Goal: Task Accomplishment & Management: Manage account settings

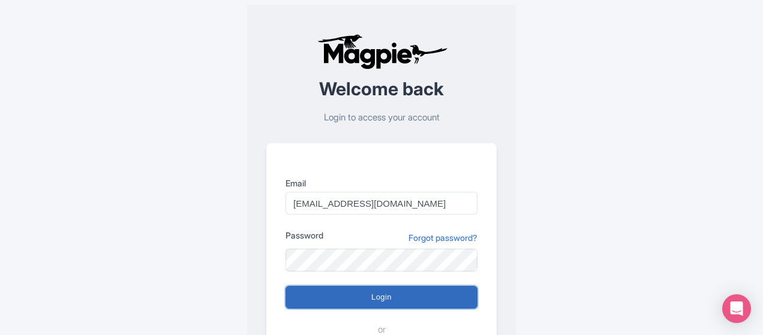
click at [347, 302] on input "Login" at bounding box center [382, 297] width 192 height 23
type input "Logging in..."
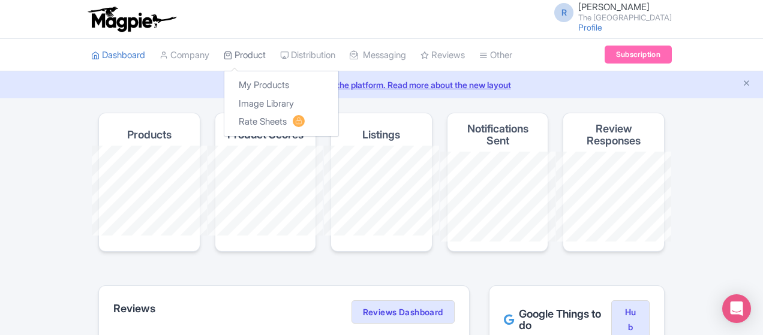
click at [224, 61] on link "Product" at bounding box center [245, 55] width 42 height 33
click at [224, 89] on link "My Products" at bounding box center [281, 85] width 114 height 19
click at [224, 61] on link "Product" at bounding box center [245, 55] width 42 height 33
click at [224, 79] on link "My Products" at bounding box center [281, 85] width 114 height 19
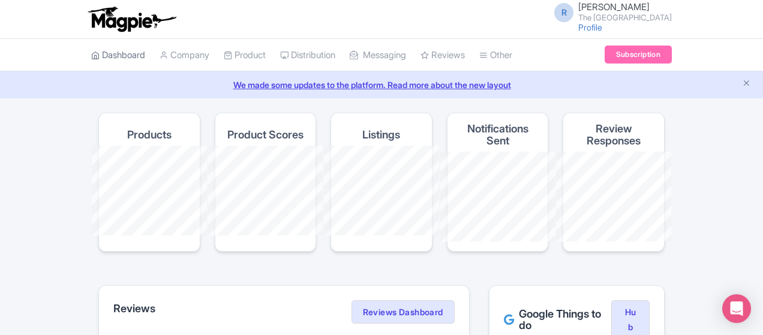
click at [91, 52] on link "Dashboard" at bounding box center [118, 55] width 54 height 33
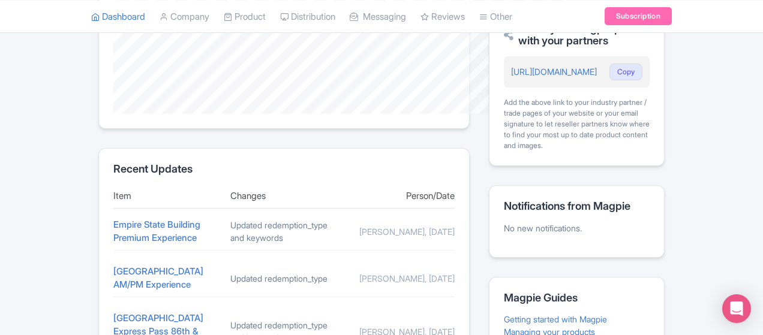
scroll to position [530, 0]
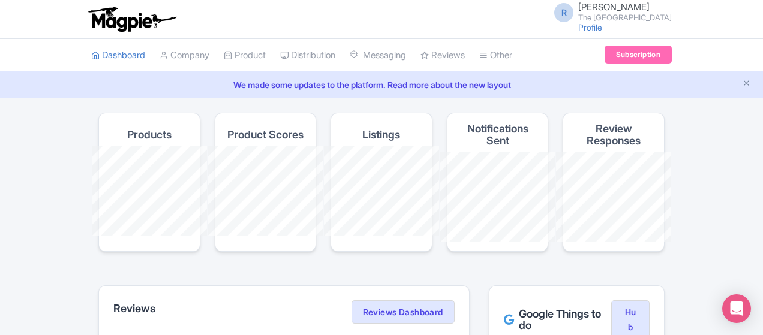
drag, startPoint x: 763, startPoint y: 118, endPoint x: 768, endPoint y: 226, distance: 108.1
click at [763, 230] on html "R [PERSON_NAME] The Empire State Building Profile Users Settings Sign out Dashb…" at bounding box center [381, 167] width 763 height 335
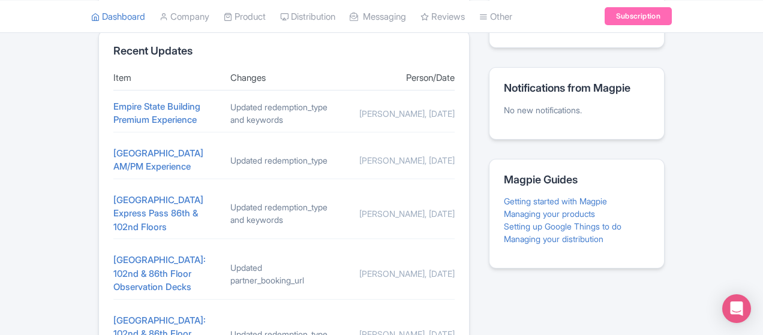
scroll to position [508, 0]
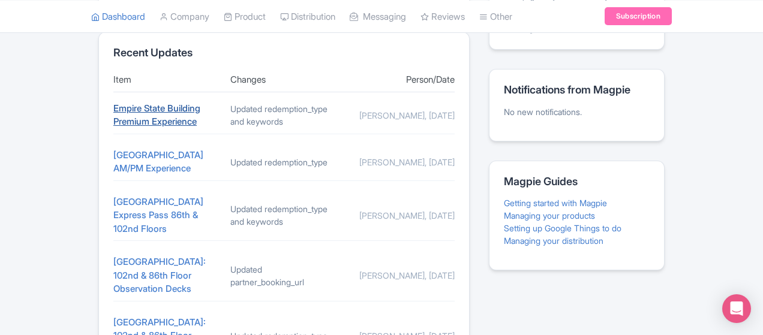
click at [113, 103] on link "Empire State Building Premium Experience" at bounding box center [156, 115] width 87 height 25
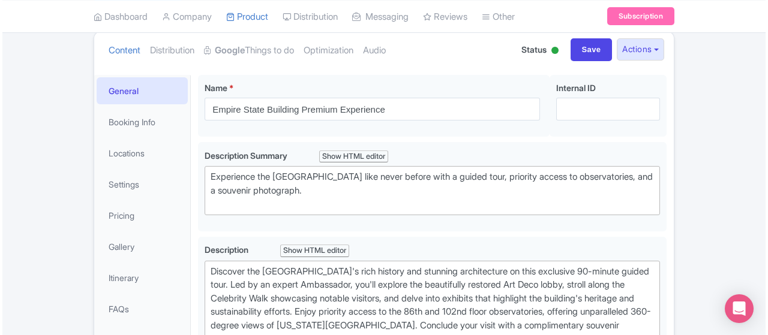
scroll to position [147, 0]
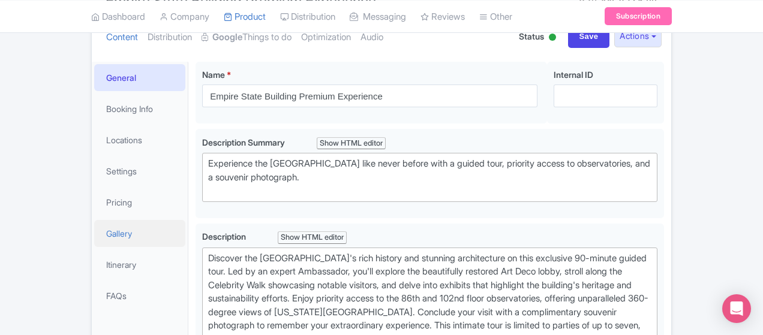
click at [94, 230] on link "Gallery" at bounding box center [139, 233] width 91 height 27
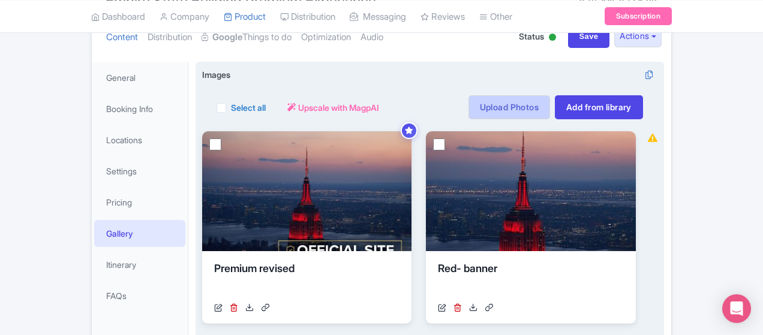
click at [550, 108] on link "Upload Photos" at bounding box center [510, 107] width 82 height 24
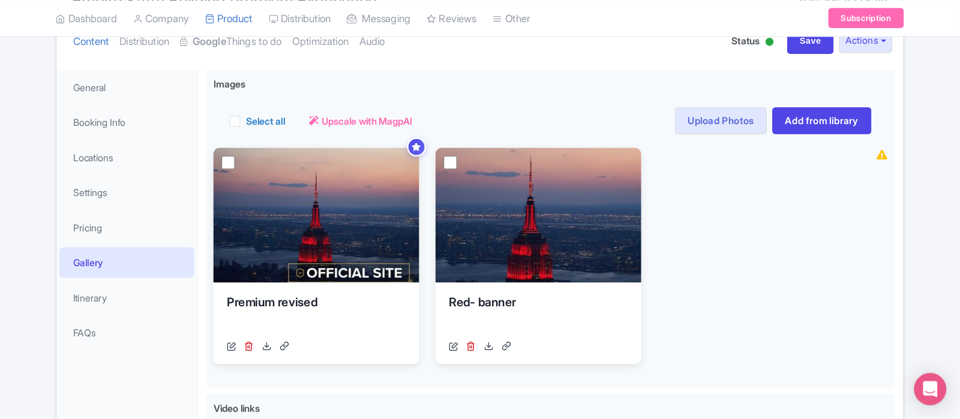
scroll to position [146, 0]
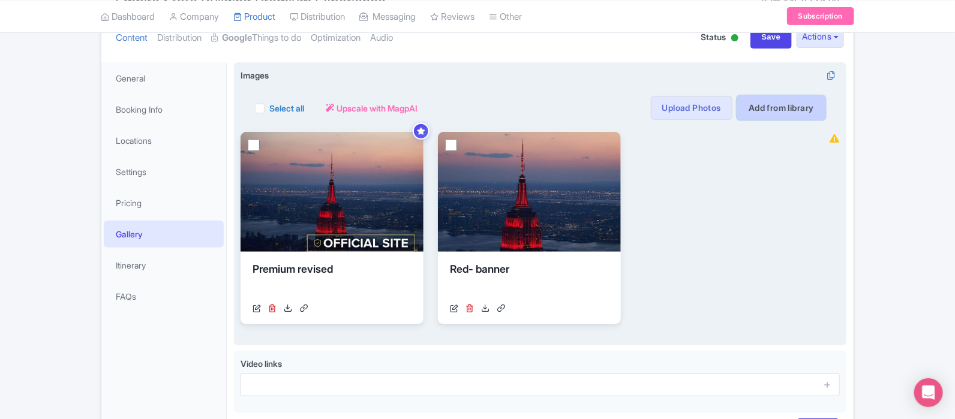
click at [757, 117] on link "Add from library" at bounding box center [782, 108] width 88 height 24
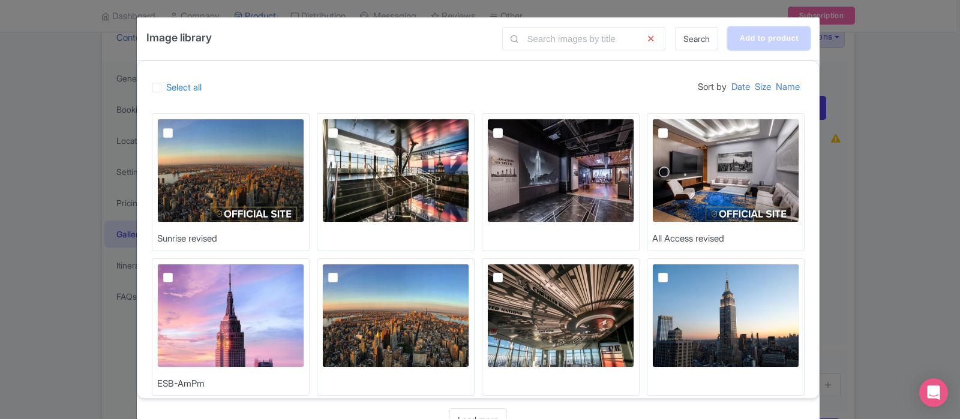
click at [763, 37] on input "Add to product" at bounding box center [769, 38] width 82 height 23
type input "Adding..."
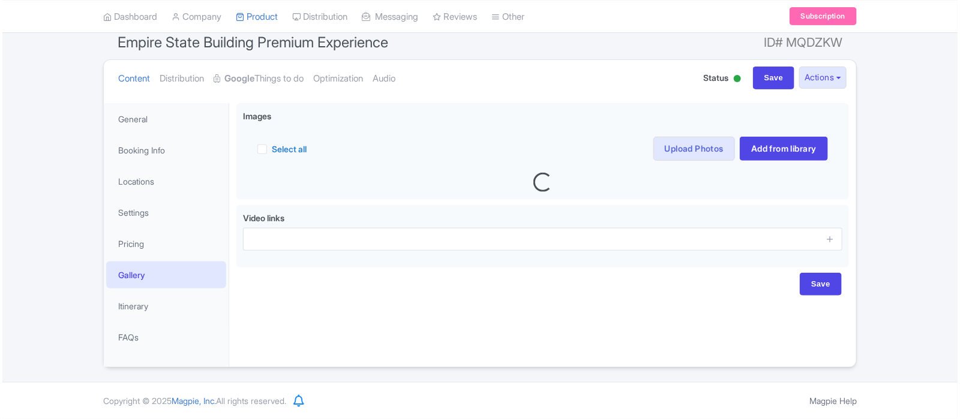
scroll to position [106, 0]
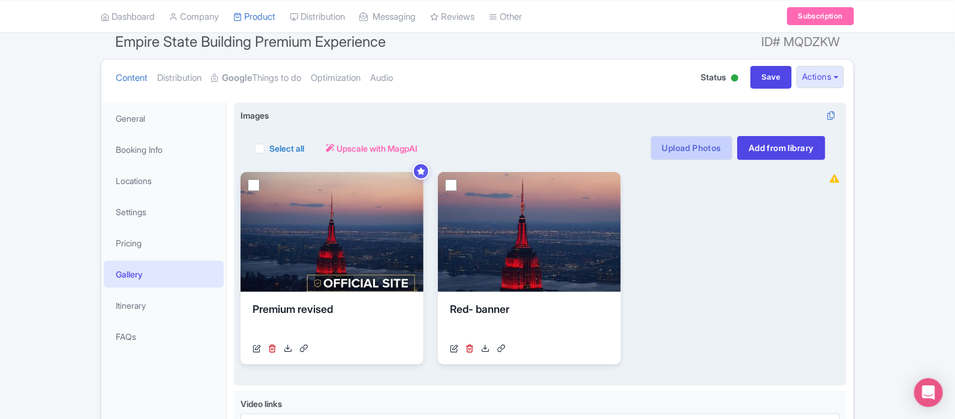
click at [714, 150] on link "Upload Photos" at bounding box center [692, 148] width 82 height 24
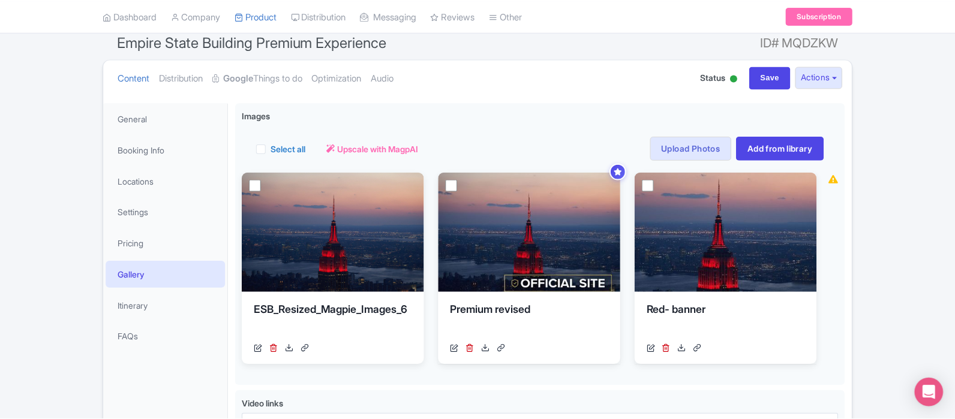
scroll to position [208, 0]
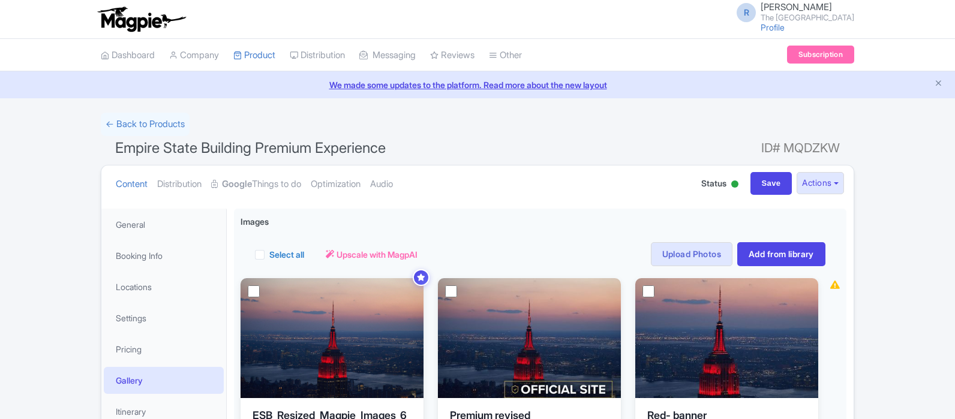
scroll to position [208, 0]
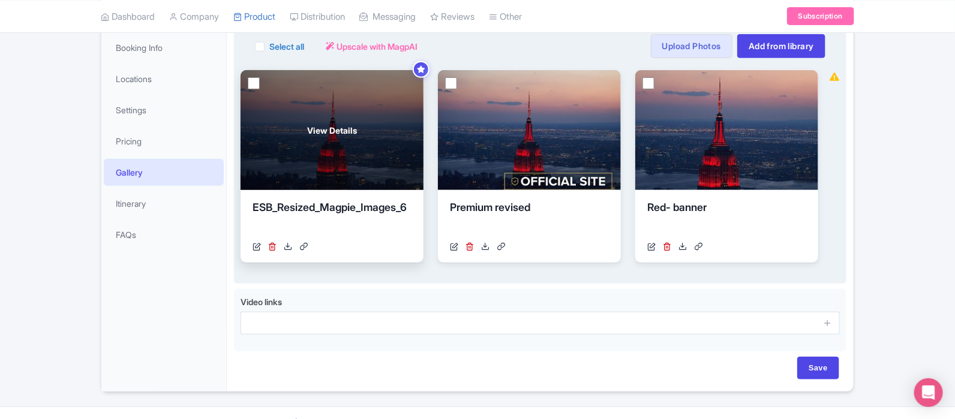
click at [269, 91] on div "View Details" at bounding box center [332, 130] width 183 height 120
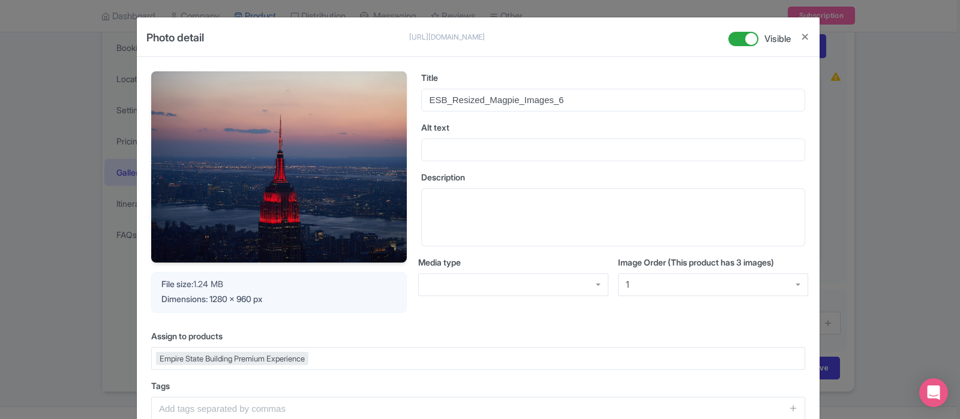
click at [888, 269] on div "Photo detail https://res.cloudinary.com/hfyvkoyi1/image/upload/v1757619908/ESB_…" at bounding box center [480, 209] width 960 height 419
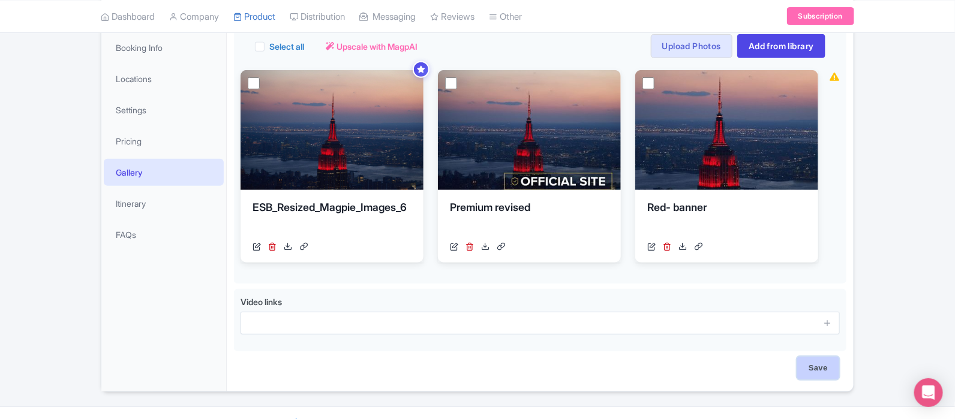
click at [814, 367] on input "Save" at bounding box center [819, 368] width 42 height 23
type input "Saving..."
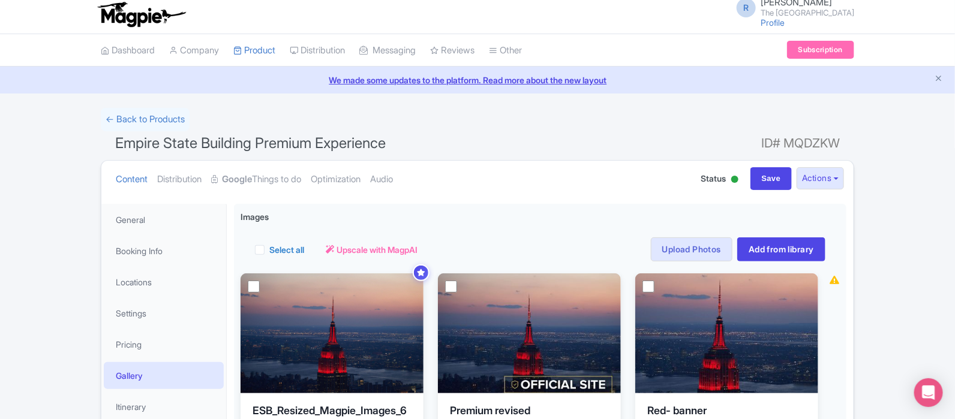
scroll to position [1, 0]
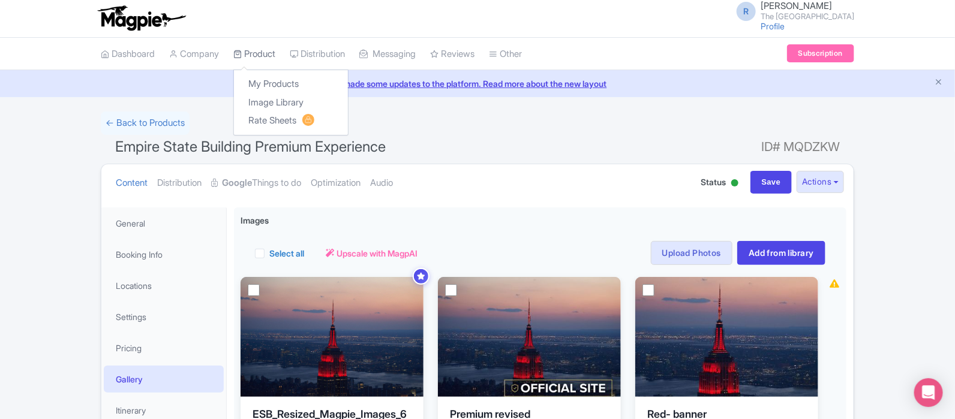
click at [268, 53] on link "Product" at bounding box center [254, 54] width 42 height 33
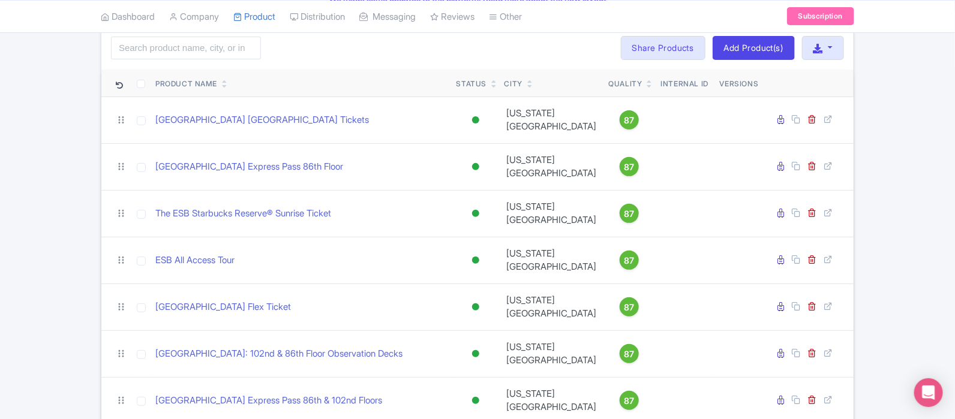
scroll to position [85, 0]
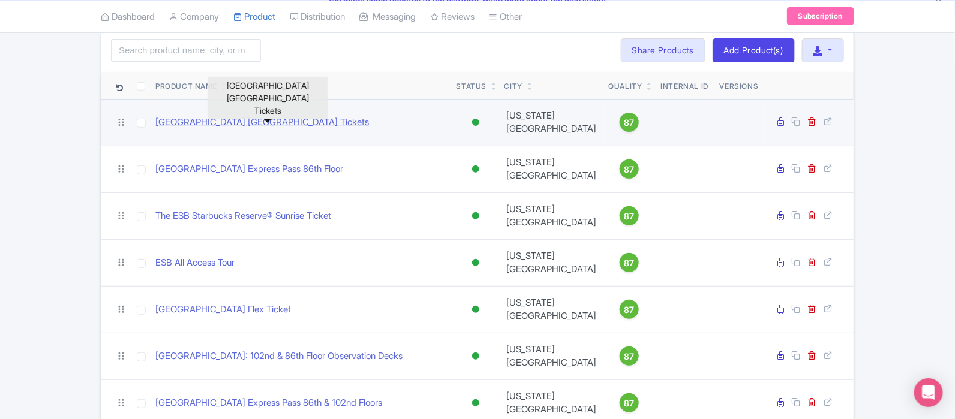
click at [315, 116] on link "[GEOGRAPHIC_DATA] [GEOGRAPHIC_DATA] Tickets" at bounding box center [262, 123] width 214 height 14
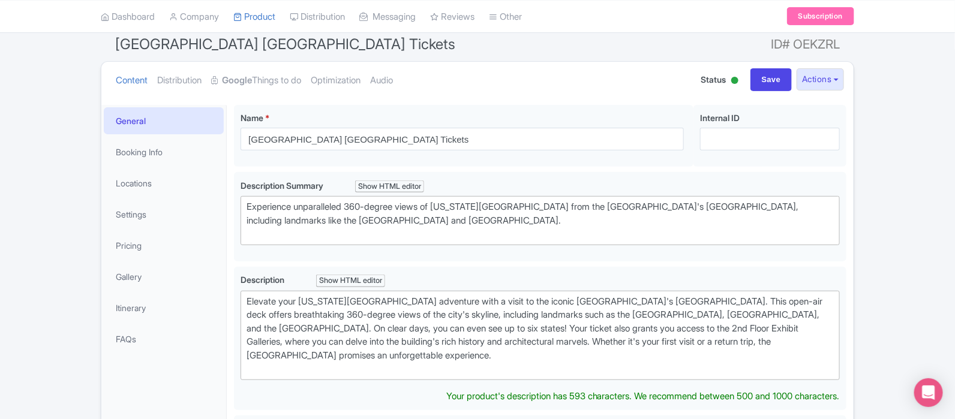
scroll to position [107, 0]
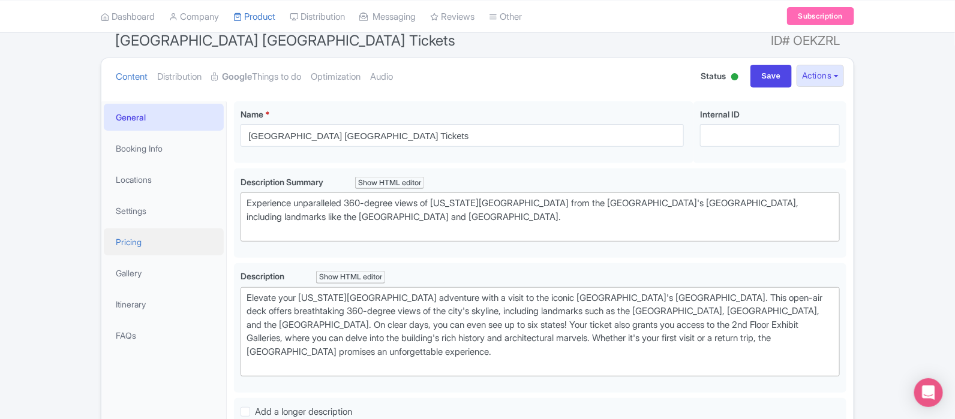
click at [169, 246] on link "Pricing" at bounding box center [164, 242] width 120 height 27
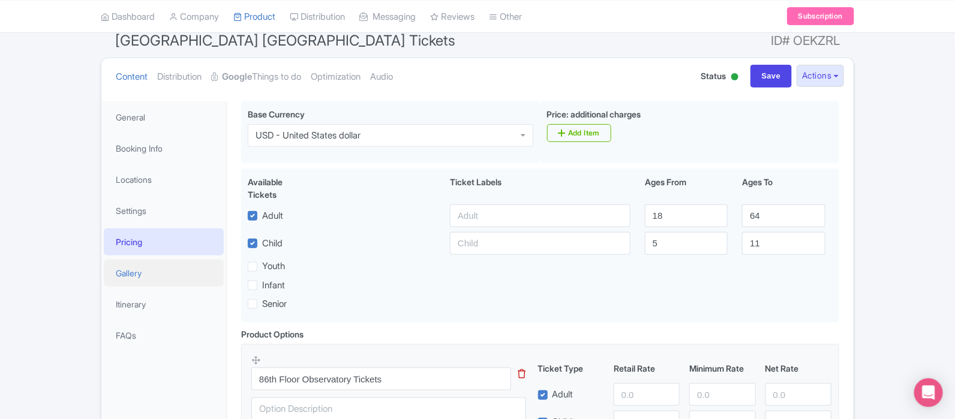
click at [171, 273] on link "Gallery" at bounding box center [164, 273] width 120 height 27
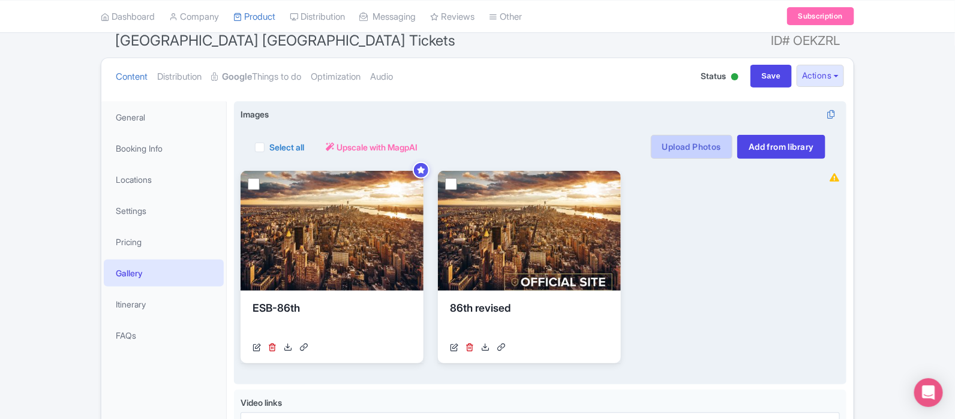
click at [690, 142] on link "Upload Photos" at bounding box center [692, 147] width 82 height 24
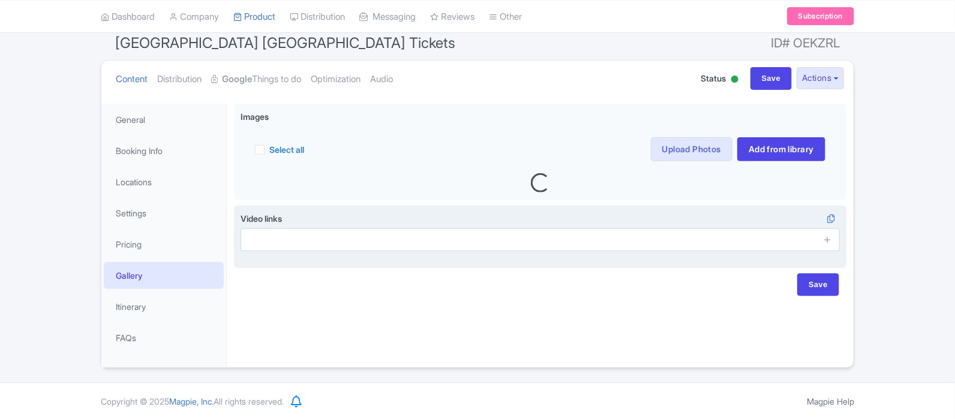
scroll to position [106, 0]
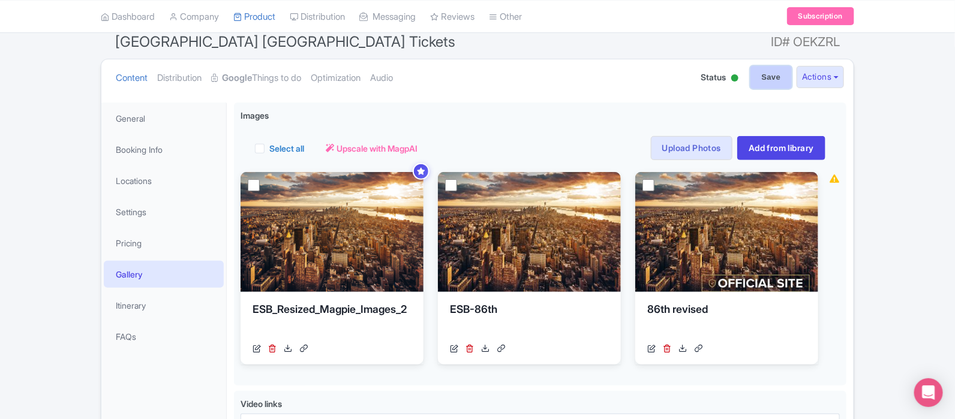
click at [755, 70] on input "Save" at bounding box center [772, 77] width 42 height 23
type input "Saving..."
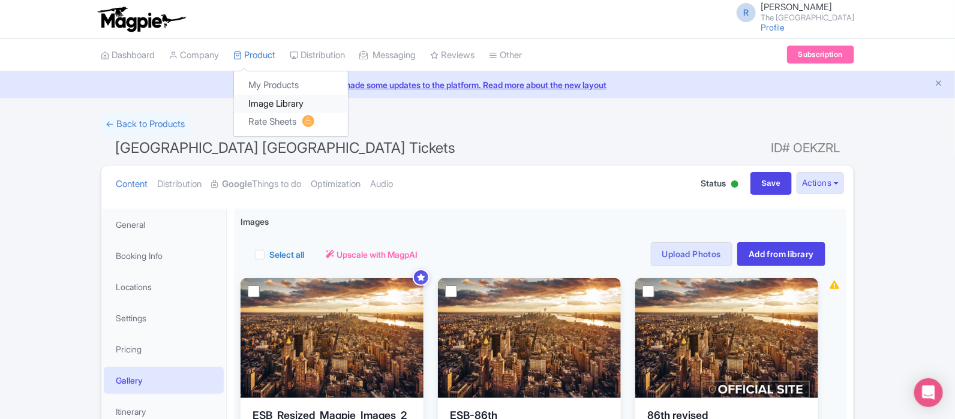
click at [273, 99] on link "Image Library" at bounding box center [291, 104] width 114 height 19
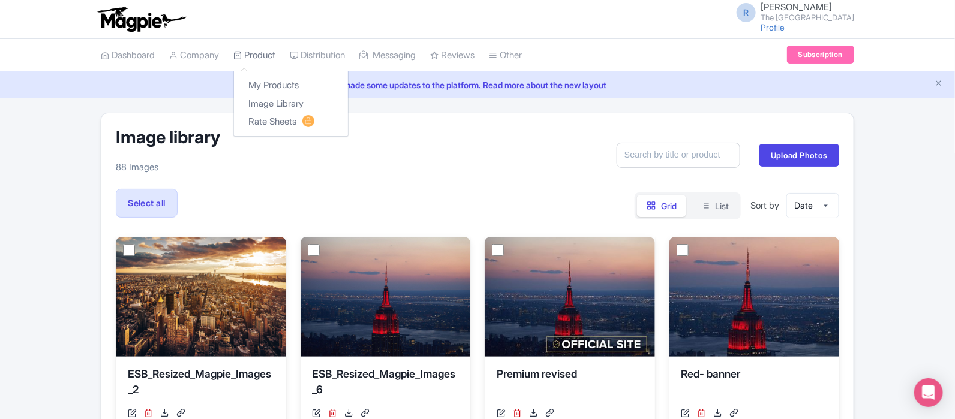
click at [249, 54] on link "Product" at bounding box center [254, 55] width 42 height 33
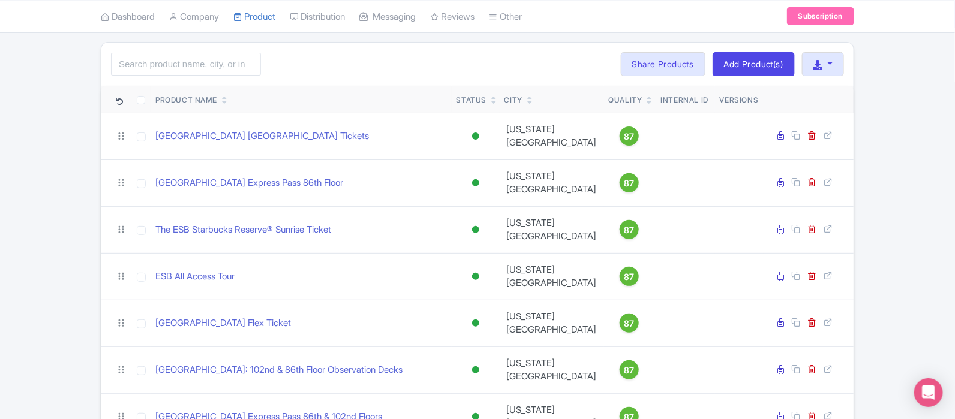
scroll to position [71, 0]
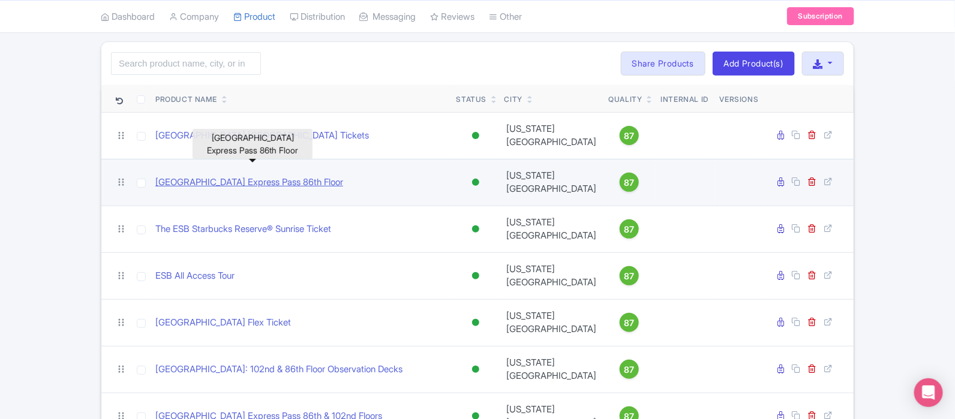
click at [320, 176] on link "[GEOGRAPHIC_DATA] Express Pass 86th Floor" at bounding box center [249, 183] width 188 height 14
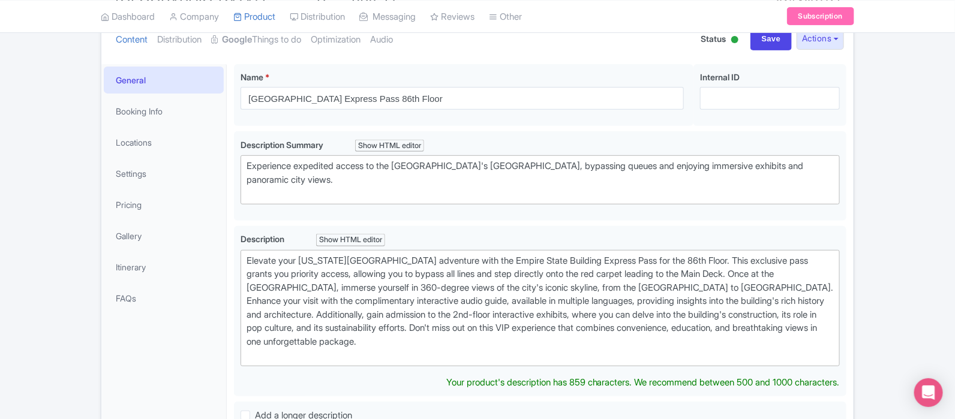
scroll to position [142, 0]
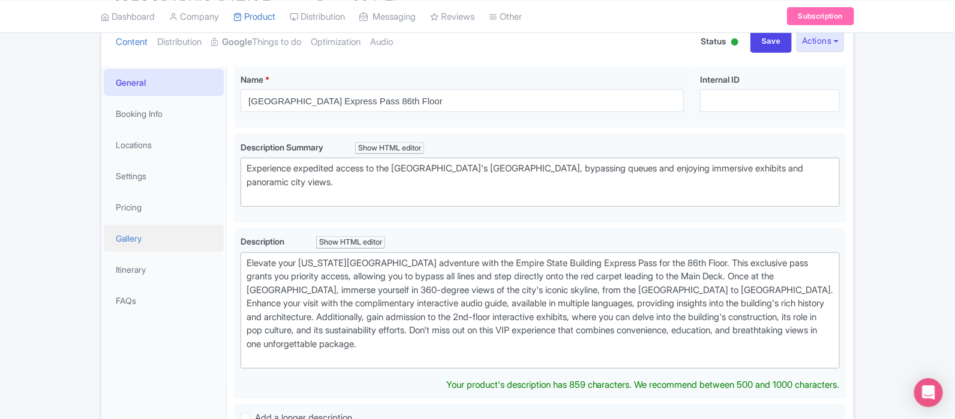
click at [170, 239] on link "Gallery" at bounding box center [164, 238] width 120 height 27
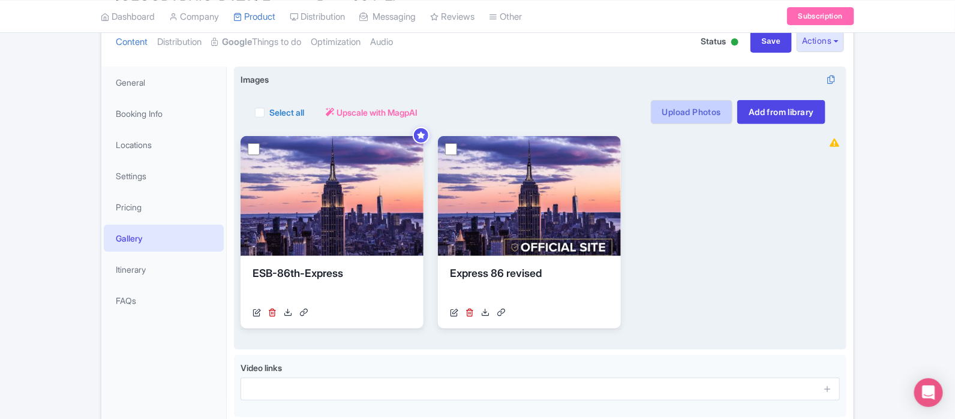
click at [702, 114] on link "Upload Photos" at bounding box center [692, 112] width 82 height 24
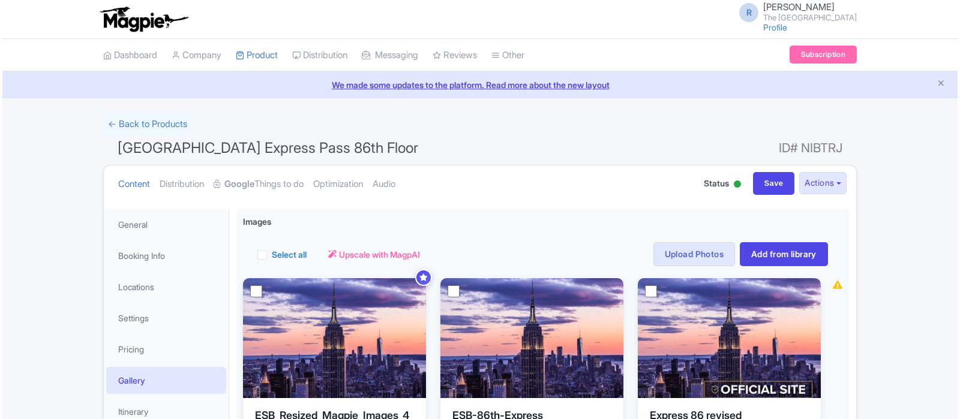
scroll to position [105, 0]
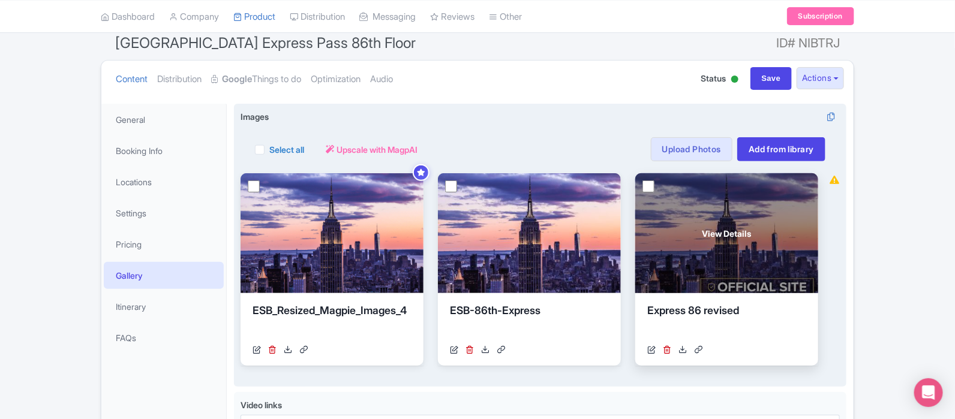
click at [671, 353] on link at bounding box center [667, 350] width 8 height 13
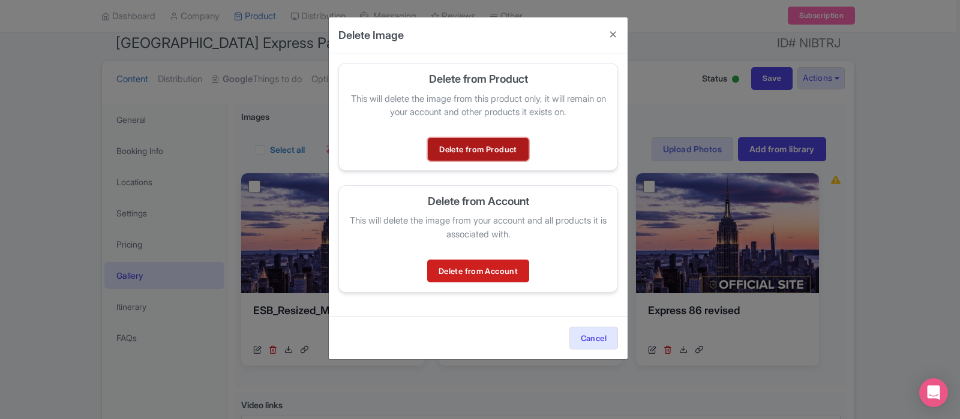
click at [496, 154] on link "Delete from Product" at bounding box center [478, 149] width 100 height 23
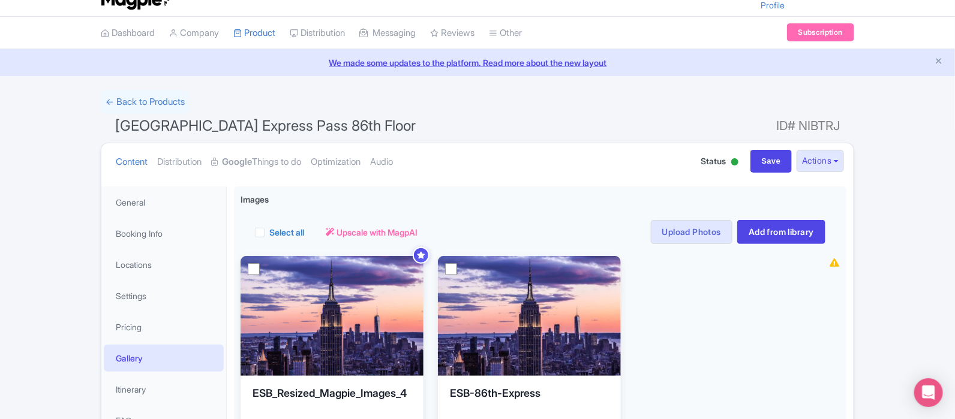
scroll to position [23, 0]
click at [214, 38] on link "Company" at bounding box center [194, 32] width 50 height 33
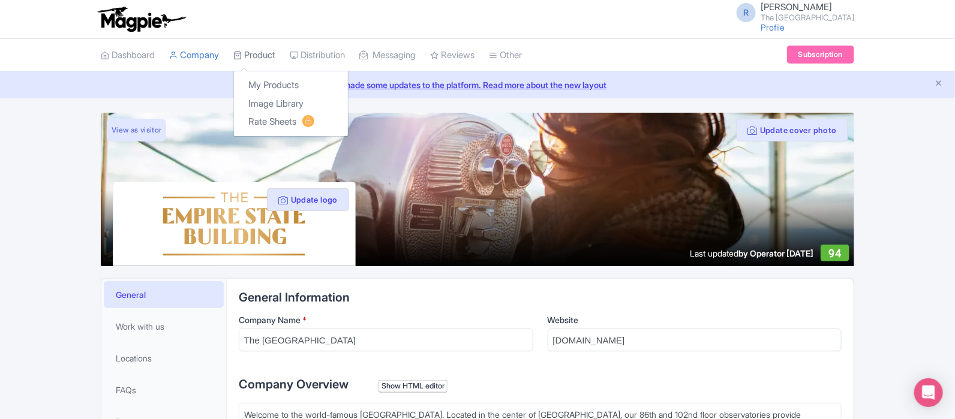
click at [260, 52] on link "Product" at bounding box center [254, 55] width 42 height 33
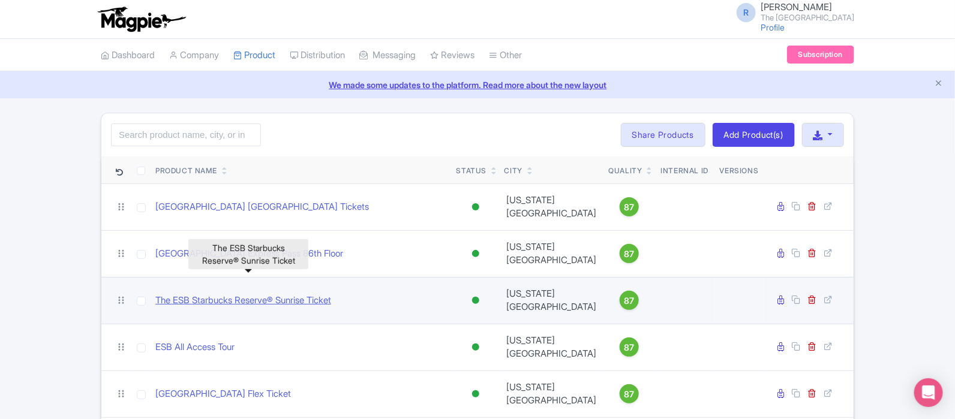
click at [274, 294] on link "The ESB Starbucks Reserve® Sunrise Ticket" at bounding box center [243, 301] width 176 height 14
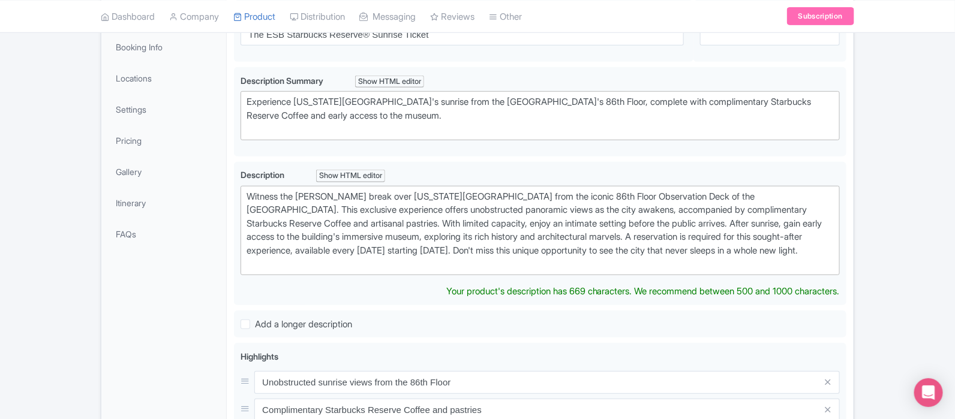
scroll to position [212, 0]
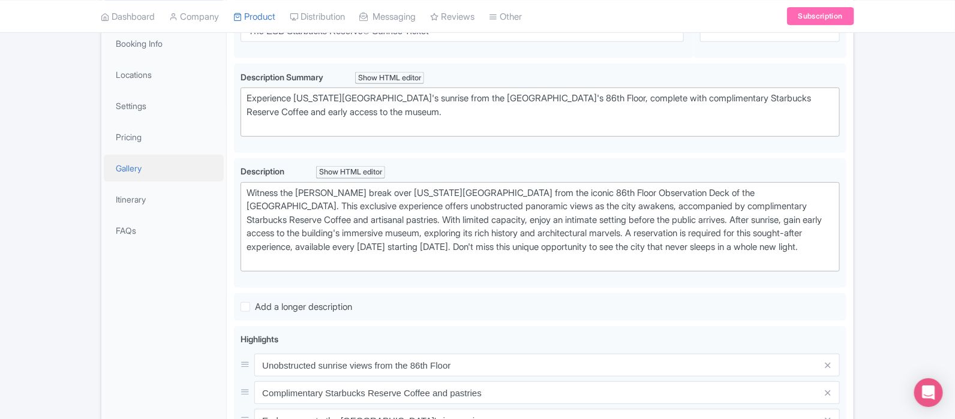
click at [138, 171] on link "Gallery" at bounding box center [164, 168] width 120 height 27
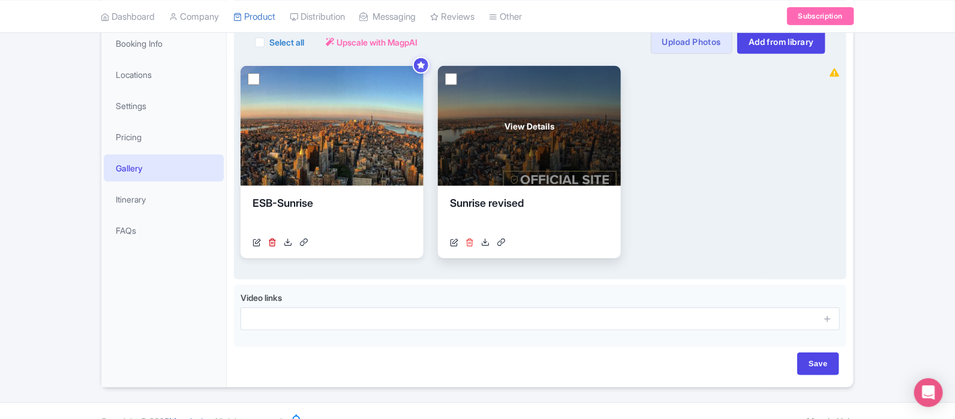
click at [470, 243] on icon at bounding box center [470, 242] width 8 height 8
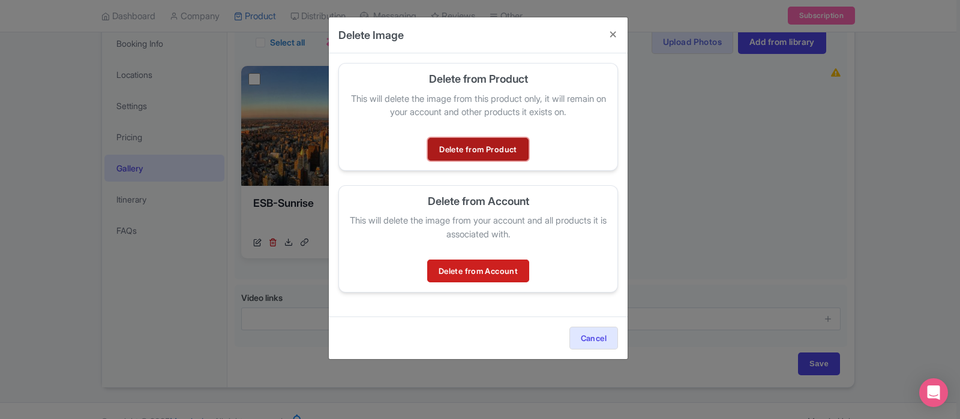
click at [490, 151] on link "Delete from Product" at bounding box center [478, 149] width 100 height 23
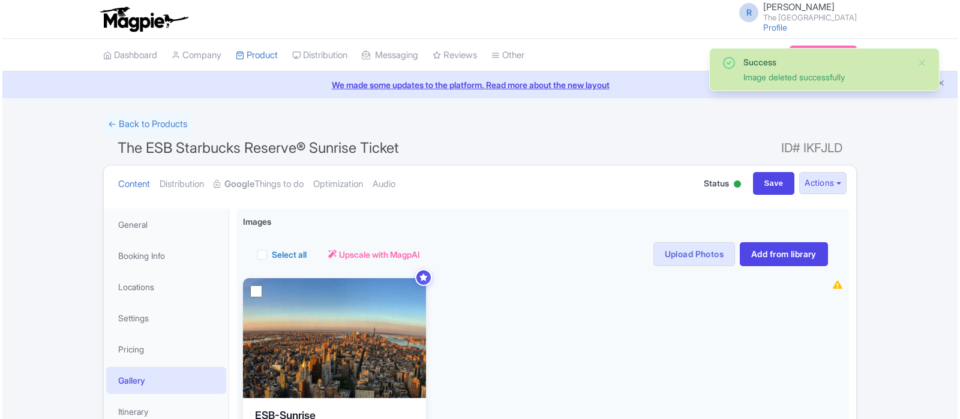
scroll to position [105, 0]
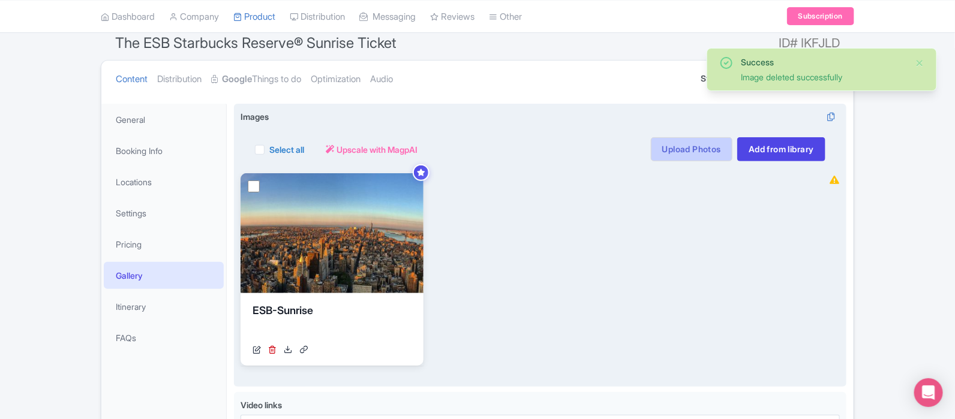
click at [697, 148] on link "Upload Photos" at bounding box center [692, 149] width 82 height 24
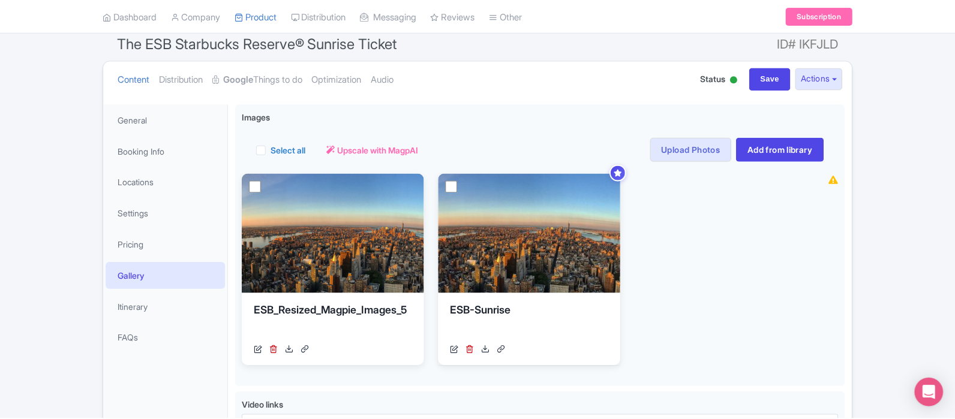
scroll to position [208, 0]
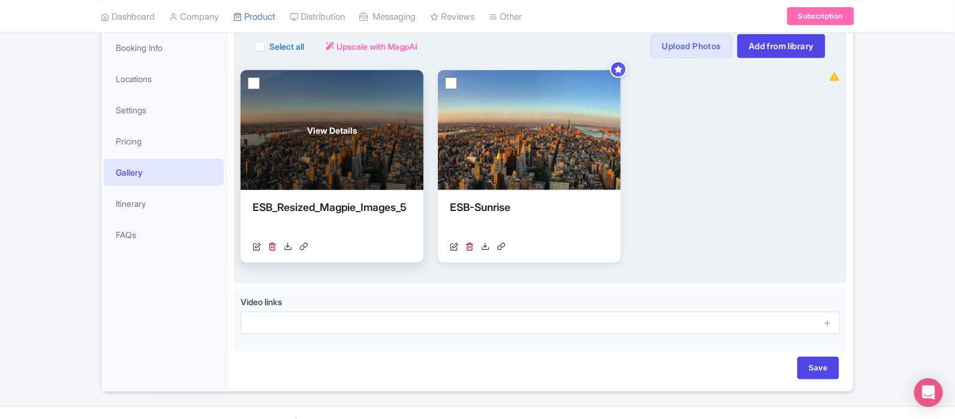
click at [250, 88] on input "checkbox" at bounding box center [254, 83] width 12 height 12
checkbox input "true"
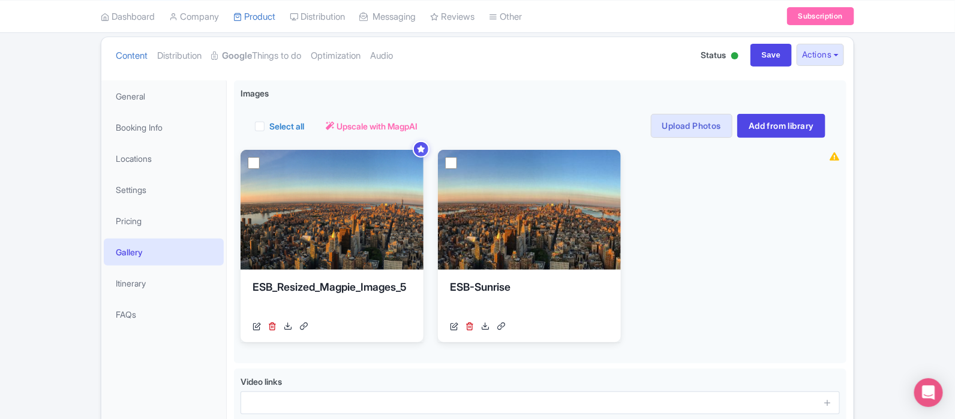
scroll to position [124, 0]
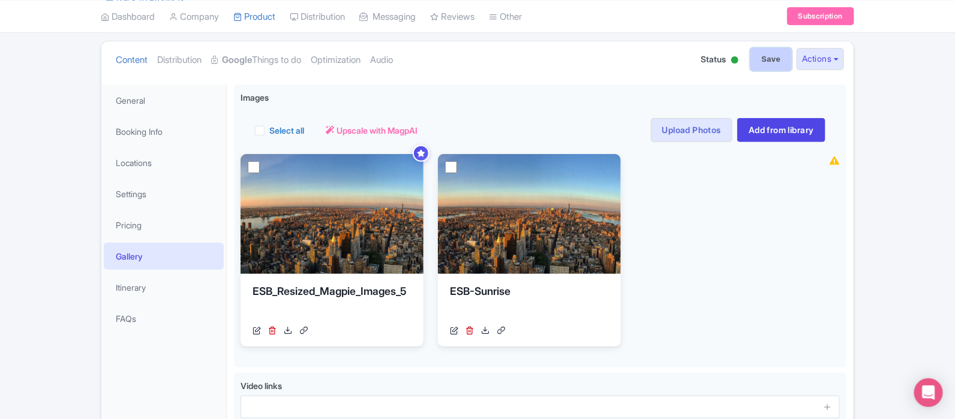
click at [776, 55] on input "Save" at bounding box center [772, 59] width 42 height 23
type input "Saving..."
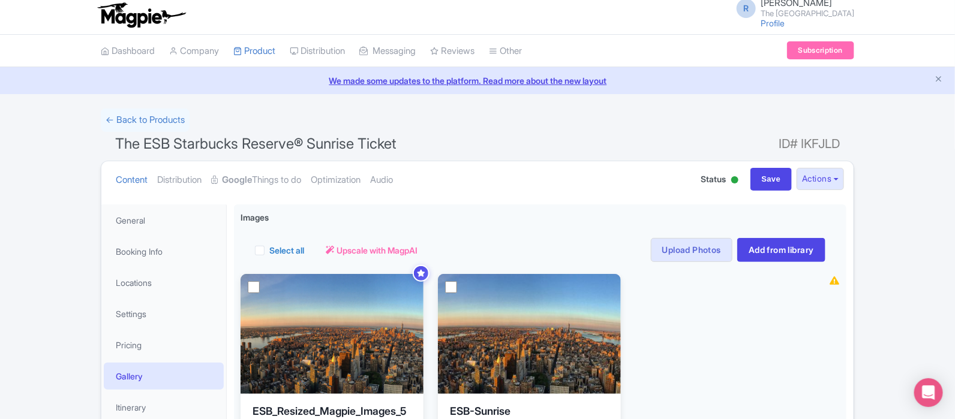
scroll to position [7, 0]
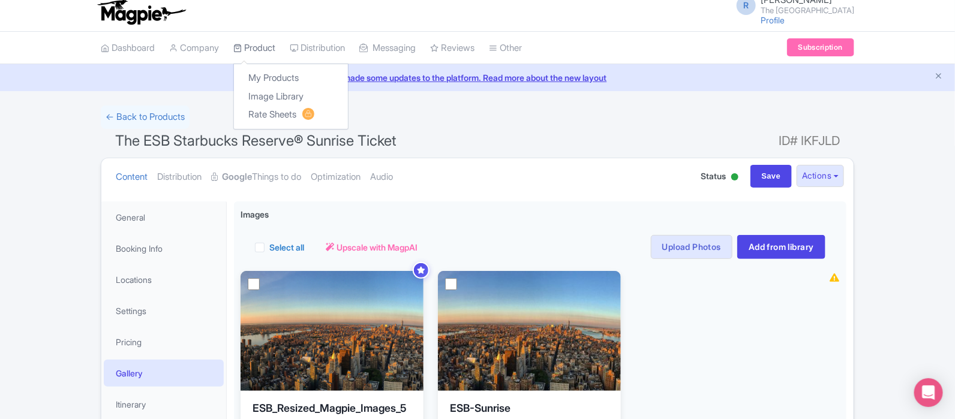
click at [269, 49] on link "Product" at bounding box center [254, 48] width 42 height 33
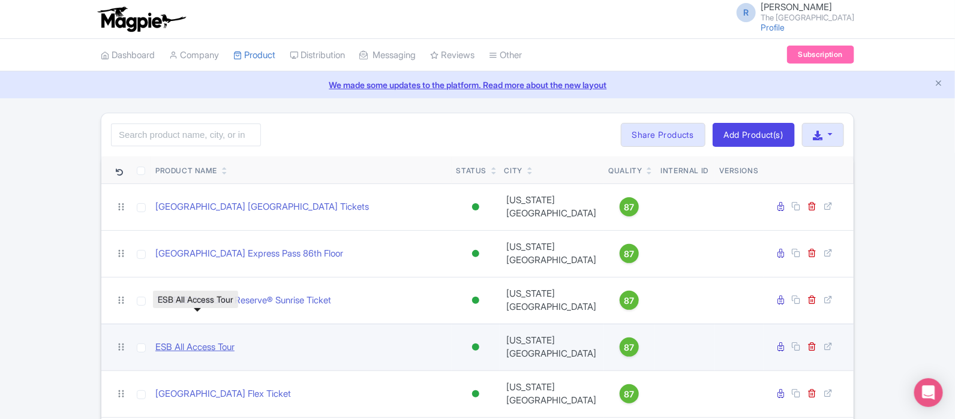
click at [201, 341] on link "ESB All Access Tour" at bounding box center [194, 348] width 79 height 14
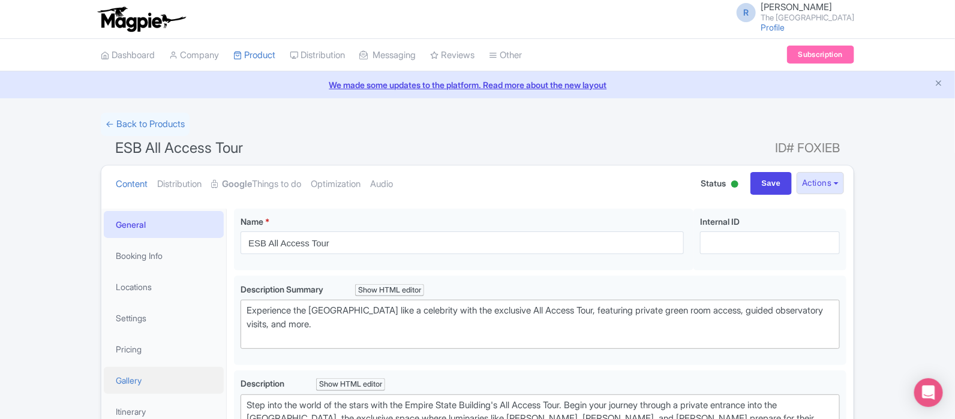
click at [161, 379] on link "Gallery" at bounding box center [164, 380] width 120 height 27
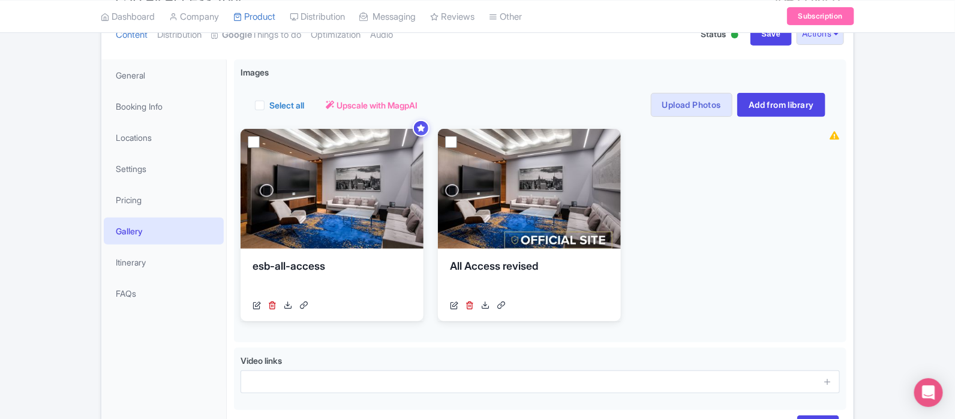
scroll to position [148, 0]
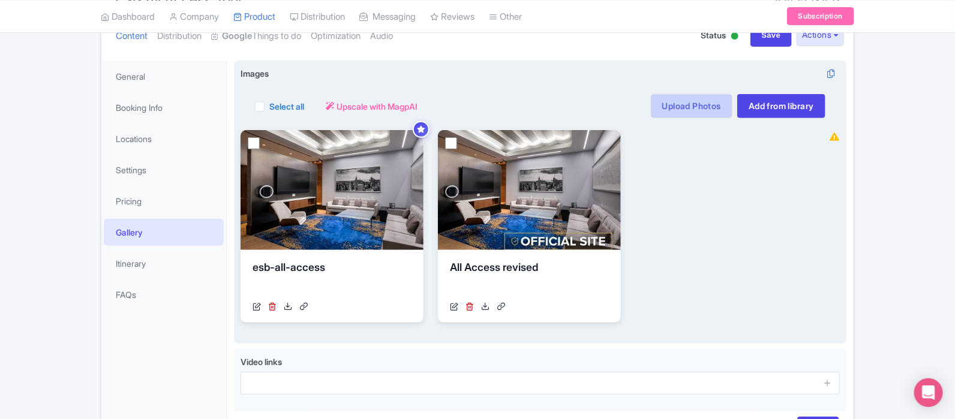
click at [689, 116] on link "Upload Photos" at bounding box center [692, 106] width 82 height 24
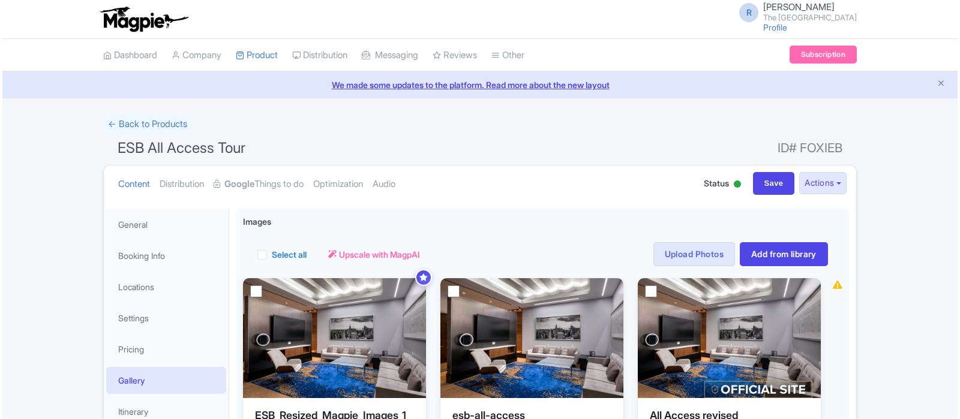
scroll to position [105, 0]
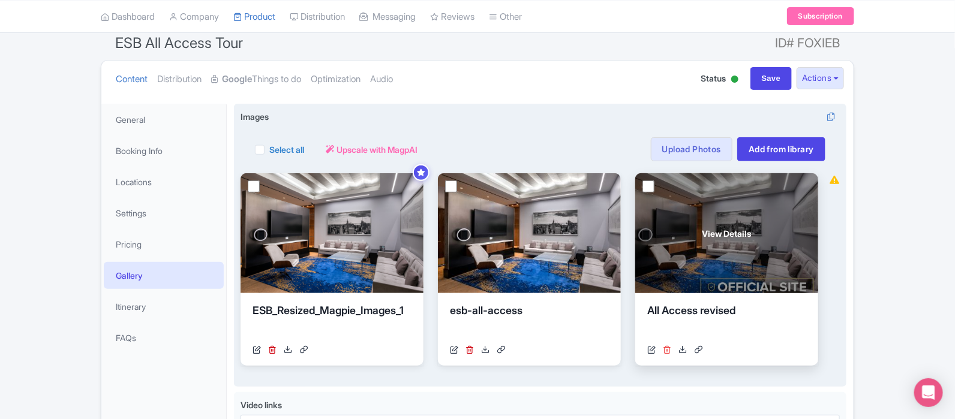
click at [669, 347] on icon at bounding box center [667, 350] width 8 height 8
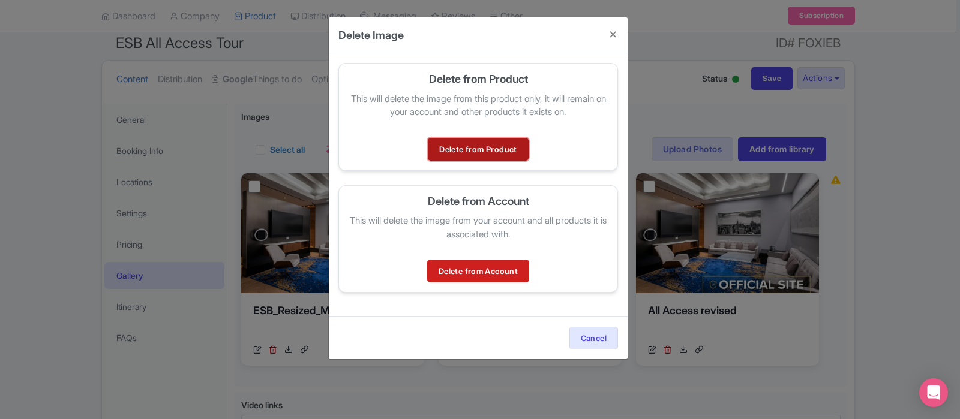
click at [476, 149] on link "Delete from Product" at bounding box center [478, 149] width 100 height 23
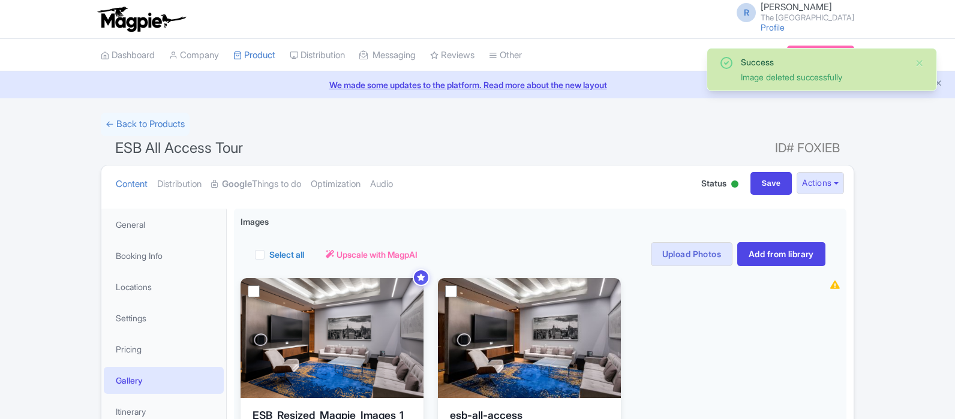
scroll to position [106, 0]
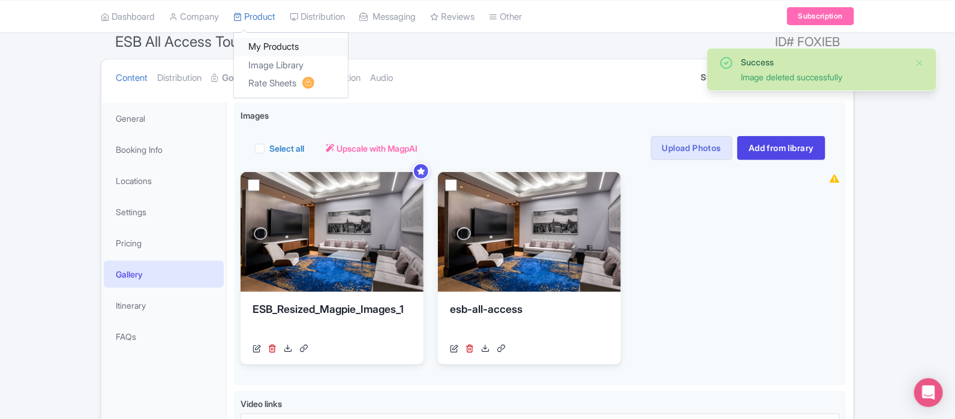
click at [272, 40] on link "My Products" at bounding box center [291, 47] width 114 height 19
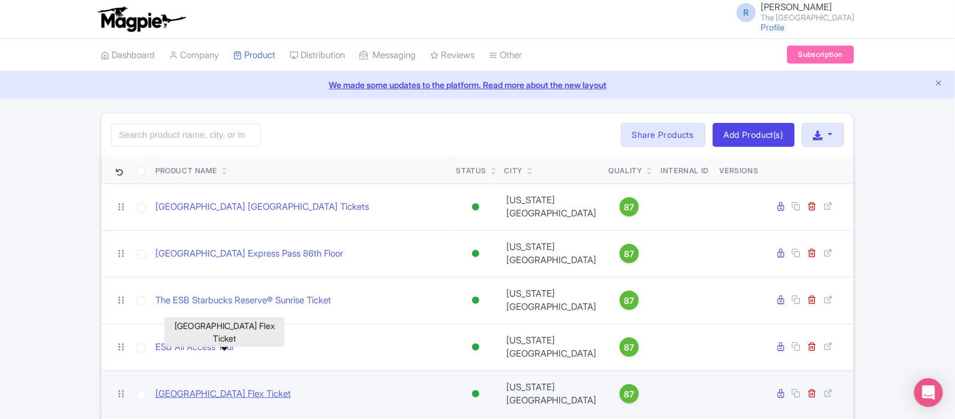
click at [278, 388] on link "[GEOGRAPHIC_DATA] Flex Ticket" at bounding box center [223, 395] width 136 height 14
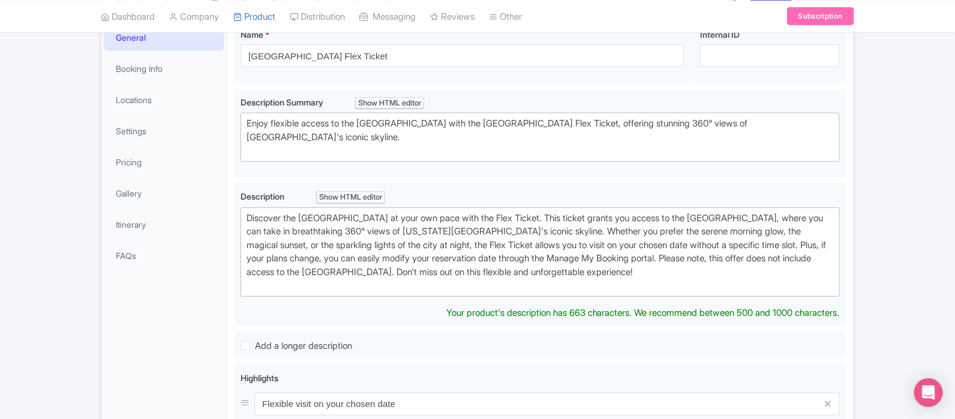
scroll to position [182, 0]
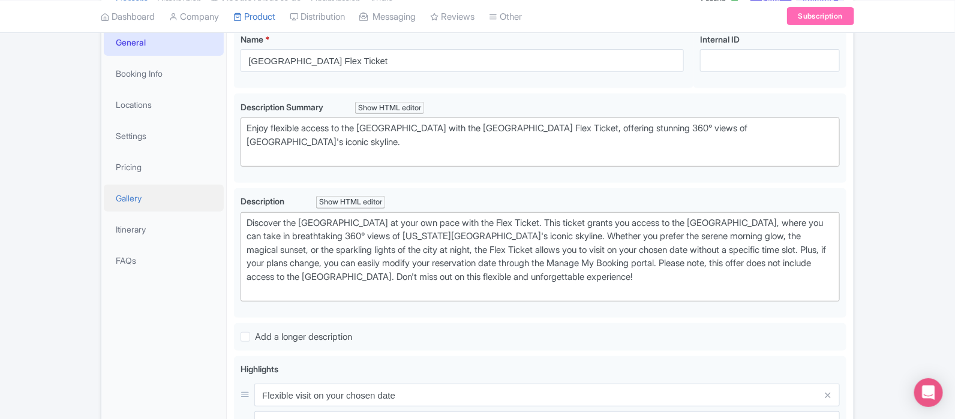
click at [146, 194] on link "Gallery" at bounding box center [164, 198] width 120 height 27
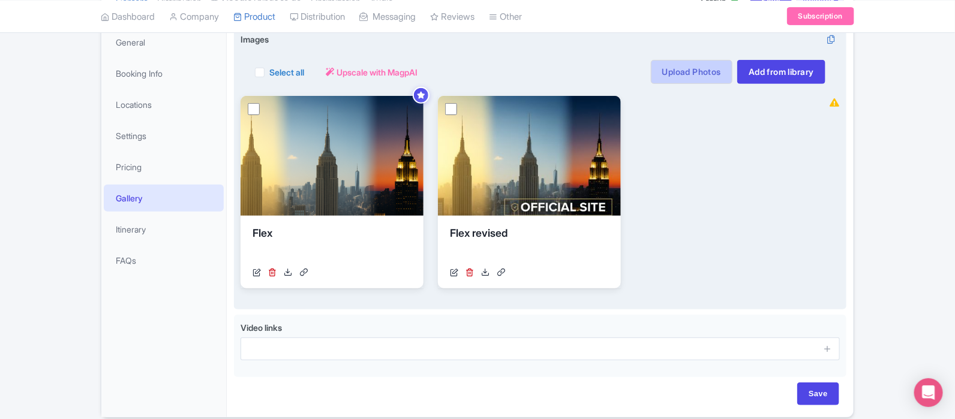
click at [690, 77] on link "Upload Photos" at bounding box center [692, 72] width 82 height 24
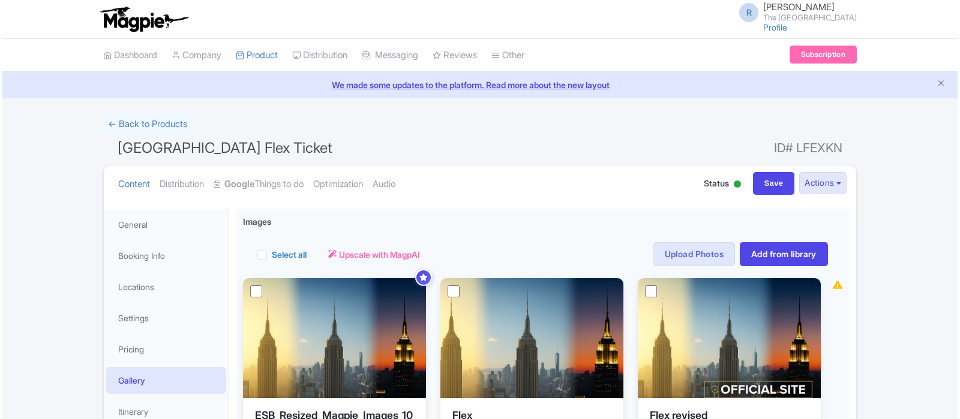
scroll to position [105, 0]
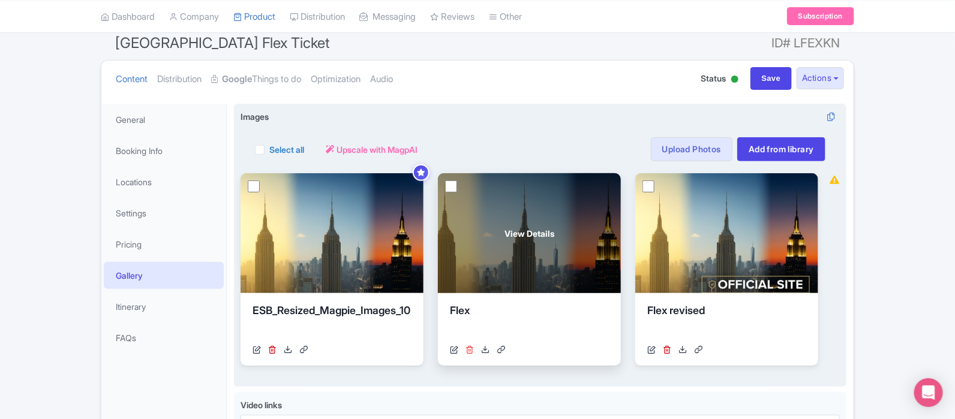
click at [472, 349] on icon at bounding box center [470, 350] width 8 height 8
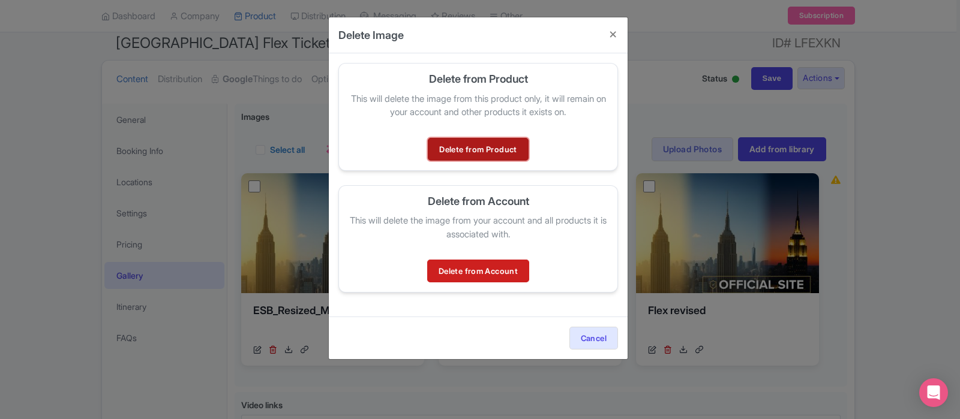
click at [497, 151] on link "Delete from Product" at bounding box center [478, 149] width 100 height 23
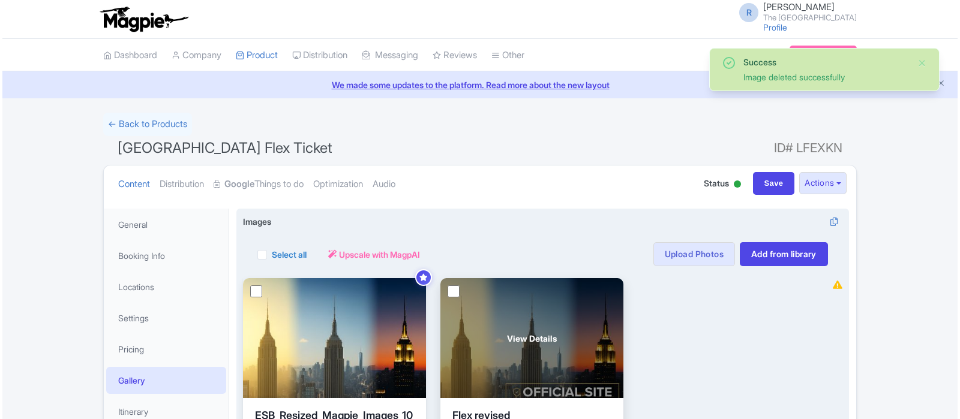
scroll to position [105, 0]
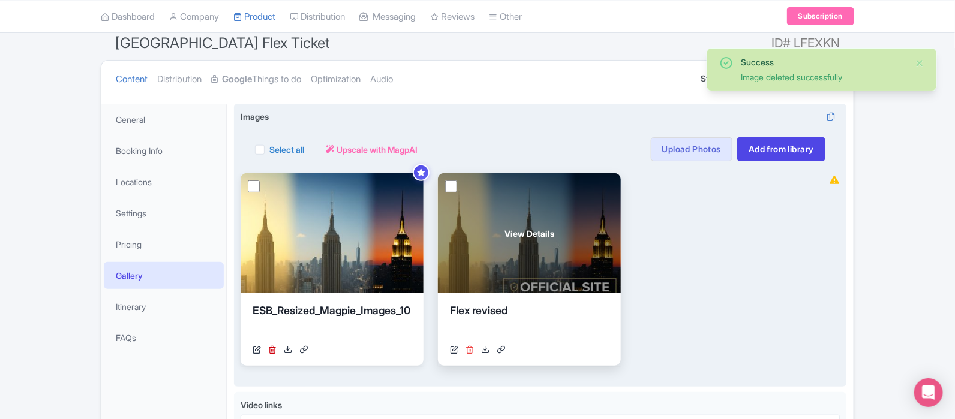
click at [472, 346] on icon at bounding box center [470, 350] width 8 height 8
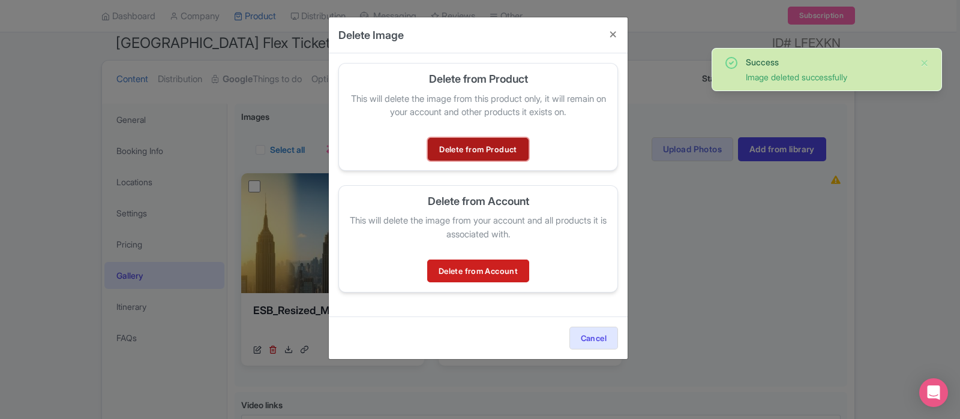
click at [474, 145] on link "Delete from Product" at bounding box center [478, 149] width 100 height 23
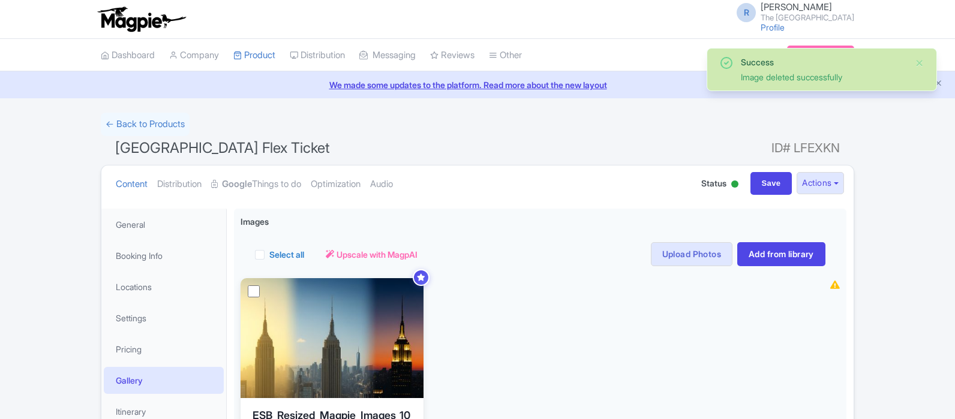
scroll to position [106, 0]
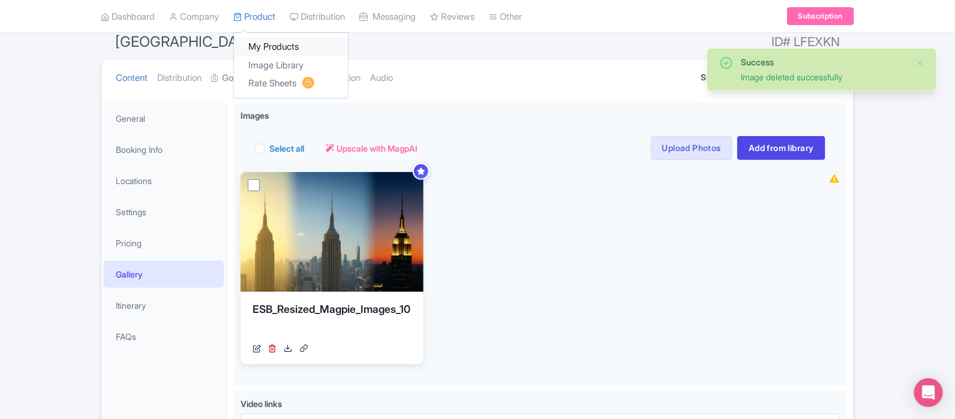
click at [271, 49] on link "My Products" at bounding box center [291, 47] width 114 height 19
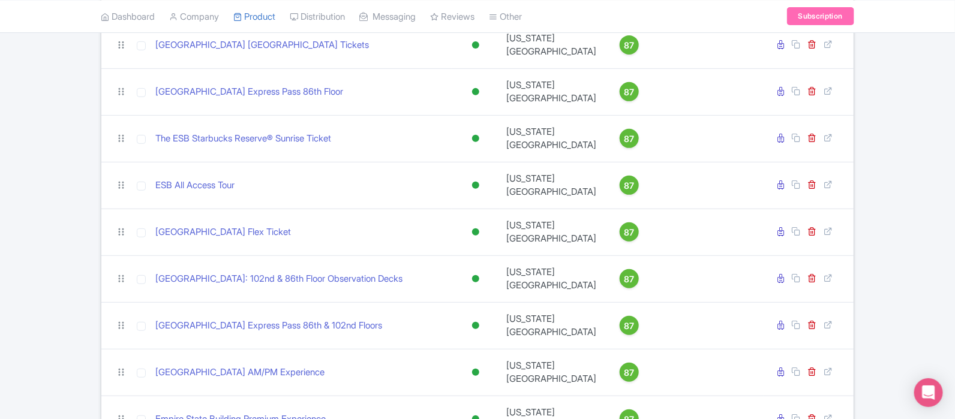
scroll to position [165, 0]
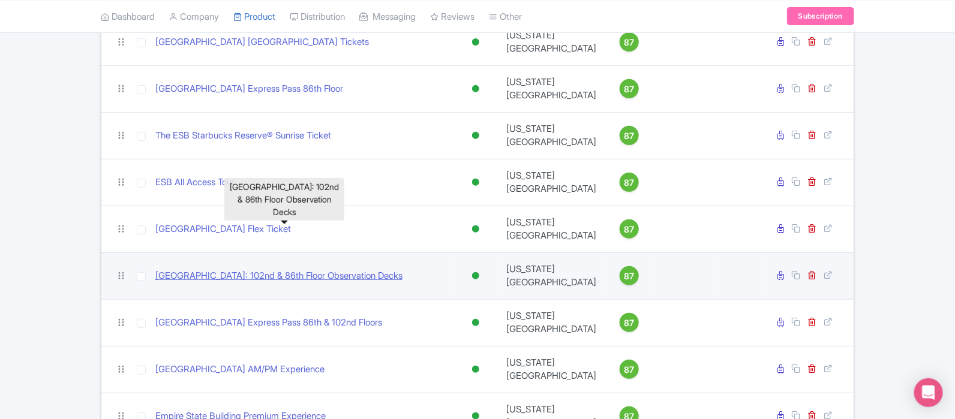
click at [242, 269] on link "[GEOGRAPHIC_DATA]: 102nd & 86th Floor Observation Decks" at bounding box center [278, 276] width 247 height 14
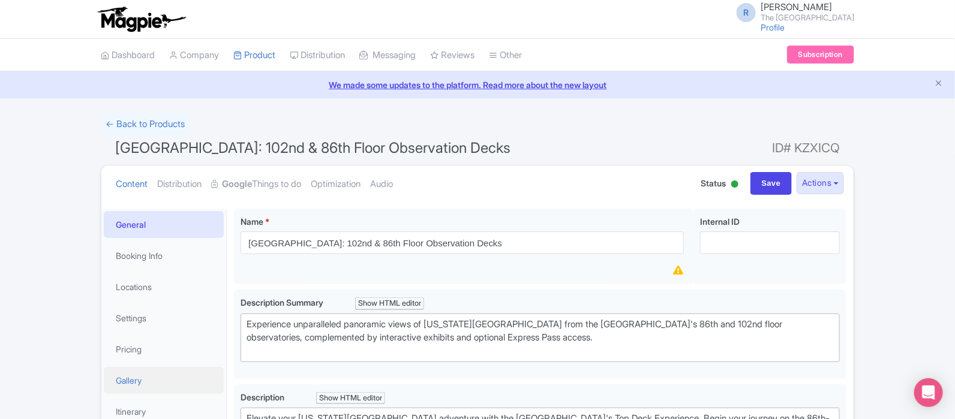
click at [159, 376] on link "Gallery" at bounding box center [164, 380] width 120 height 27
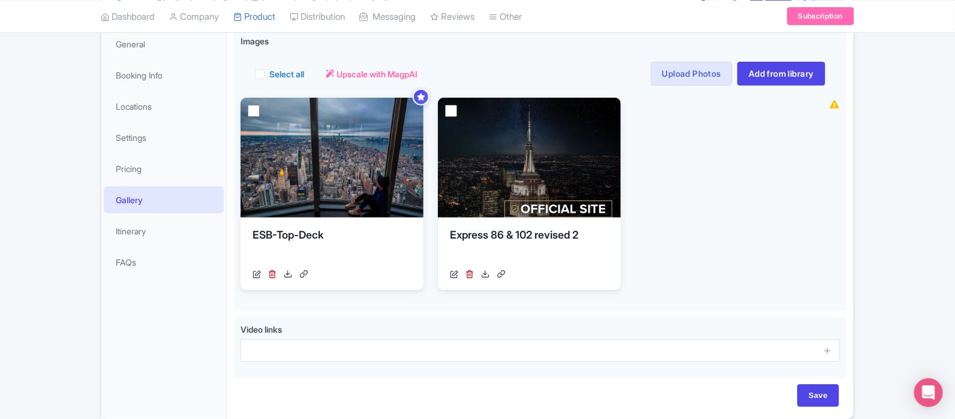
scroll to position [182, 0]
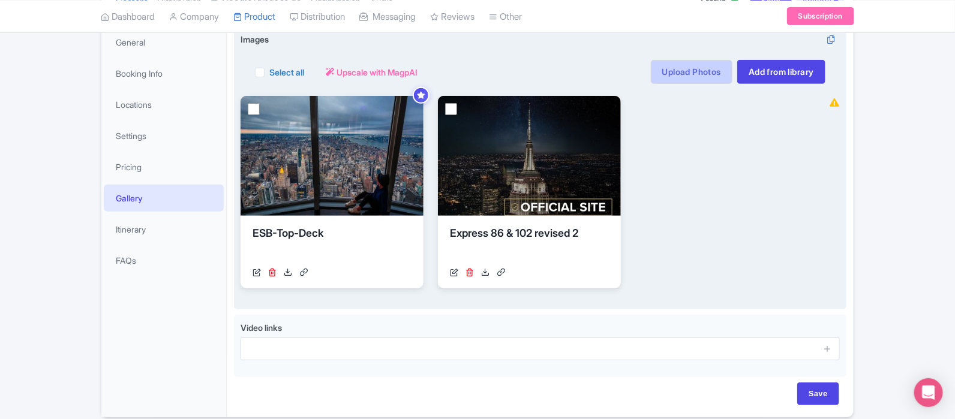
click at [693, 67] on link "Upload Photos" at bounding box center [692, 72] width 82 height 24
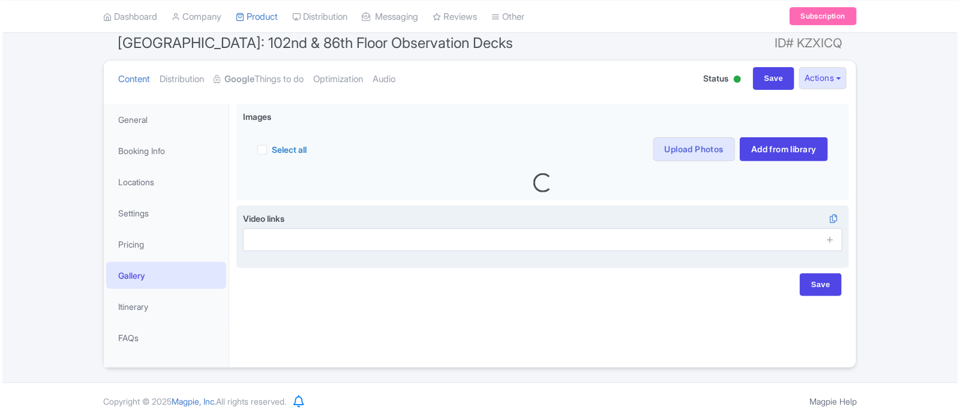
scroll to position [105, 0]
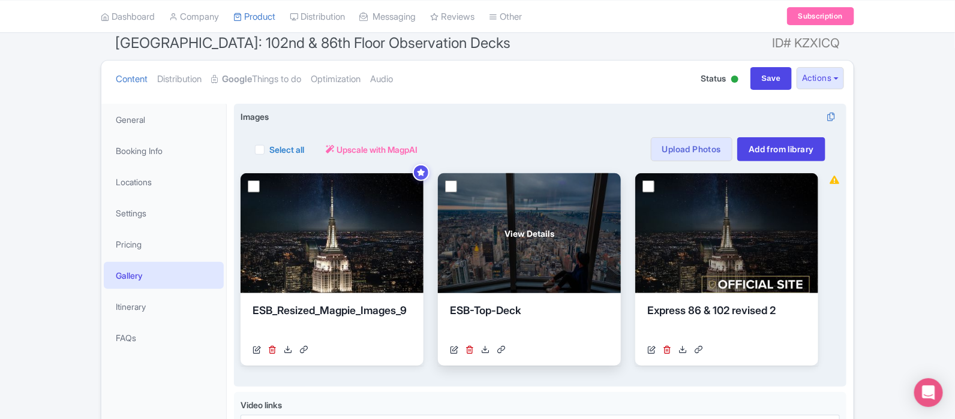
click at [471, 355] on link at bounding box center [470, 350] width 8 height 13
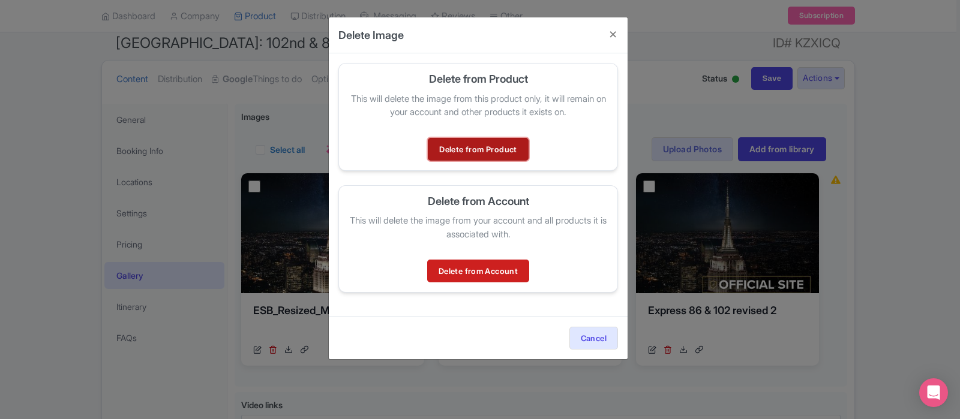
click at [502, 148] on link "Delete from Product" at bounding box center [478, 149] width 100 height 23
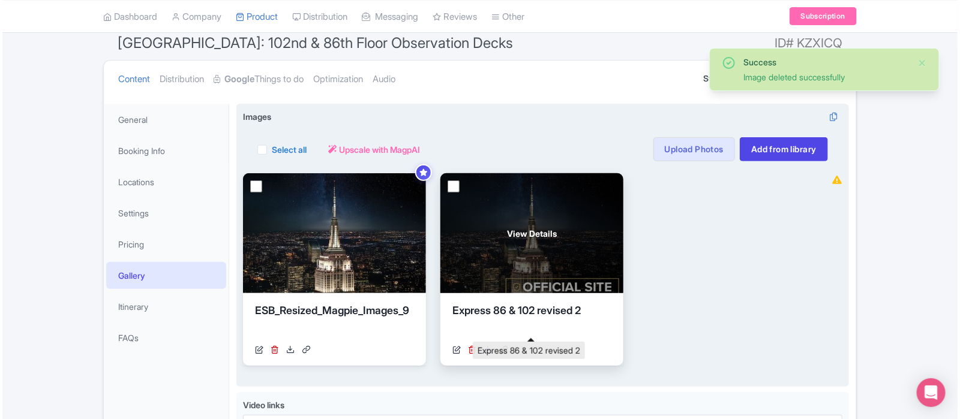
scroll to position [105, 0]
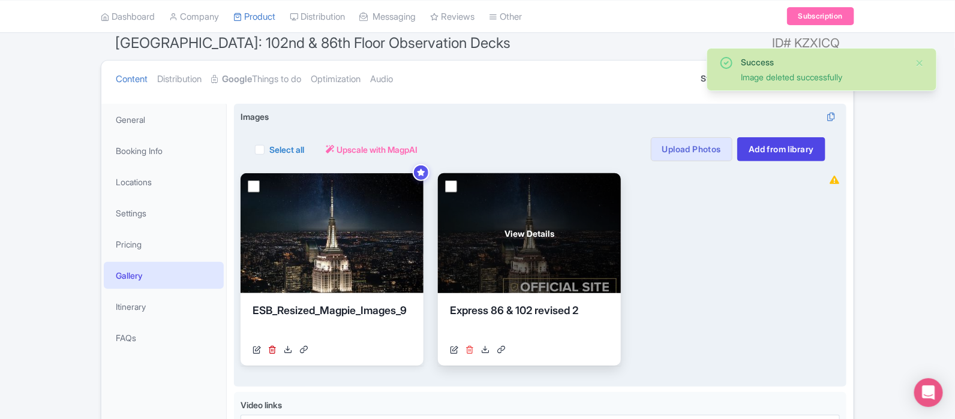
click at [469, 349] on icon at bounding box center [470, 350] width 8 height 8
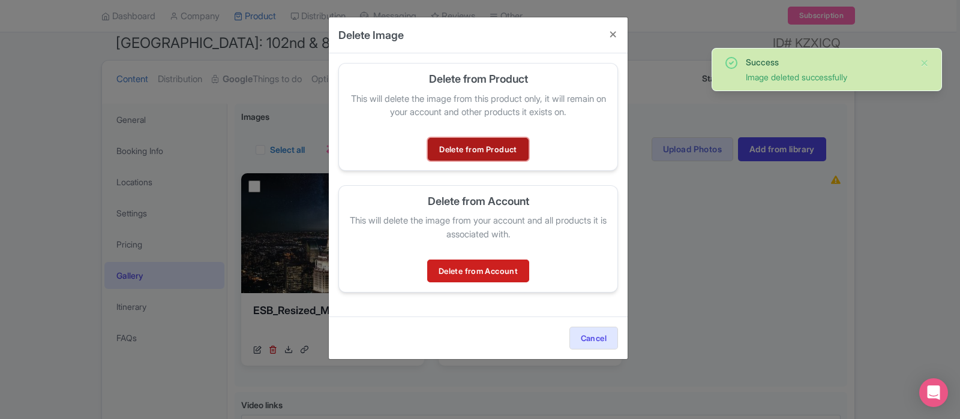
click at [465, 144] on link "Delete from Product" at bounding box center [478, 149] width 100 height 23
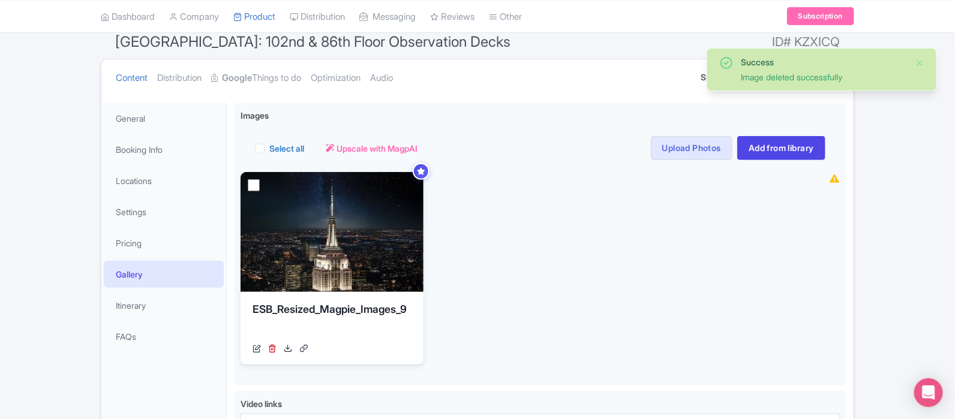
scroll to position [232, 0]
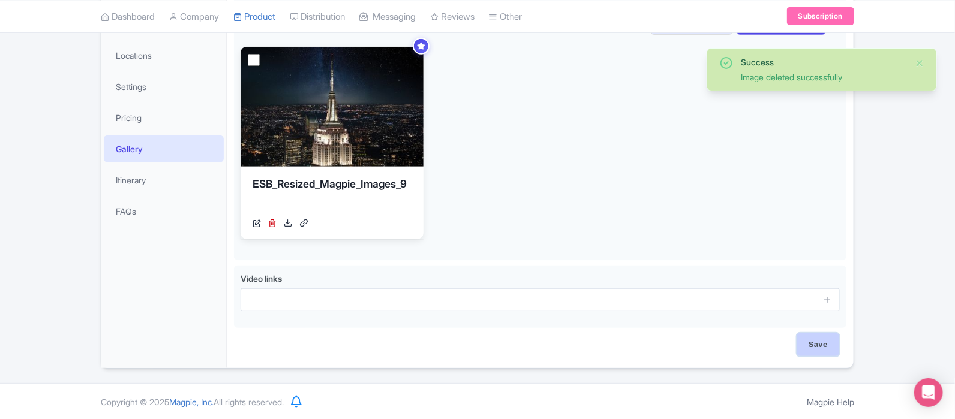
click at [826, 351] on input "Save" at bounding box center [819, 345] width 42 height 23
type input "Saving..."
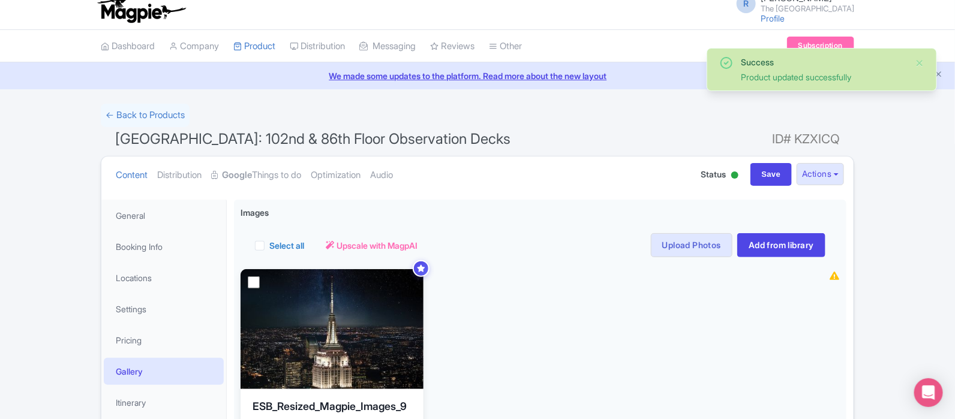
scroll to position [6, 0]
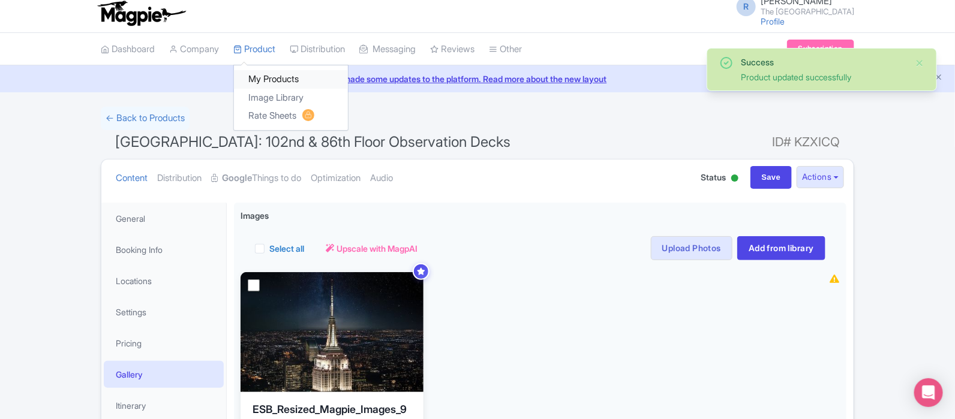
click at [264, 76] on link "My Products" at bounding box center [291, 79] width 114 height 19
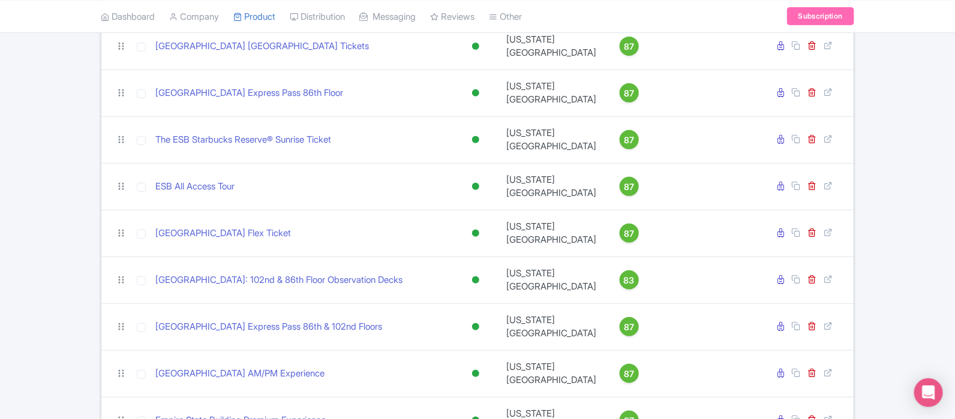
scroll to position [164, 0]
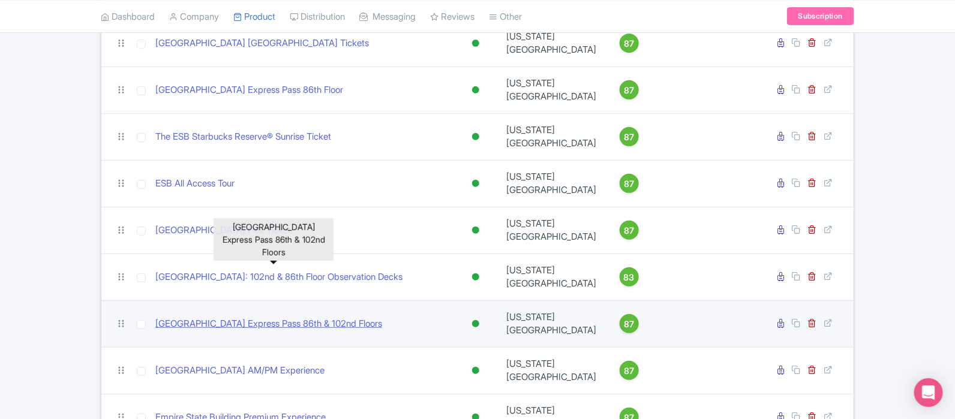
click at [311, 317] on link "Empire State Building Express Pass 86th & 102nd Floors" at bounding box center [268, 324] width 227 height 14
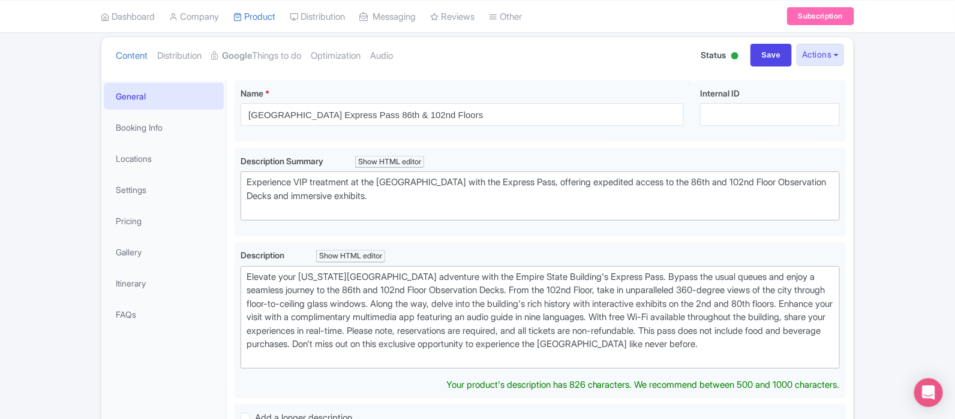
scroll to position [127, 0]
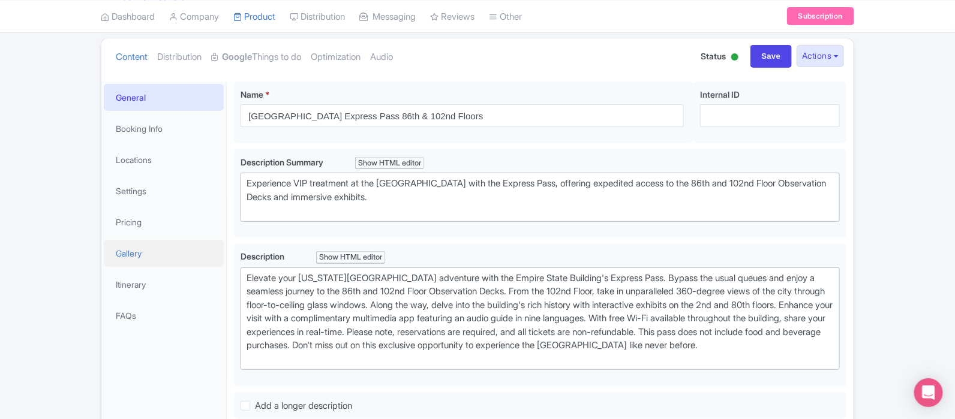
click at [179, 250] on link "Gallery" at bounding box center [164, 253] width 120 height 27
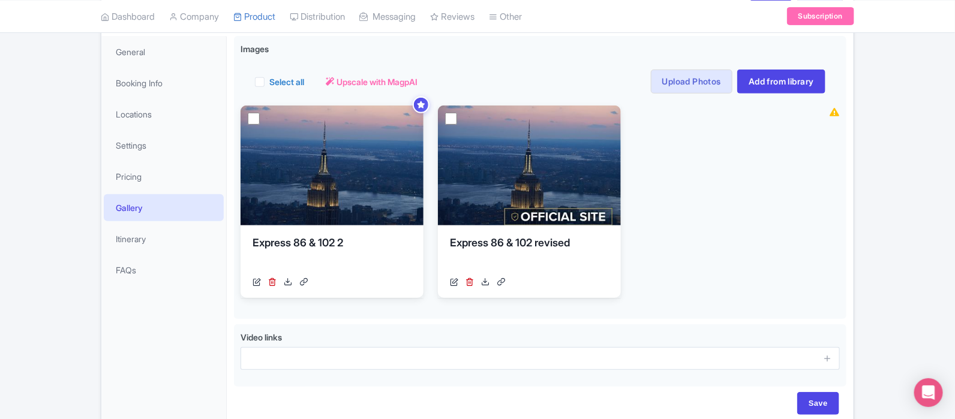
scroll to position [174, 0]
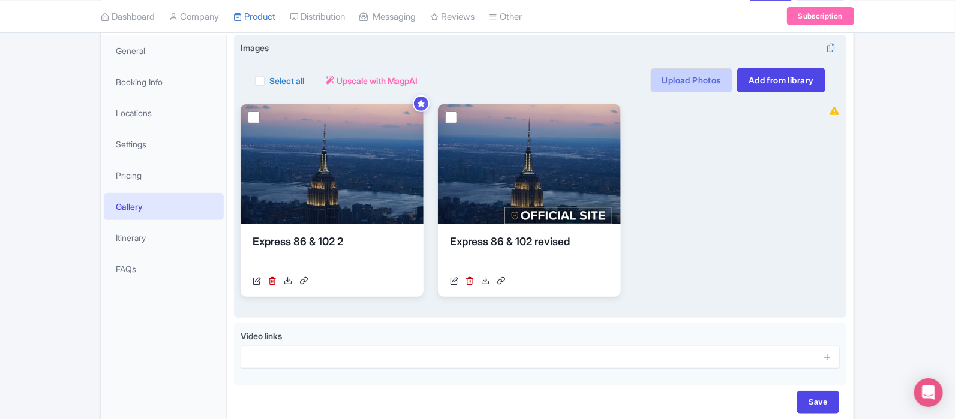
click at [670, 86] on link "Upload Photos" at bounding box center [692, 80] width 82 height 24
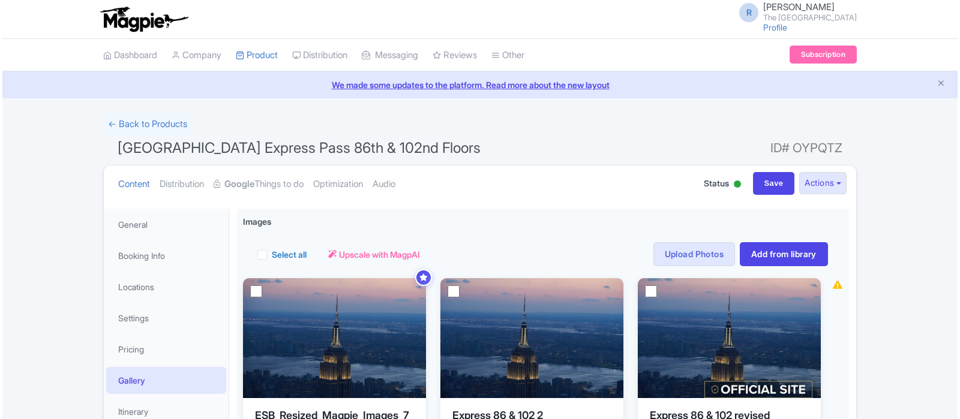
scroll to position [105, 0]
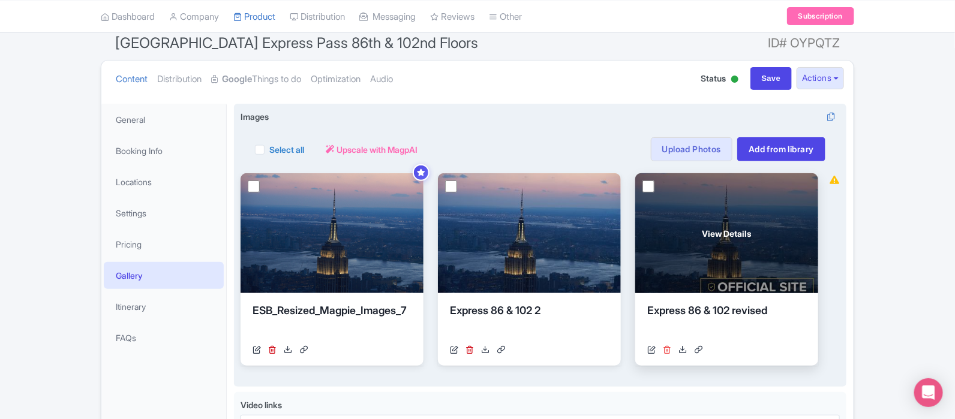
click at [667, 350] on icon at bounding box center [667, 350] width 8 height 8
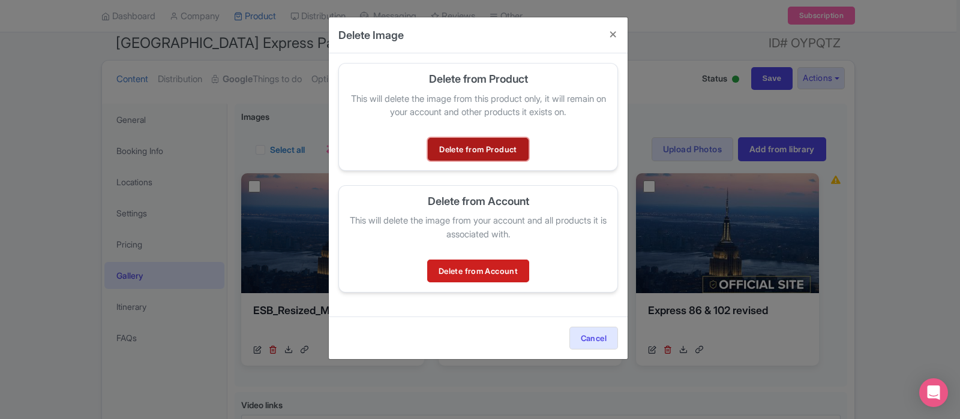
click at [507, 146] on link "Delete from Product" at bounding box center [478, 149] width 100 height 23
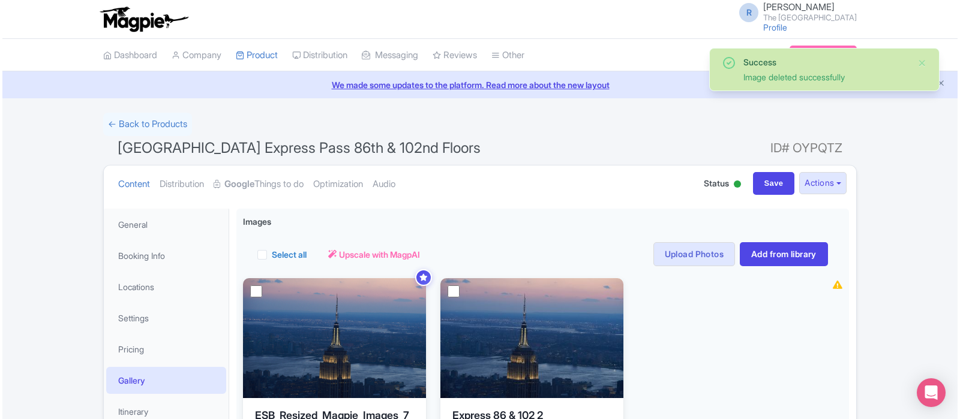
scroll to position [105, 0]
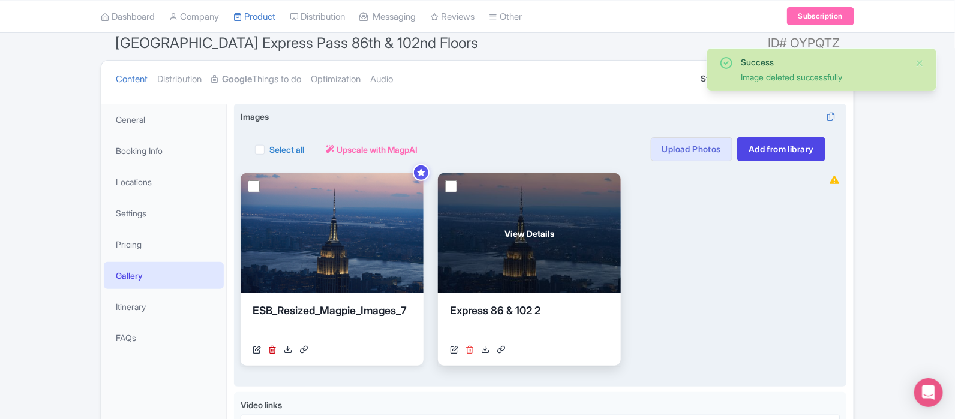
click at [468, 351] on icon at bounding box center [470, 350] width 8 height 8
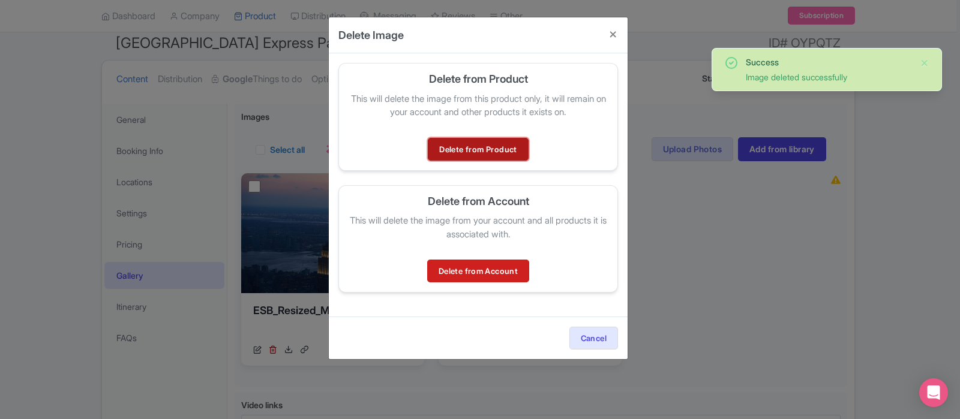
click at [475, 138] on link "Delete from Product" at bounding box center [478, 149] width 100 height 23
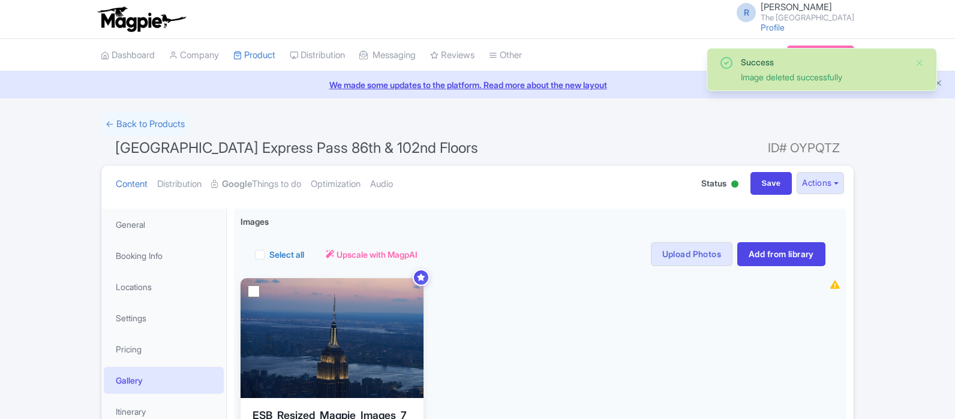
scroll to position [208, 0]
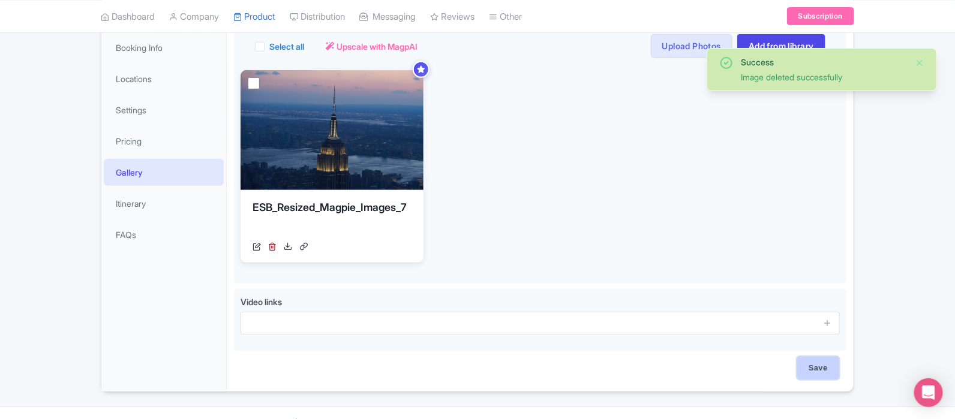
click at [814, 372] on input "Save" at bounding box center [819, 368] width 42 height 23
type input "Saving..."
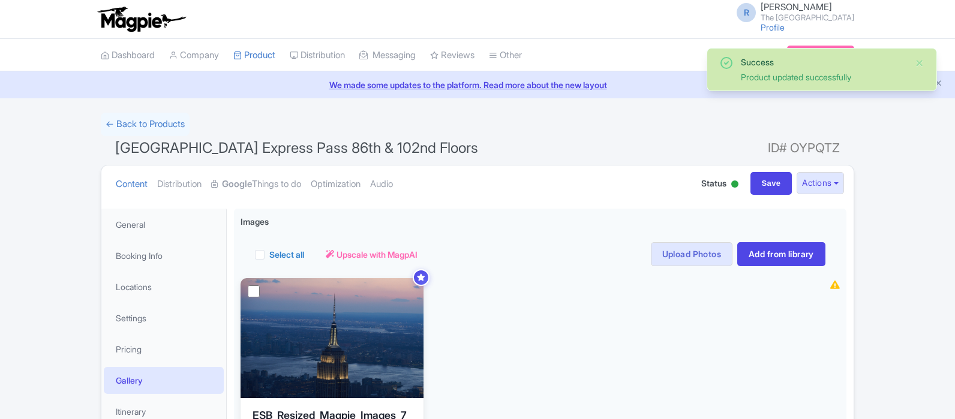
scroll to position [106, 0]
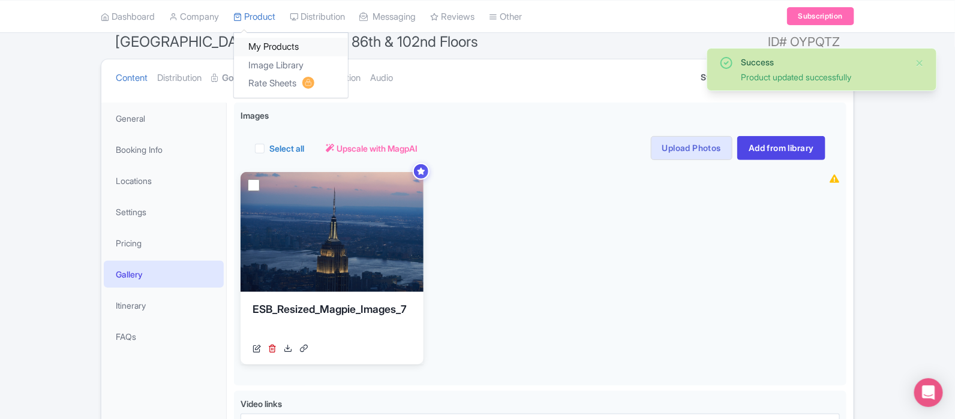
click at [270, 43] on link "My Products" at bounding box center [291, 47] width 114 height 19
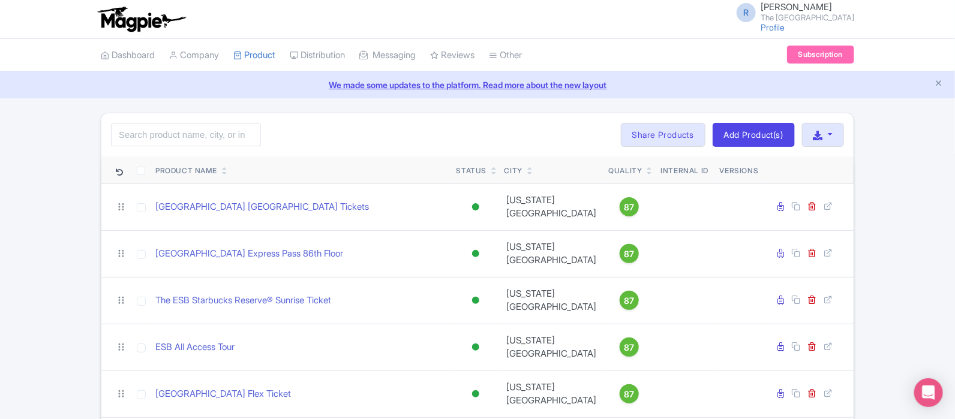
scroll to position [165, 0]
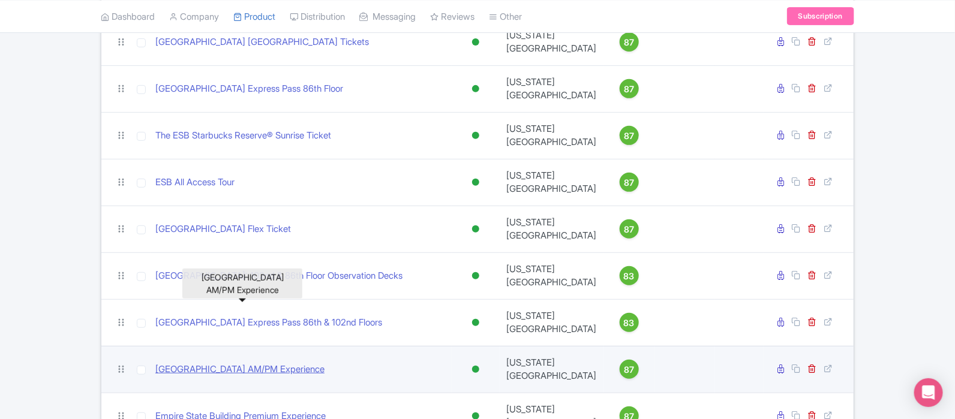
click at [265, 363] on link "[GEOGRAPHIC_DATA] AM/PM Experience" at bounding box center [239, 370] width 169 height 14
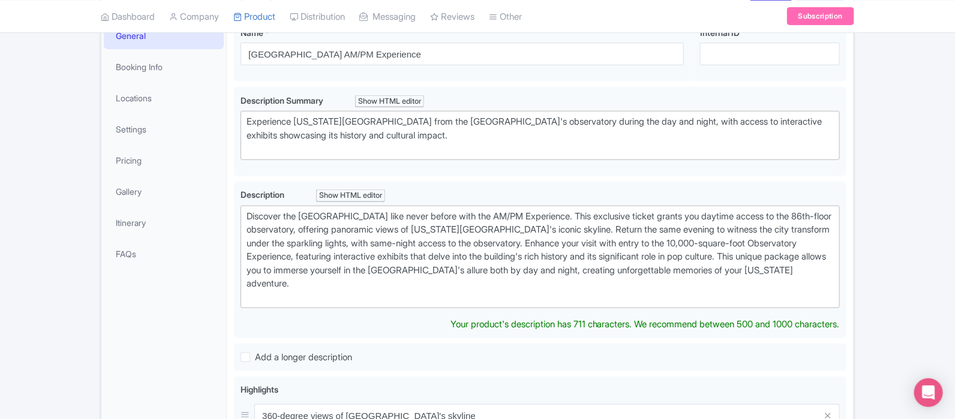
scroll to position [192, 0]
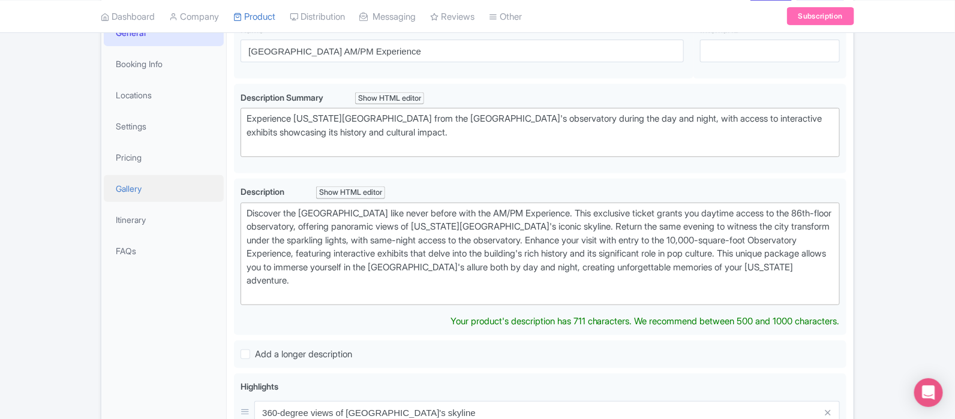
click at [175, 183] on link "Gallery" at bounding box center [164, 188] width 120 height 27
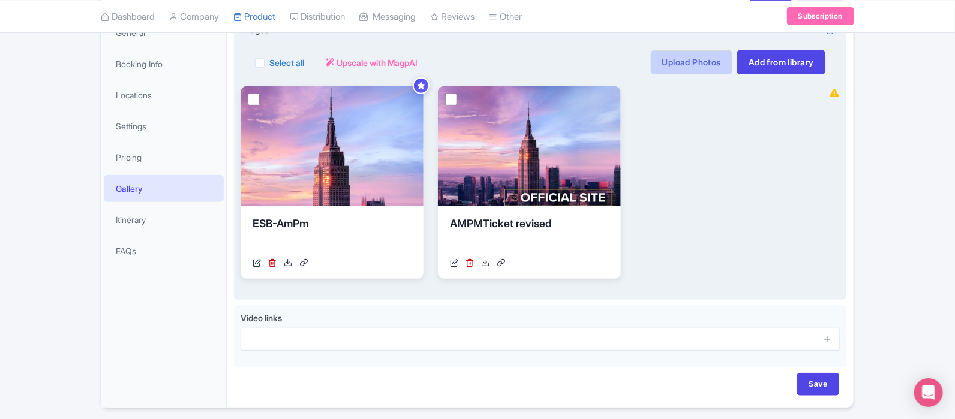
click at [693, 61] on link "Upload Photos" at bounding box center [692, 62] width 82 height 24
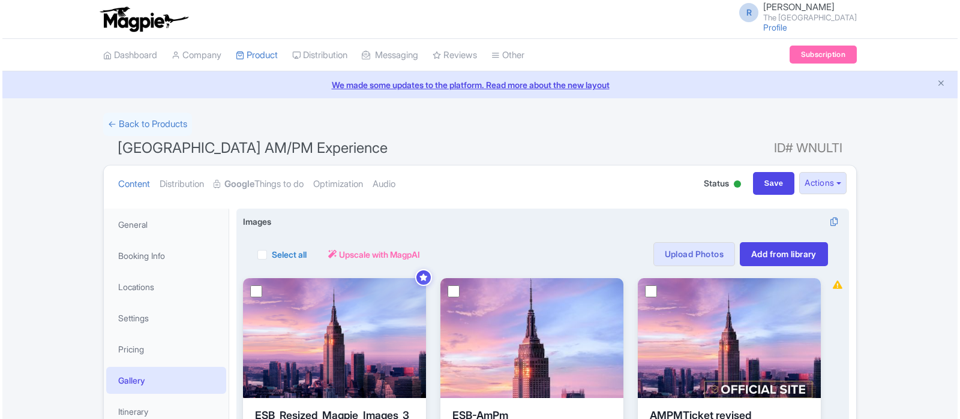
scroll to position [105, 0]
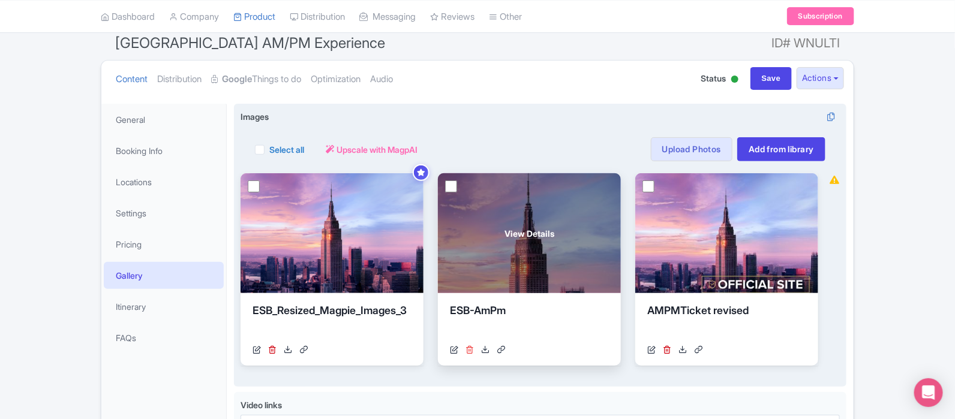
click at [468, 347] on icon at bounding box center [470, 350] width 8 height 8
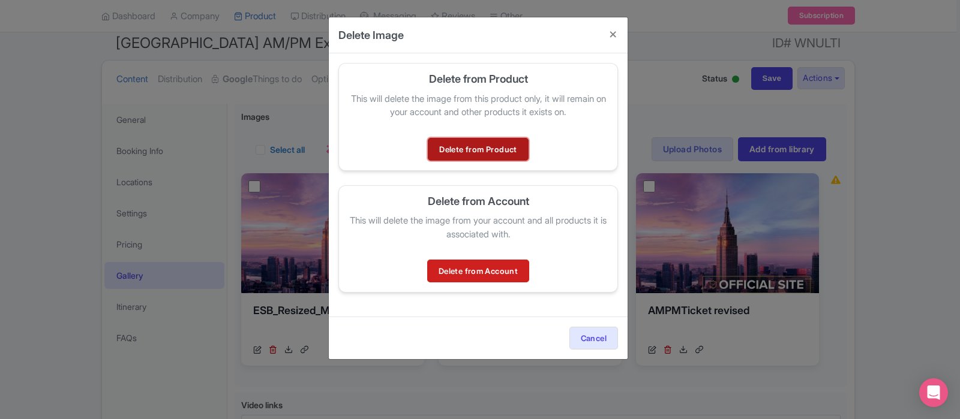
click at [492, 155] on link "Delete from Product" at bounding box center [478, 149] width 100 height 23
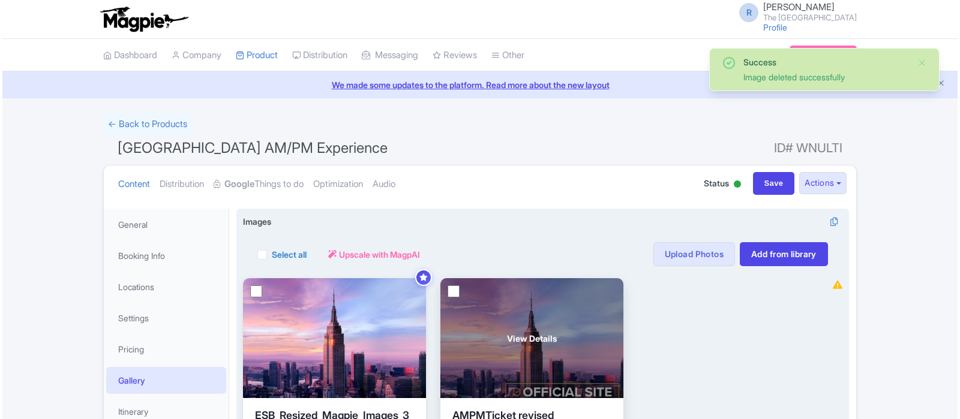
scroll to position [105, 0]
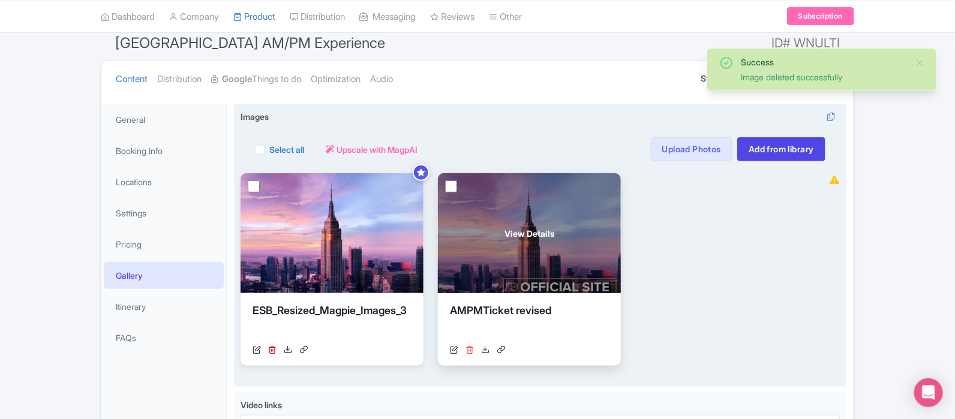
click at [470, 352] on icon at bounding box center [470, 350] width 8 height 8
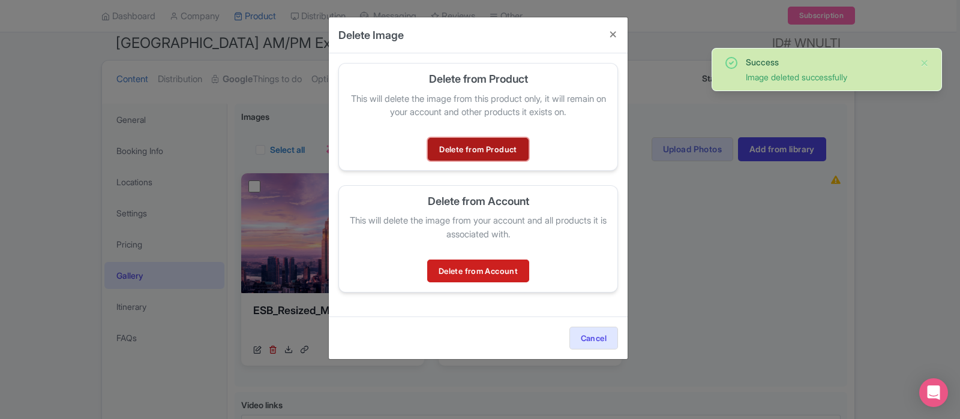
click at [462, 154] on link "Delete from Product" at bounding box center [478, 149] width 100 height 23
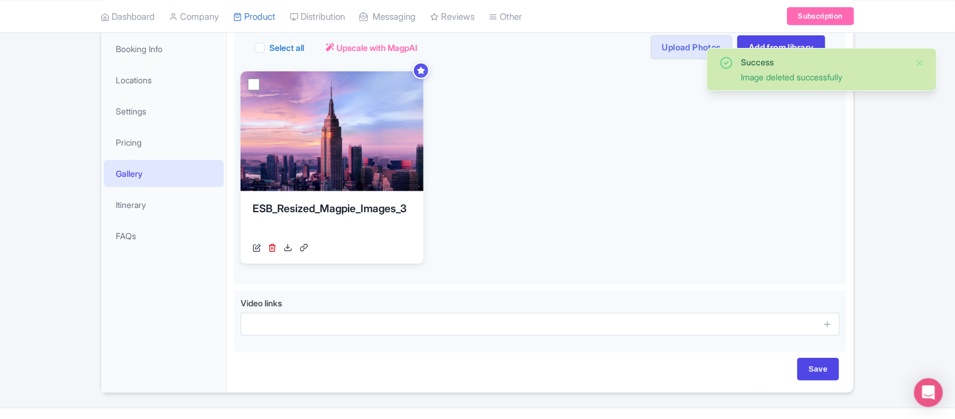
scroll to position [232, 0]
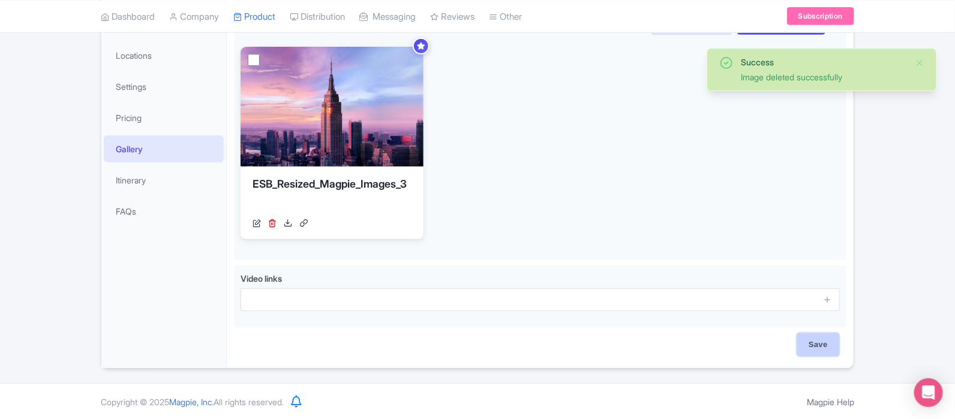
click at [813, 347] on input "Save" at bounding box center [819, 345] width 42 height 23
type input "Saving..."
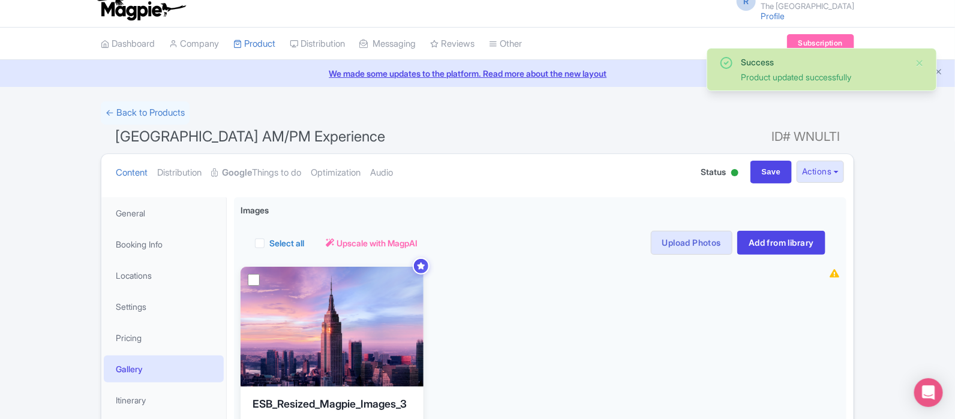
scroll to position [7, 0]
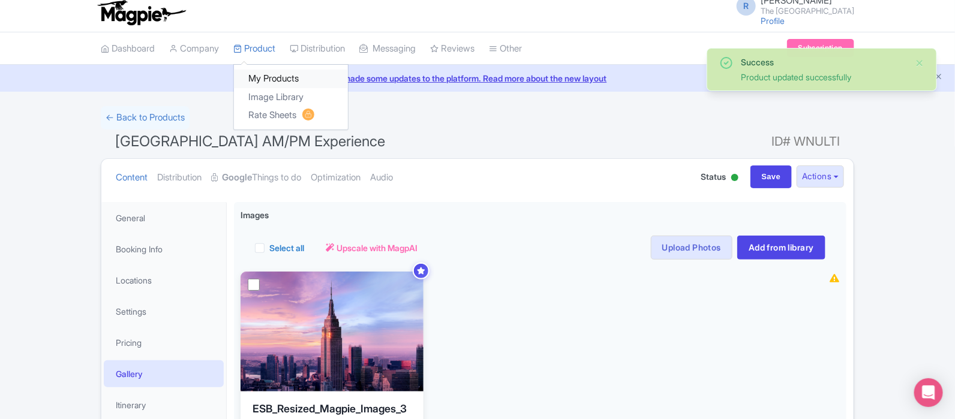
click at [269, 76] on link "My Products" at bounding box center [291, 79] width 114 height 19
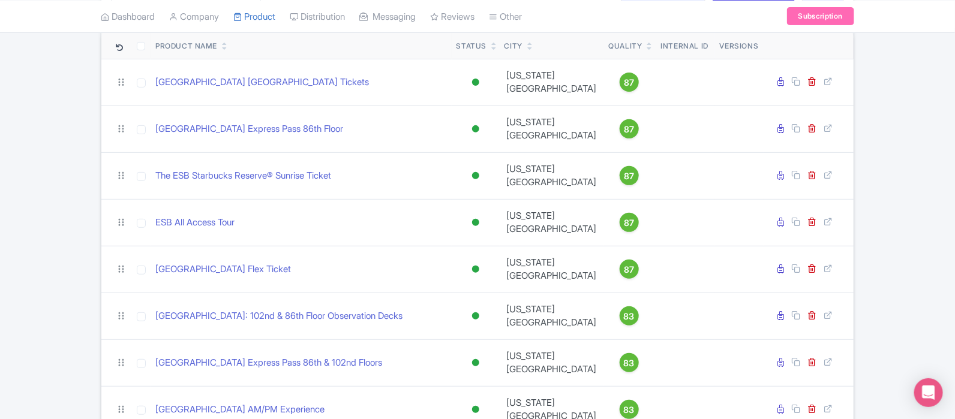
scroll to position [165, 0]
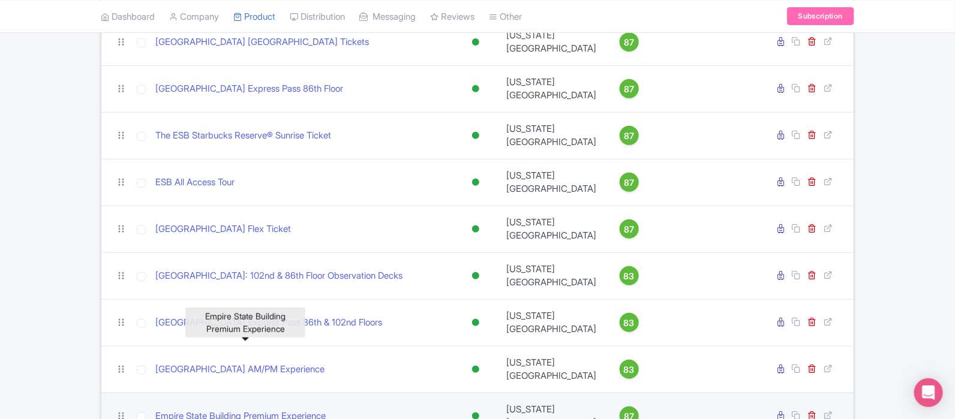
click at [244, 410] on link "Empire State Building Premium Experience" at bounding box center [240, 417] width 170 height 14
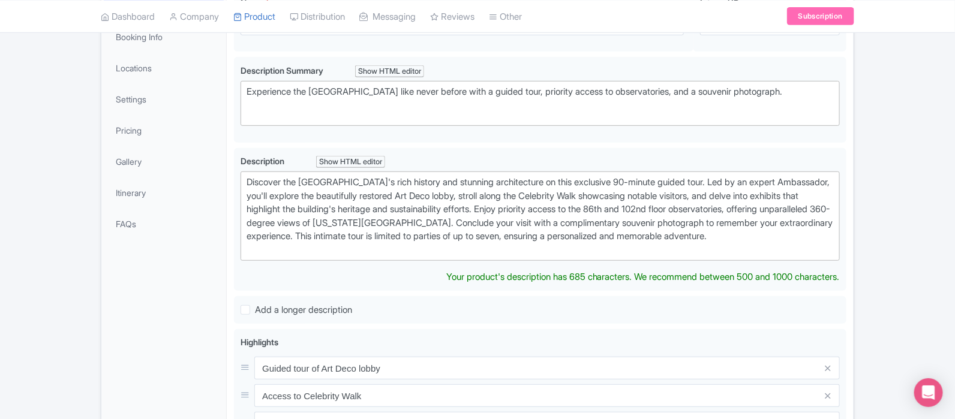
scroll to position [193, 0]
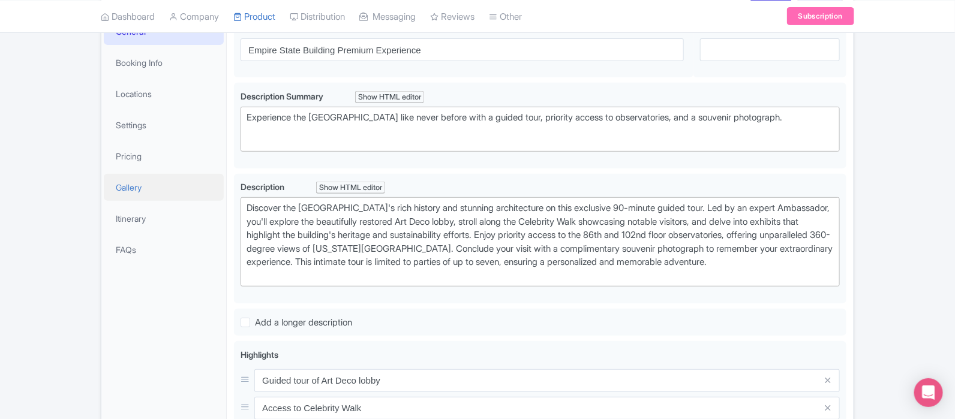
click at [131, 189] on link "Gallery" at bounding box center [164, 187] width 120 height 27
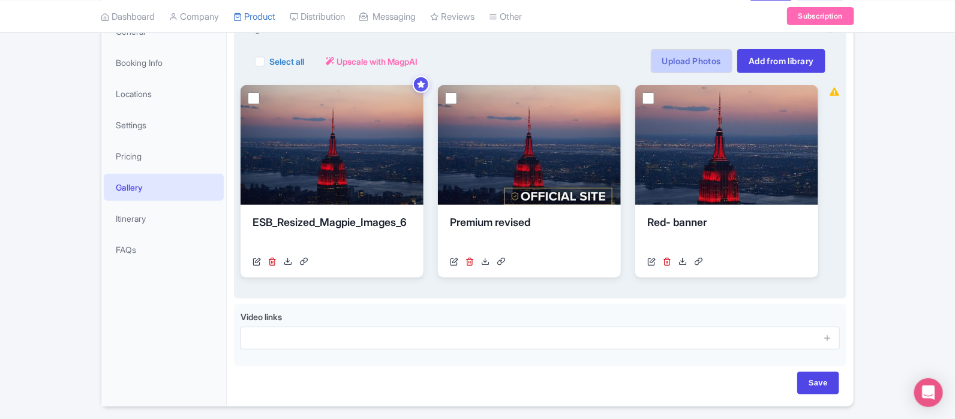
click at [687, 62] on link "Upload Photos" at bounding box center [692, 61] width 82 height 24
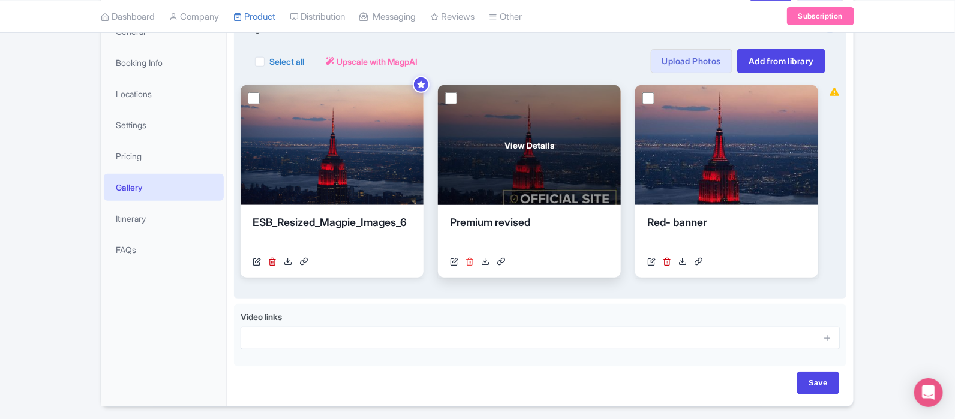
click at [472, 261] on icon at bounding box center [470, 261] width 8 height 8
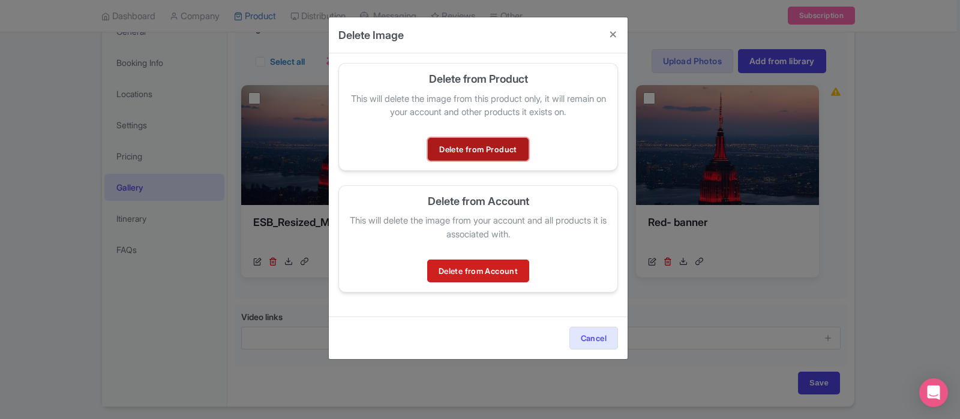
click at [475, 140] on link "Delete from Product" at bounding box center [478, 149] width 100 height 23
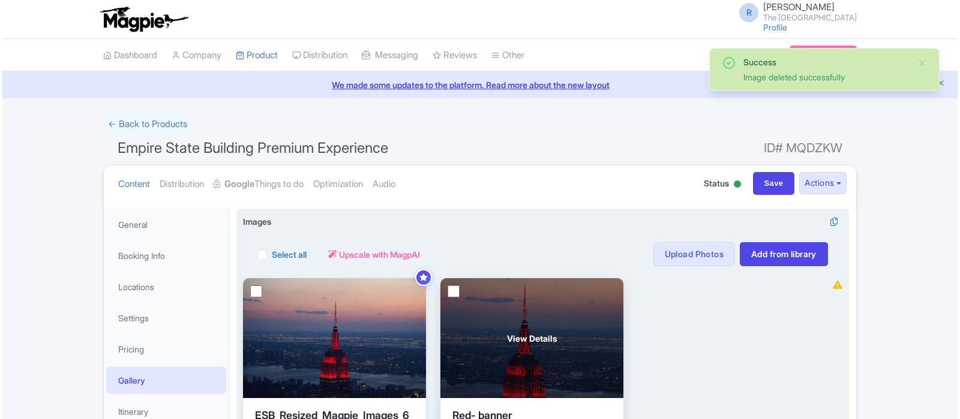
scroll to position [105, 0]
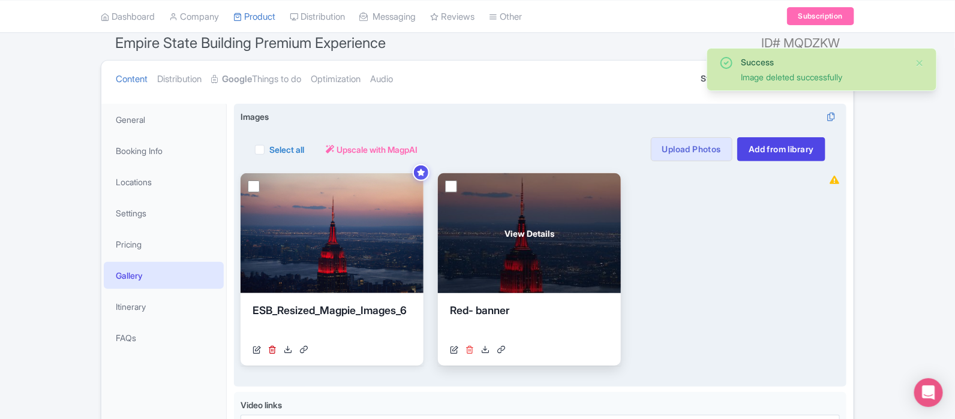
click at [470, 349] on icon at bounding box center [470, 350] width 8 height 8
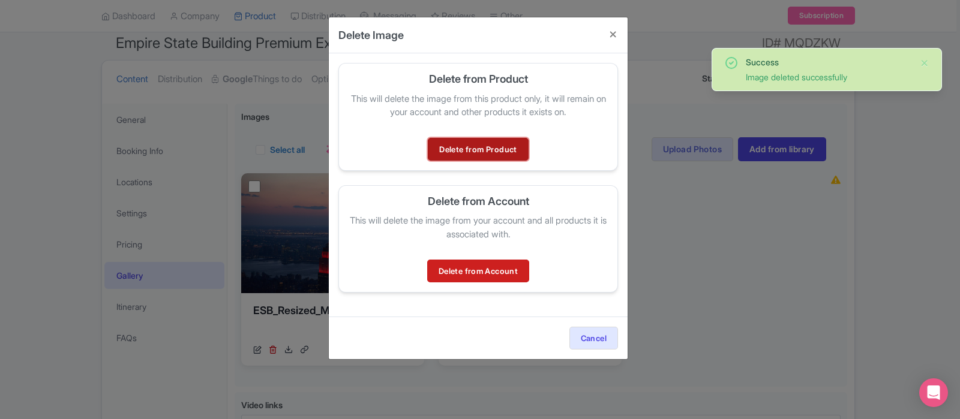
click at [487, 154] on link "Delete from Product" at bounding box center [478, 149] width 100 height 23
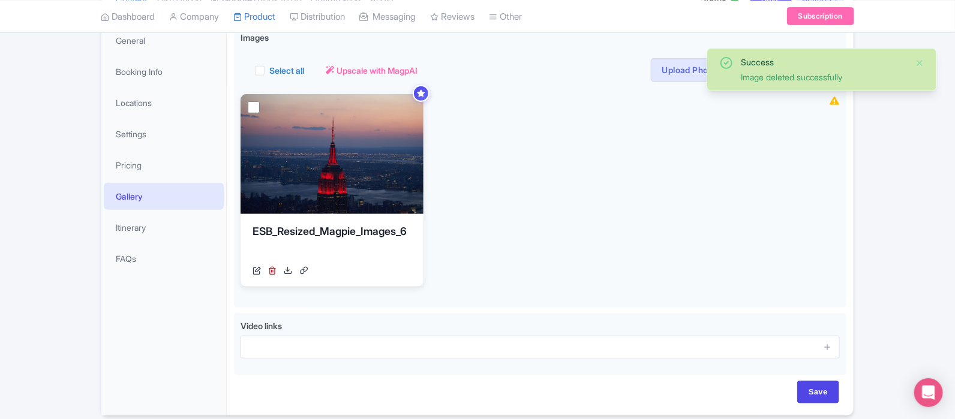
scroll to position [232, 0]
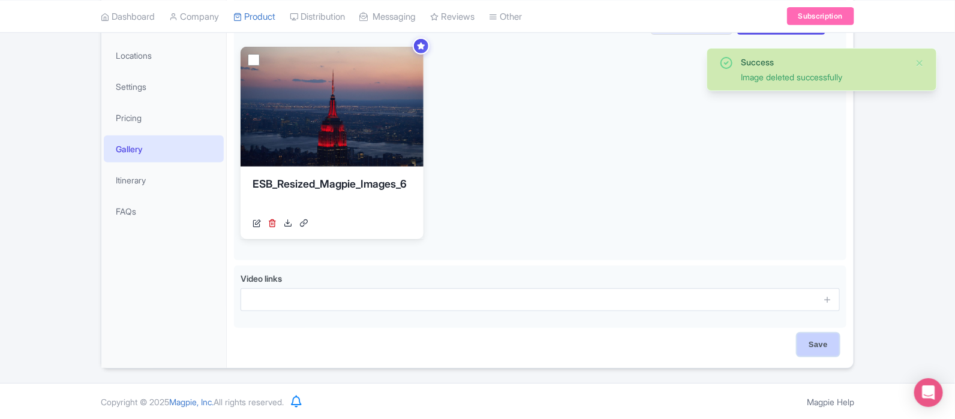
click at [816, 336] on input "Save" at bounding box center [819, 345] width 42 height 23
type input "Saving..."
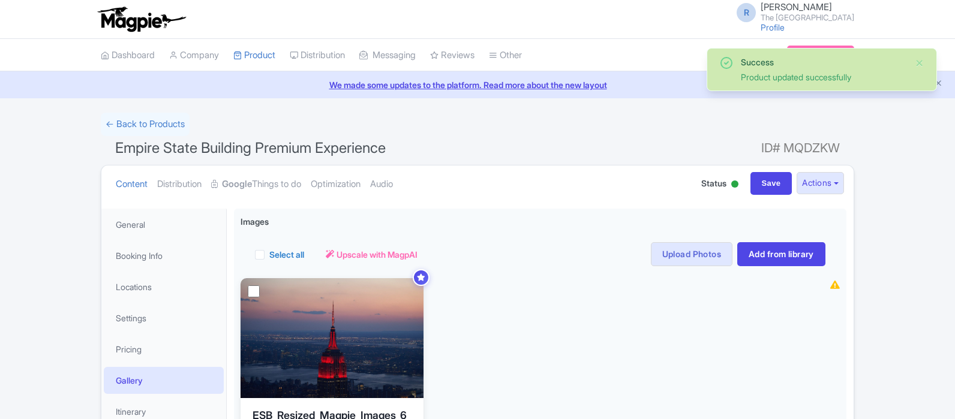
scroll to position [208, 0]
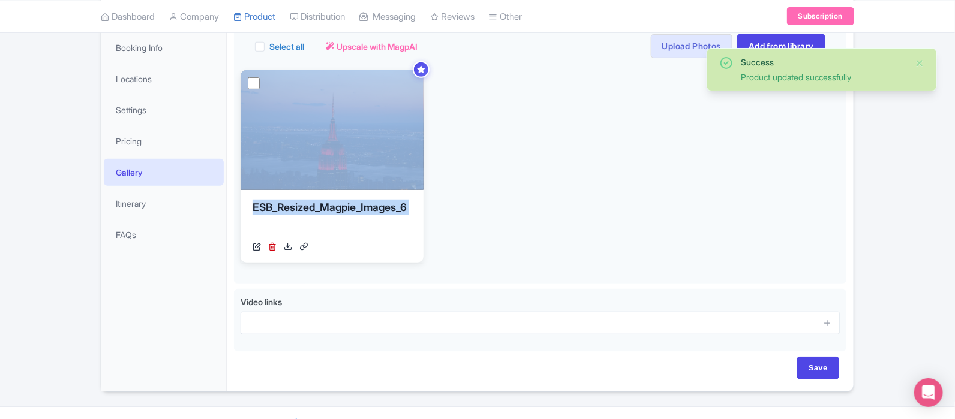
drag, startPoint x: 954, startPoint y: 248, endPoint x: 957, endPoint y: 88, distance: 160.9
click at [955, 88] on html "R Rachel Scheer The Empire State Building Profile Users Settings Sign out Dashb…" at bounding box center [477, 1] width 955 height 419
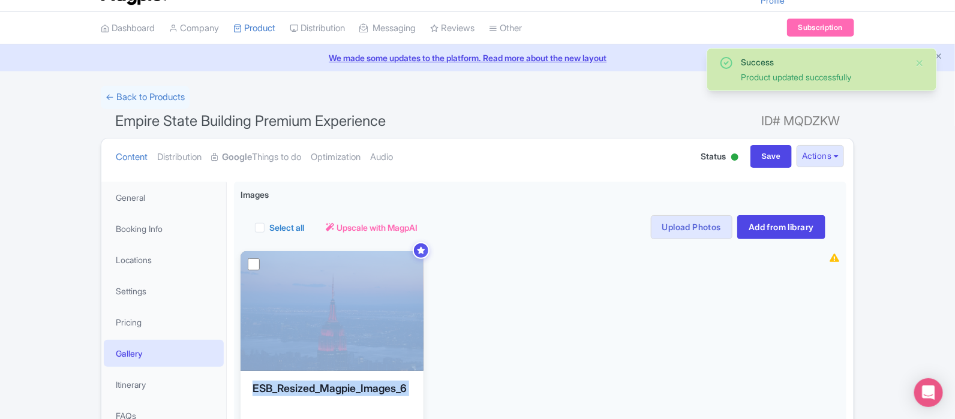
scroll to position [0, 0]
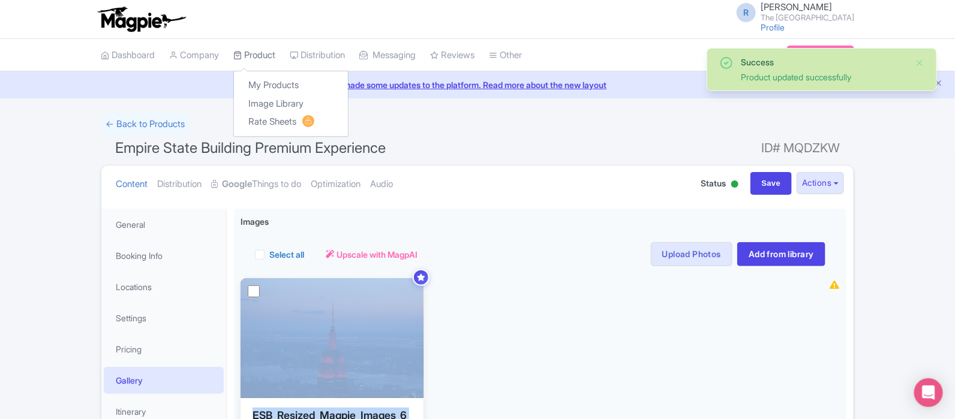
click at [260, 60] on link "Product" at bounding box center [254, 55] width 42 height 33
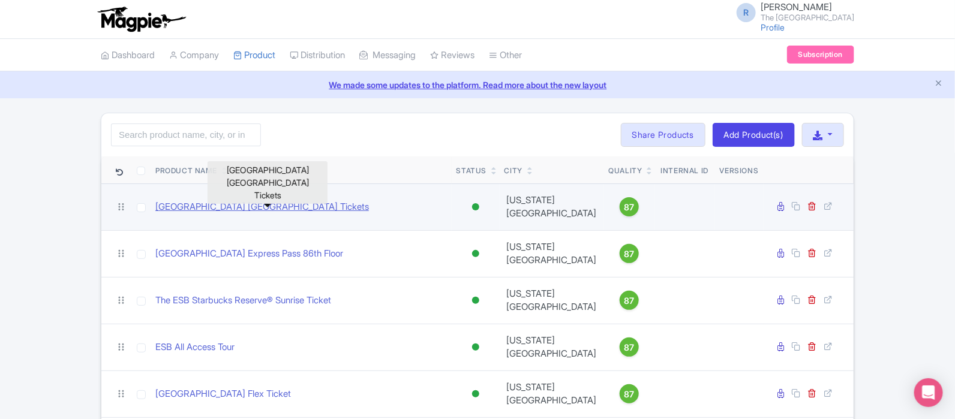
click at [273, 205] on link "[GEOGRAPHIC_DATA] [GEOGRAPHIC_DATA] Tickets" at bounding box center [262, 207] width 214 height 14
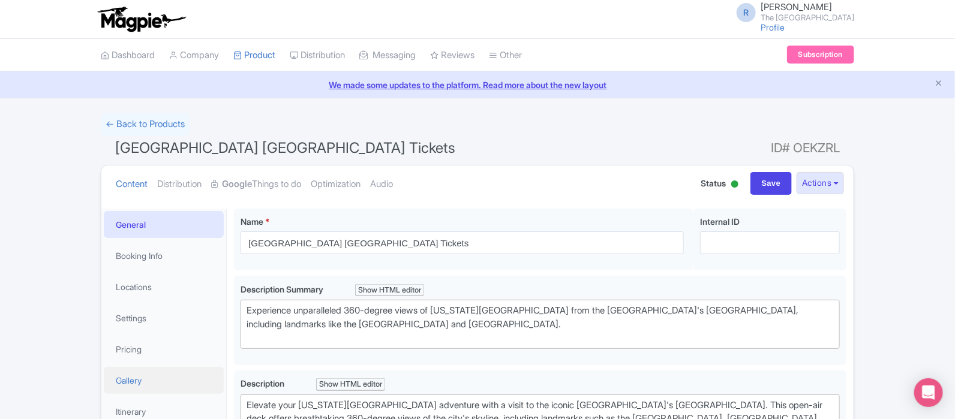
click at [141, 385] on link "Gallery" at bounding box center [164, 380] width 120 height 27
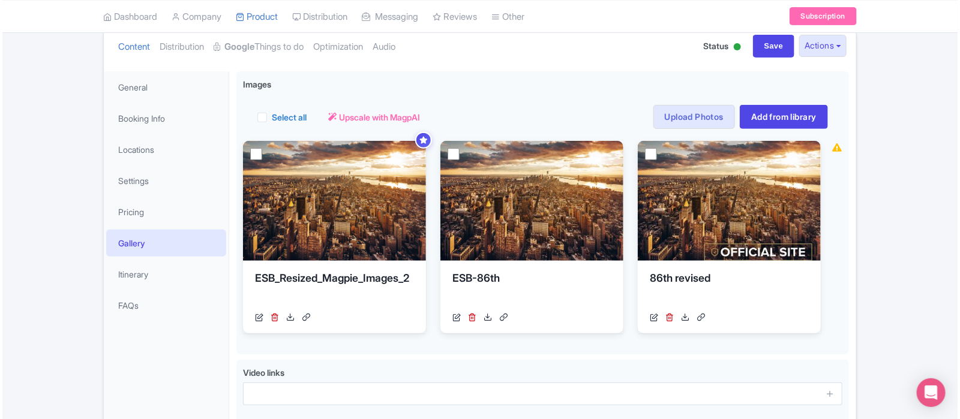
scroll to position [139, 0]
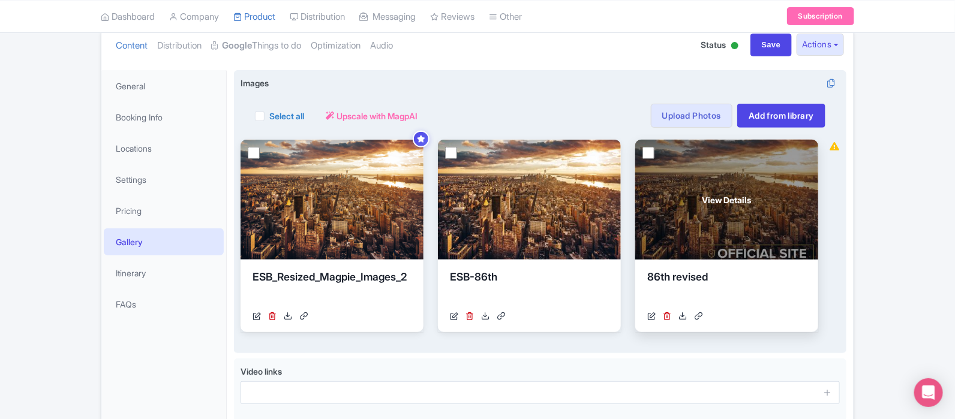
click at [665, 320] on link at bounding box center [667, 316] width 8 height 13
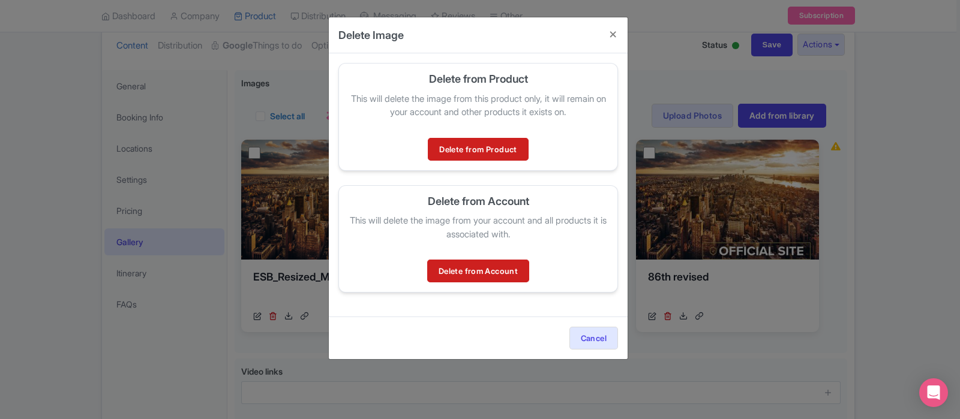
click at [506, 164] on div "Delete from Product This will delete the image from this product only, it will …" at bounding box center [478, 117] width 280 height 108
click at [495, 150] on link "Delete from Product" at bounding box center [478, 149] width 100 height 23
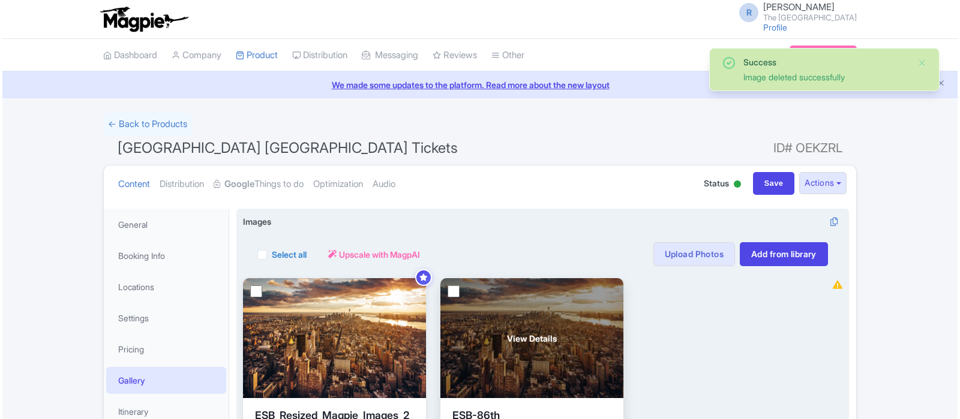
scroll to position [105, 0]
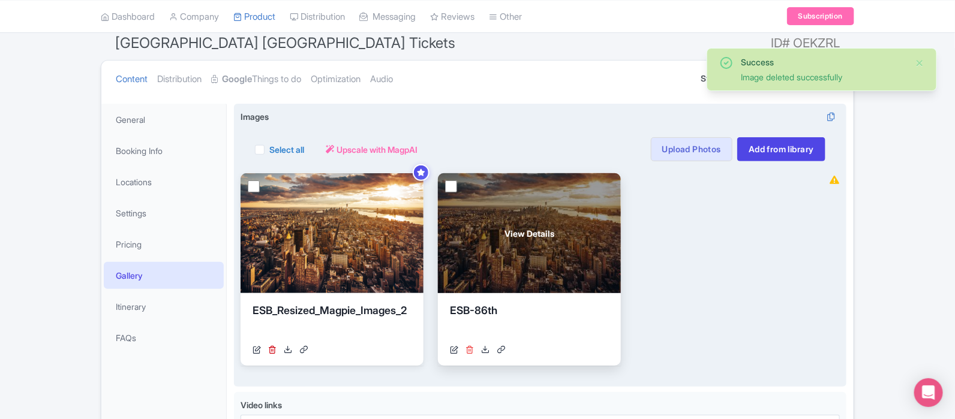
click at [470, 349] on icon at bounding box center [470, 350] width 8 height 8
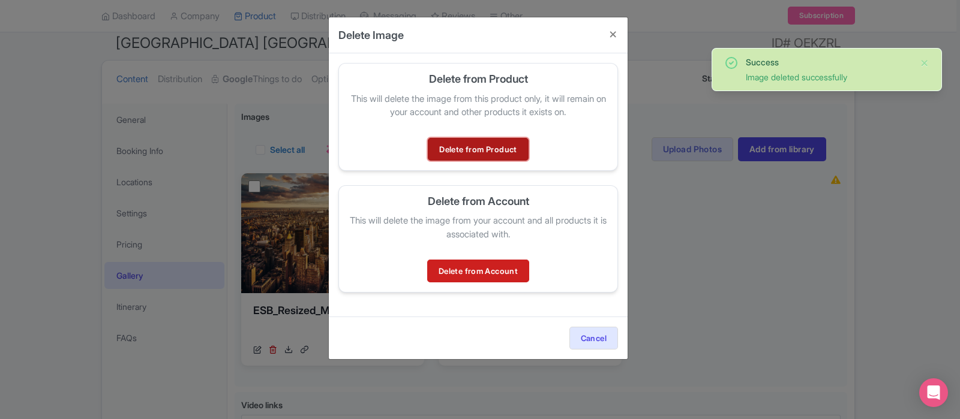
click at [487, 149] on link "Delete from Product" at bounding box center [478, 149] width 100 height 23
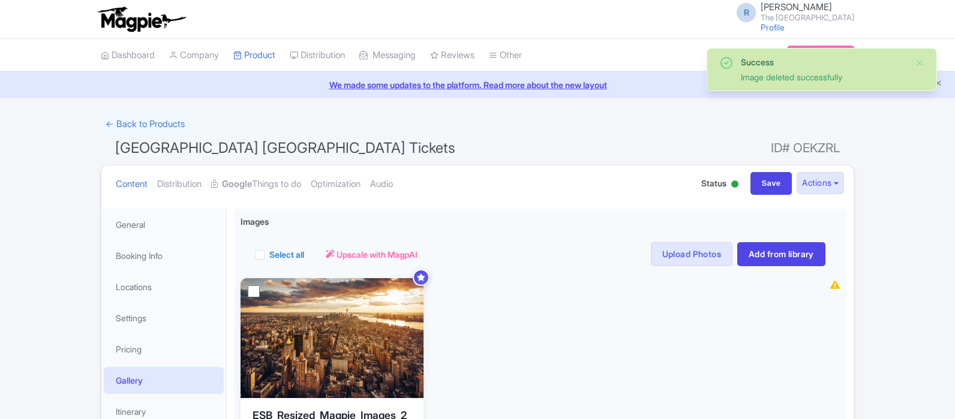
scroll to position [105, 0]
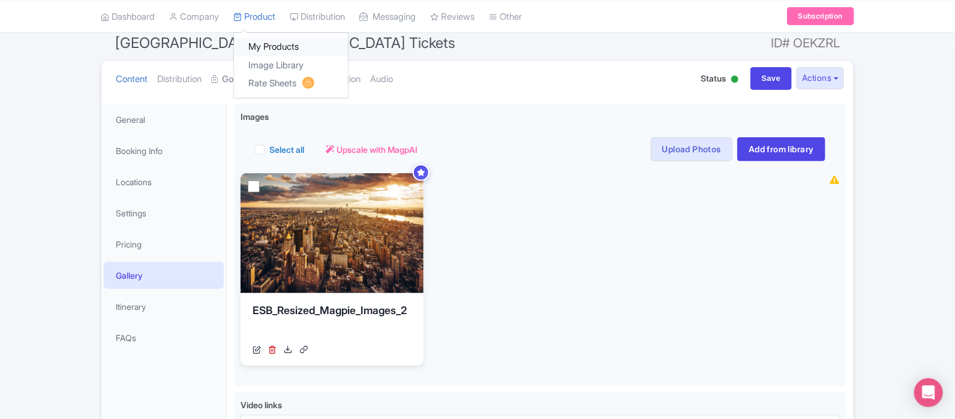
click at [275, 43] on link "My Products" at bounding box center [291, 47] width 114 height 19
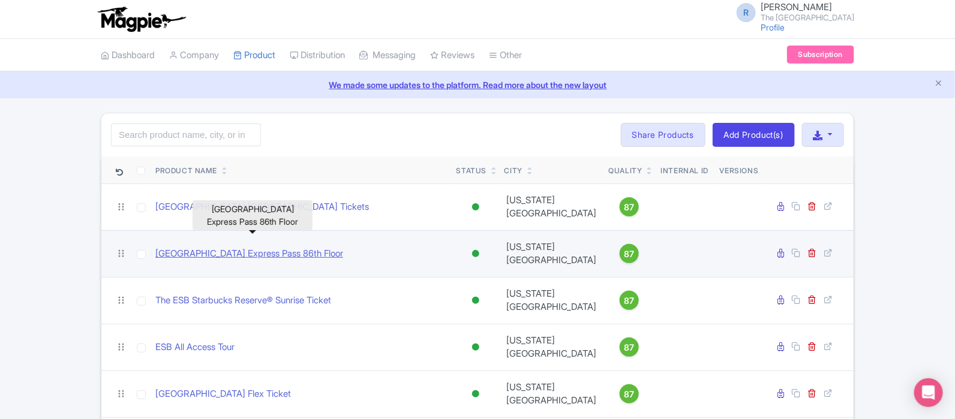
click at [274, 247] on link "[GEOGRAPHIC_DATA] Express Pass 86th Floor" at bounding box center [249, 254] width 188 height 14
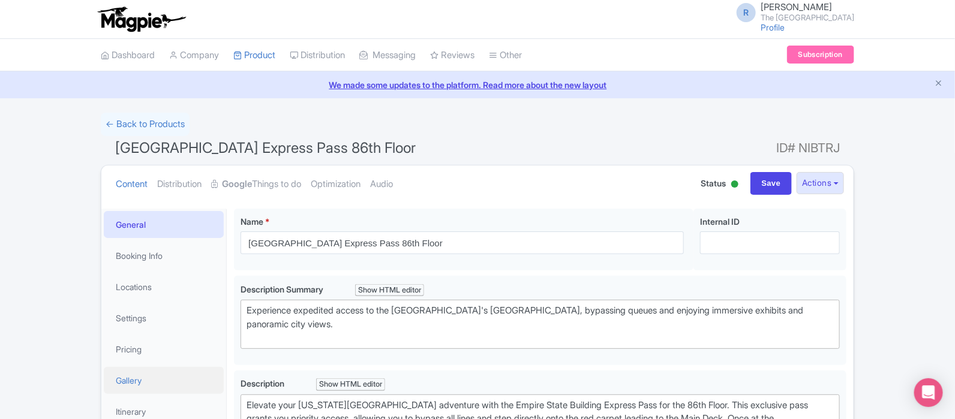
click at [166, 377] on link "Gallery" at bounding box center [164, 380] width 120 height 27
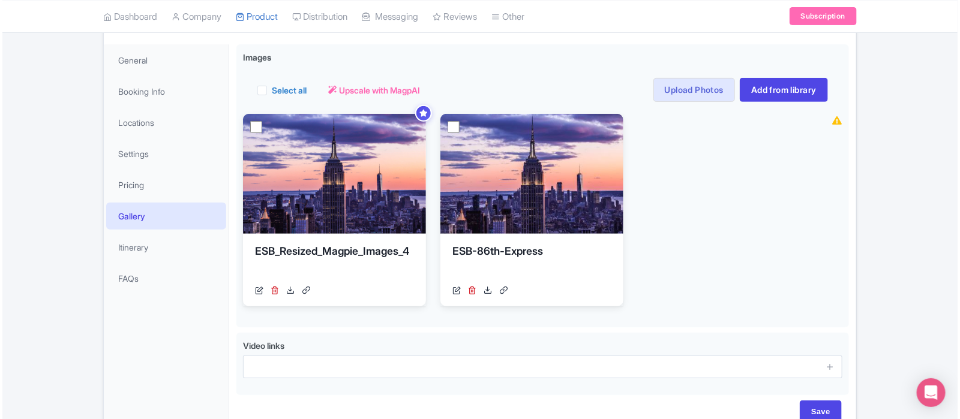
scroll to position [171, 0]
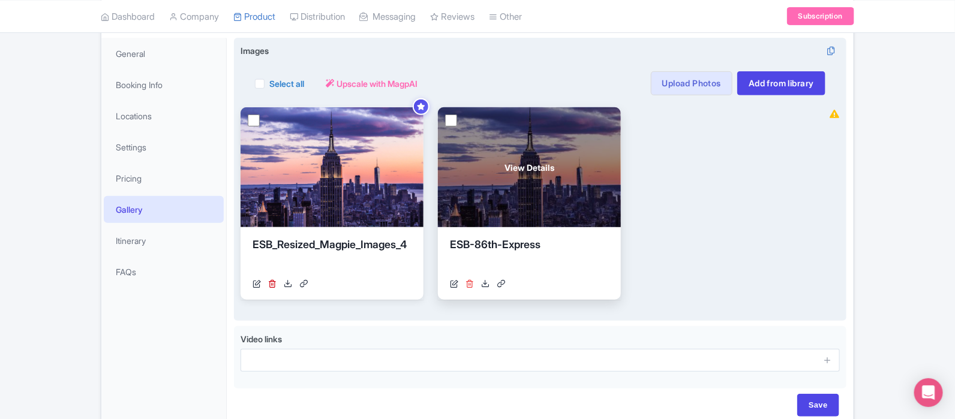
click at [471, 284] on icon at bounding box center [470, 284] width 8 height 8
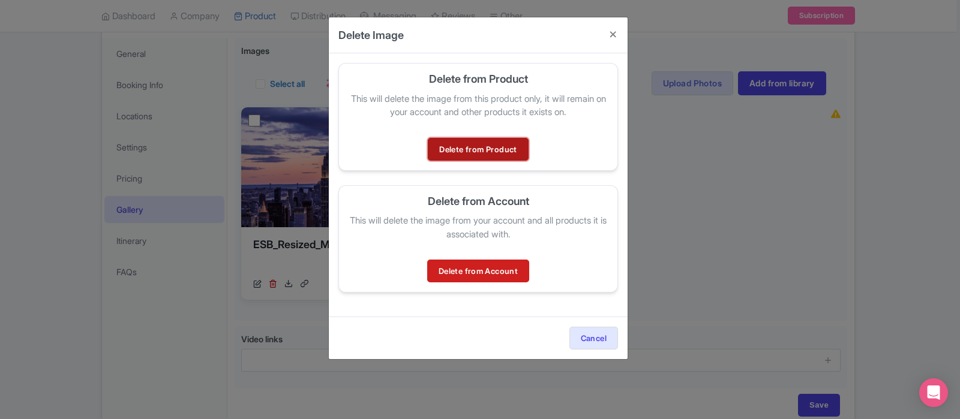
click at [490, 148] on link "Delete from Product" at bounding box center [478, 149] width 100 height 23
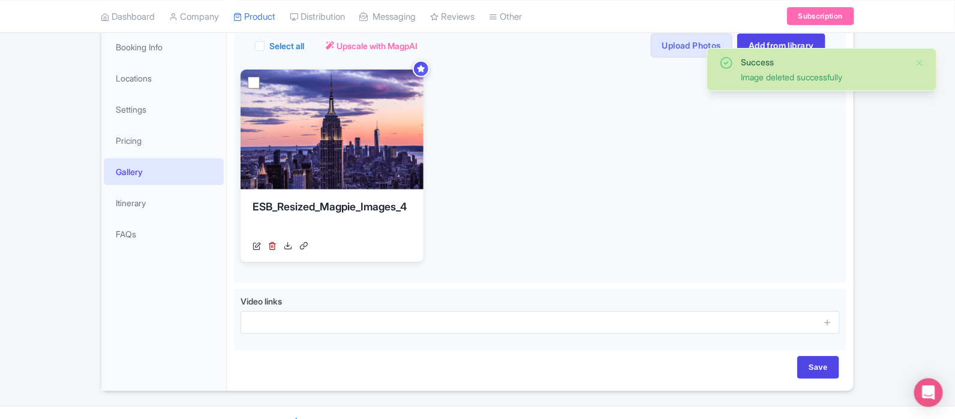
scroll to position [232, 0]
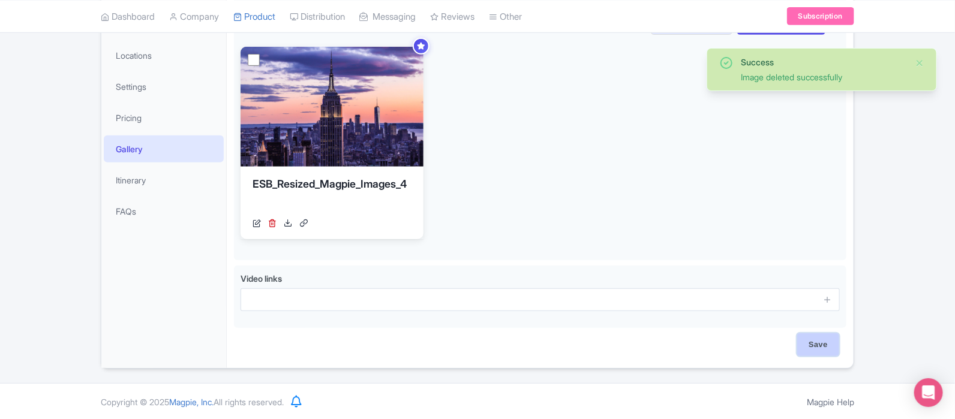
click at [805, 349] on input "Save" at bounding box center [819, 345] width 42 height 23
type input "Saving..."
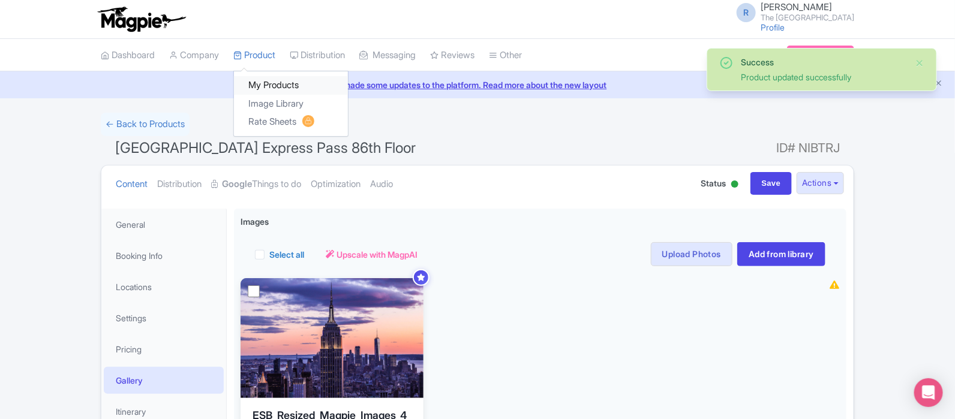
click at [268, 79] on link "My Products" at bounding box center [291, 85] width 114 height 19
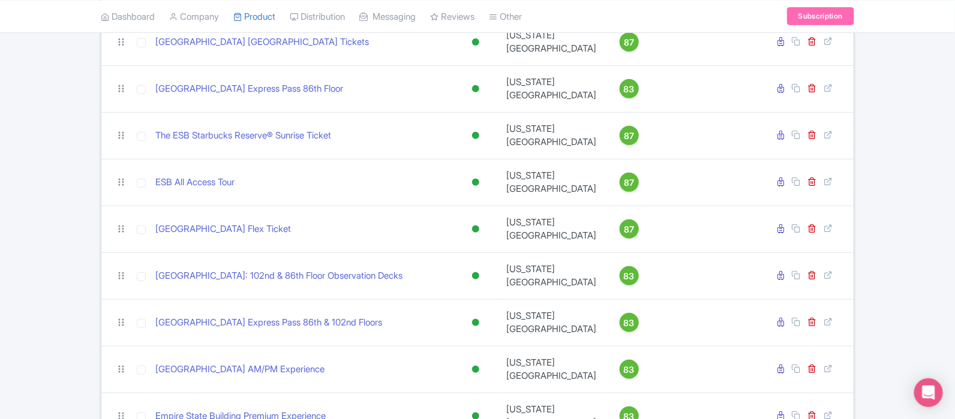
scroll to position [8, 0]
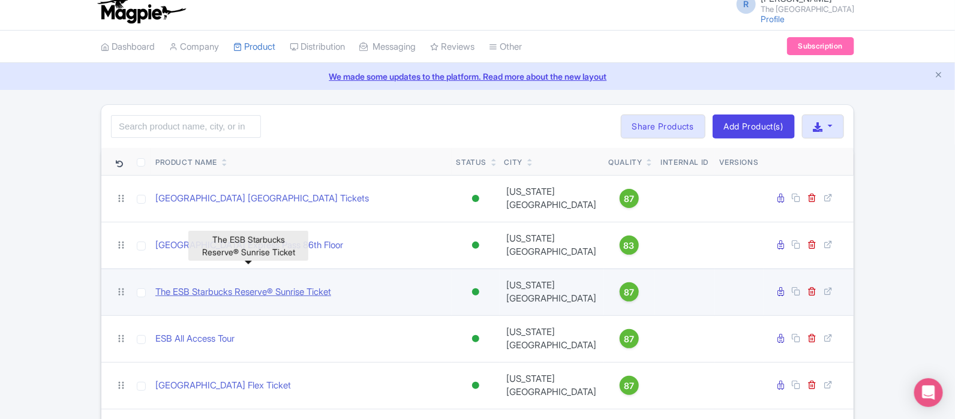
click at [302, 286] on link "The ESB Starbucks Reserve® Sunrise Ticket" at bounding box center [243, 293] width 176 height 14
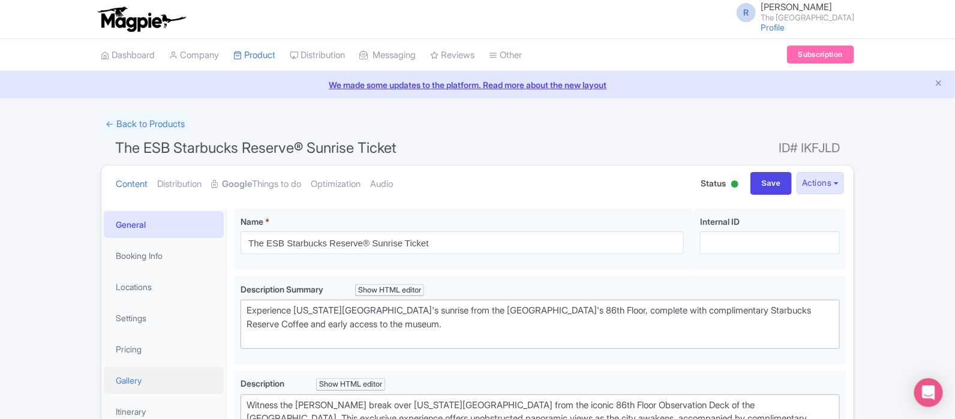
click at [141, 376] on link "Gallery" at bounding box center [164, 380] width 120 height 27
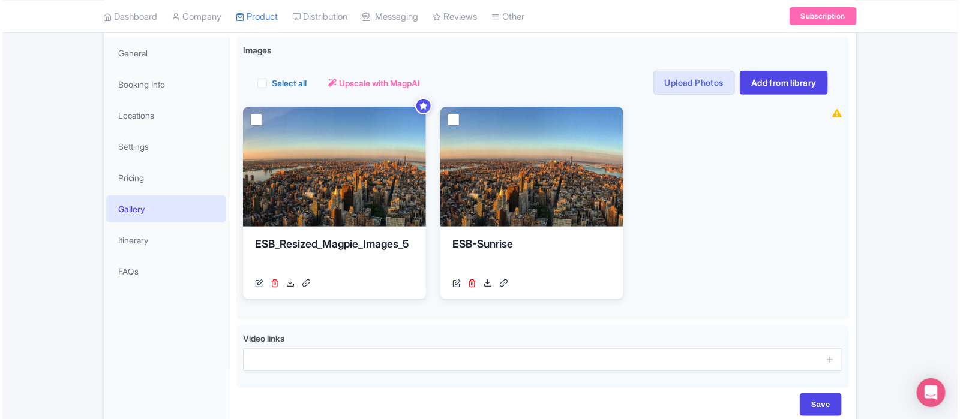
scroll to position [174, 0]
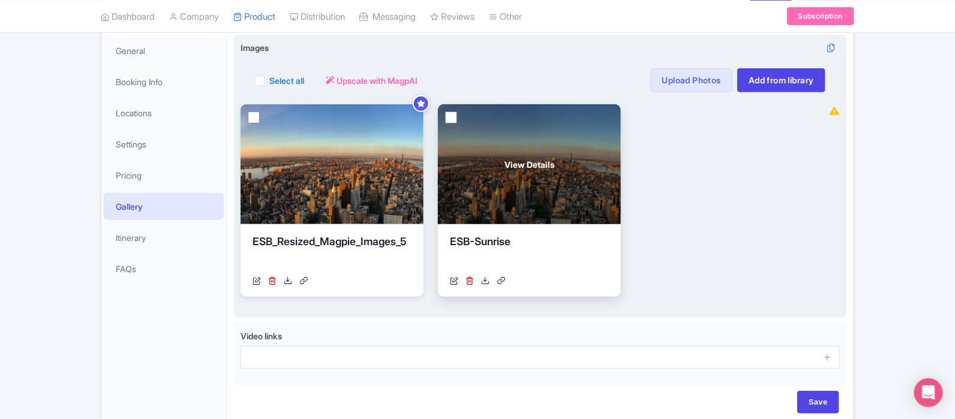
click at [469, 284] on link at bounding box center [470, 281] width 8 height 13
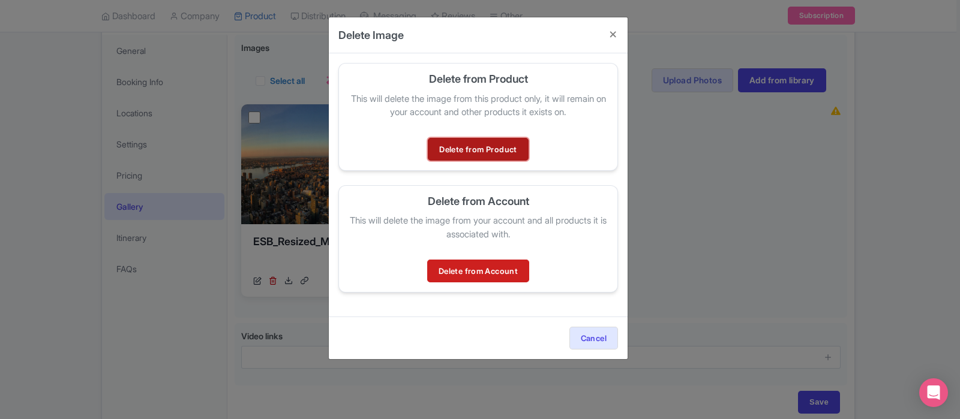
click at [484, 140] on link "Delete from Product" at bounding box center [478, 149] width 100 height 23
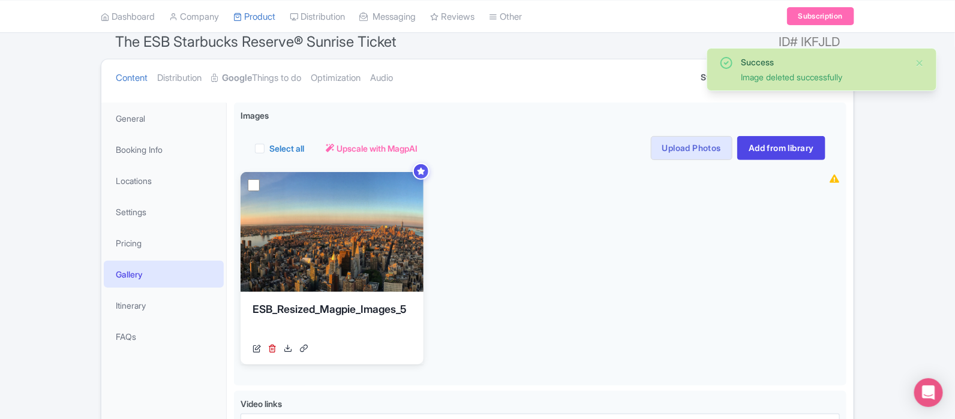
scroll to position [232, 0]
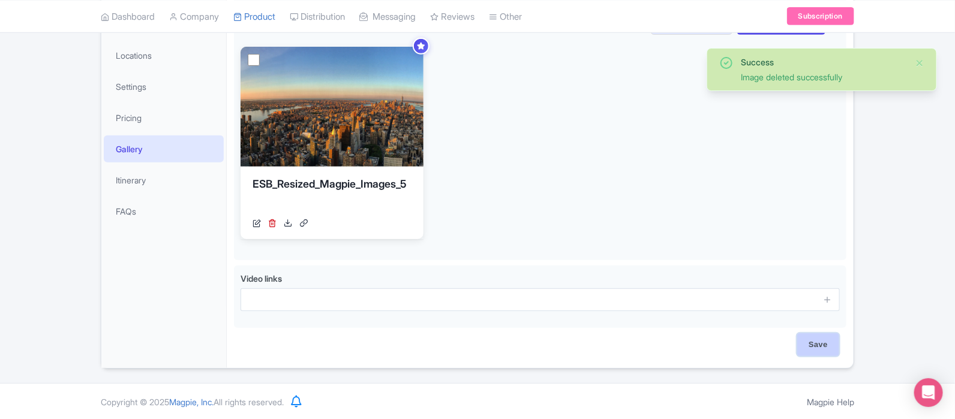
click at [807, 344] on input "Save" at bounding box center [819, 345] width 42 height 23
type input "Saving..."
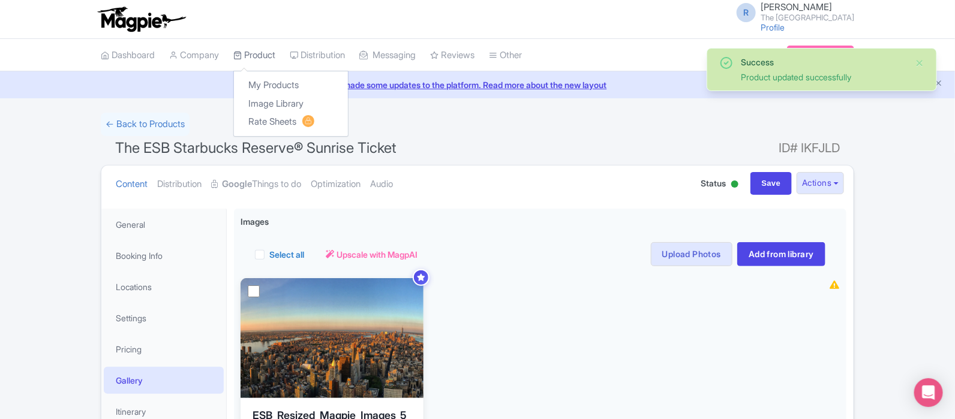
click at [259, 55] on link "Product" at bounding box center [254, 55] width 42 height 33
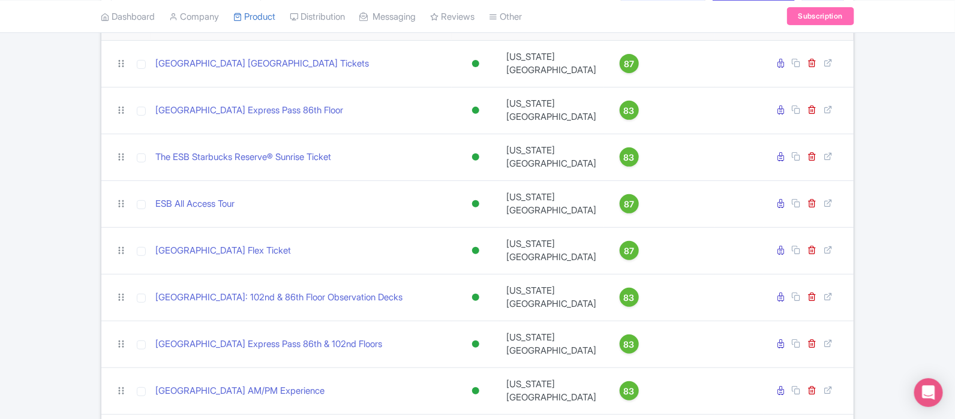
scroll to position [146, 0]
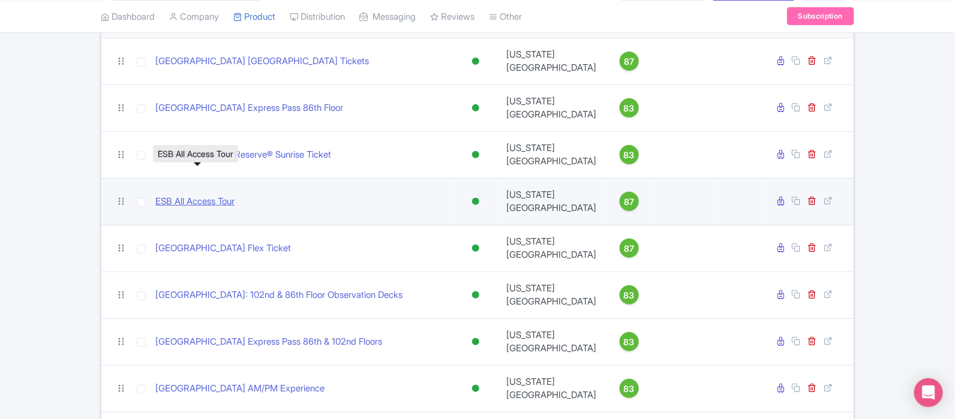
click at [202, 195] on link "ESB All Access Tour" at bounding box center [194, 202] width 79 height 14
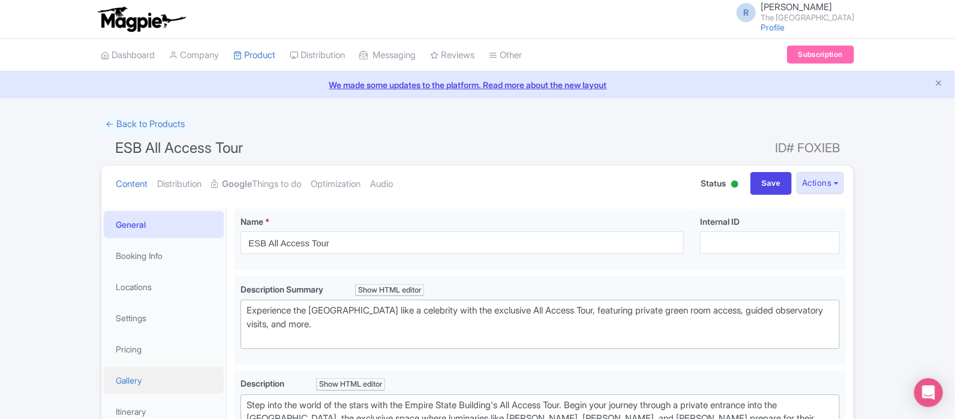
click at [164, 389] on link "Gallery" at bounding box center [164, 380] width 120 height 27
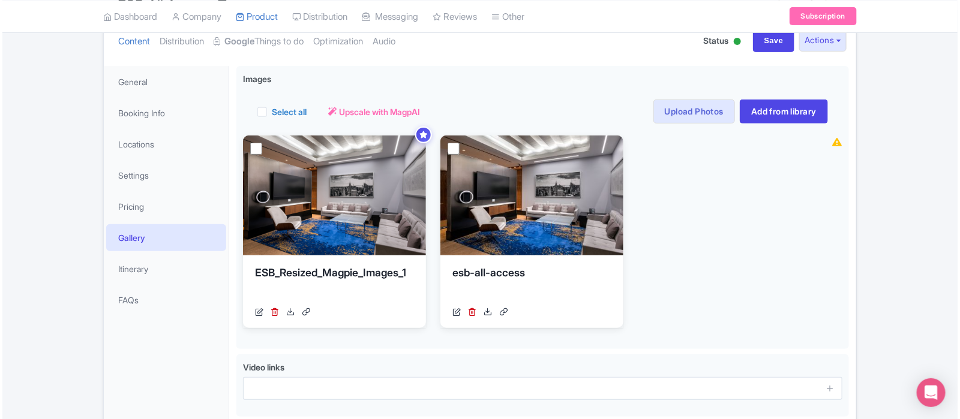
scroll to position [143, 0]
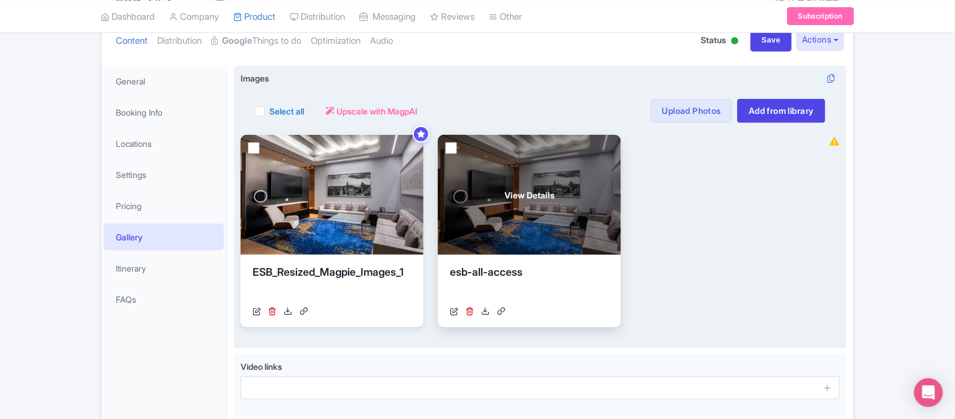
click at [472, 314] on link at bounding box center [470, 311] width 8 height 13
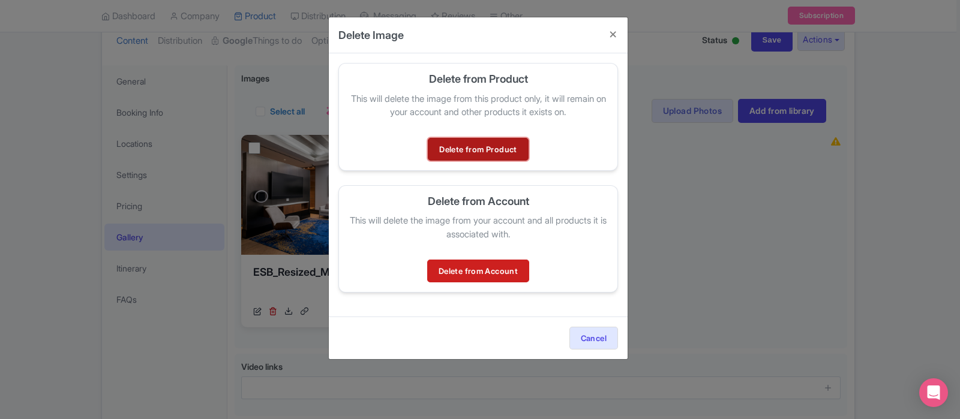
click at [496, 138] on link "Delete from Product" at bounding box center [478, 149] width 100 height 23
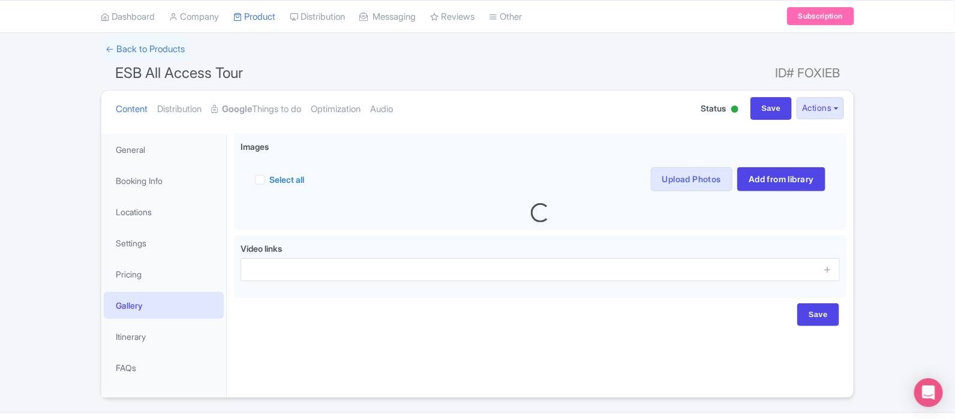
scroll to position [105, 0]
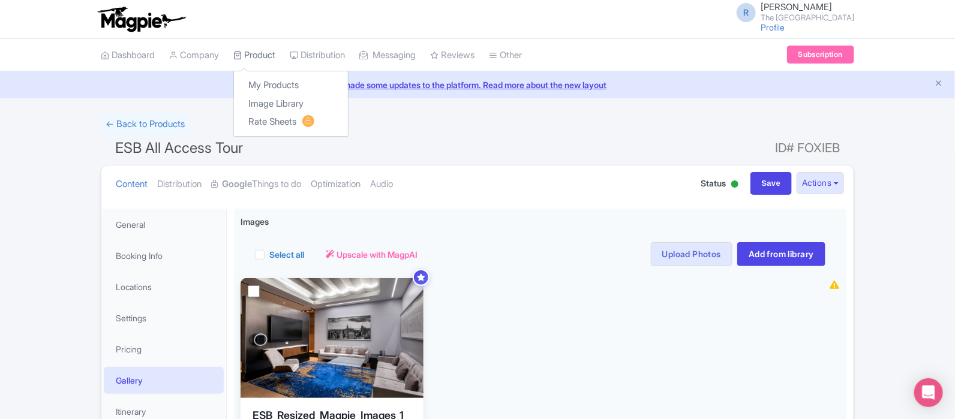
click at [254, 65] on link "Product" at bounding box center [254, 55] width 42 height 33
click at [265, 80] on link "My Products" at bounding box center [291, 85] width 114 height 19
click at [291, 84] on link "My Products" at bounding box center [291, 85] width 114 height 19
click at [297, 100] on link "Image Library" at bounding box center [291, 104] width 114 height 19
click at [286, 82] on link "My Products" at bounding box center [291, 85] width 114 height 19
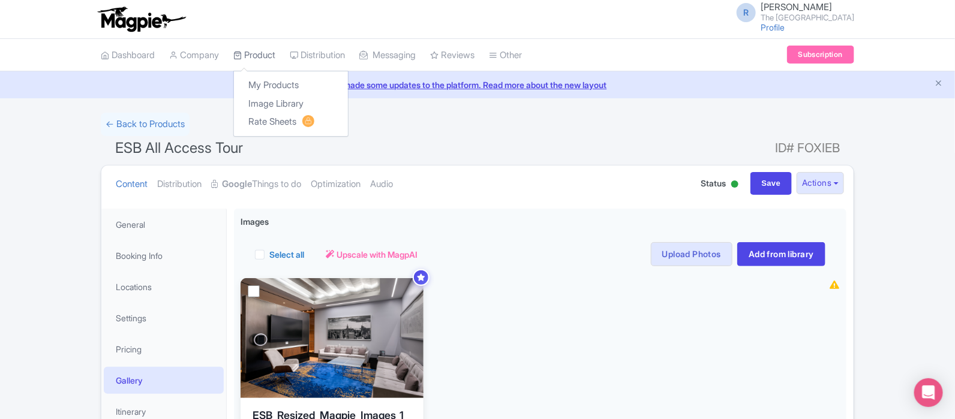
click at [260, 53] on link "Product" at bounding box center [254, 55] width 42 height 33
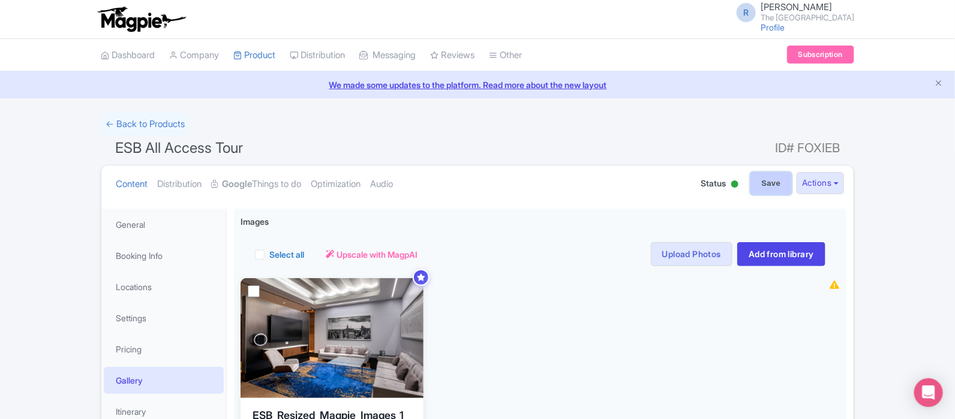
click at [780, 179] on input "Save" at bounding box center [772, 183] width 42 height 23
type input "Saving..."
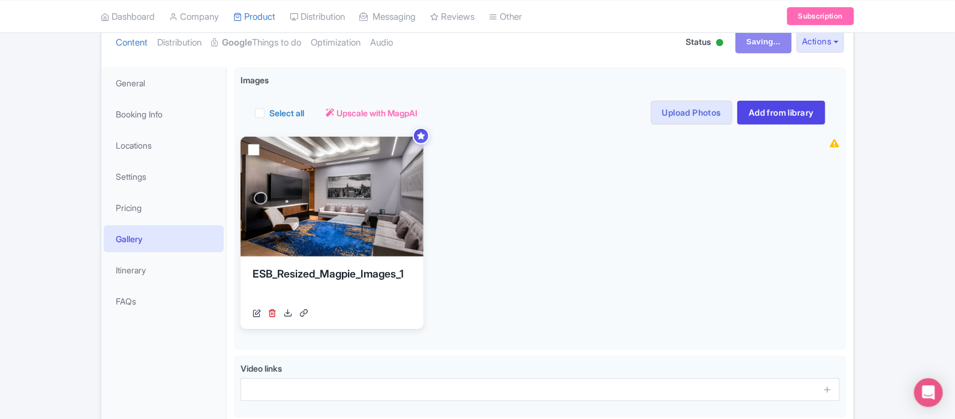
scroll to position [125, 0]
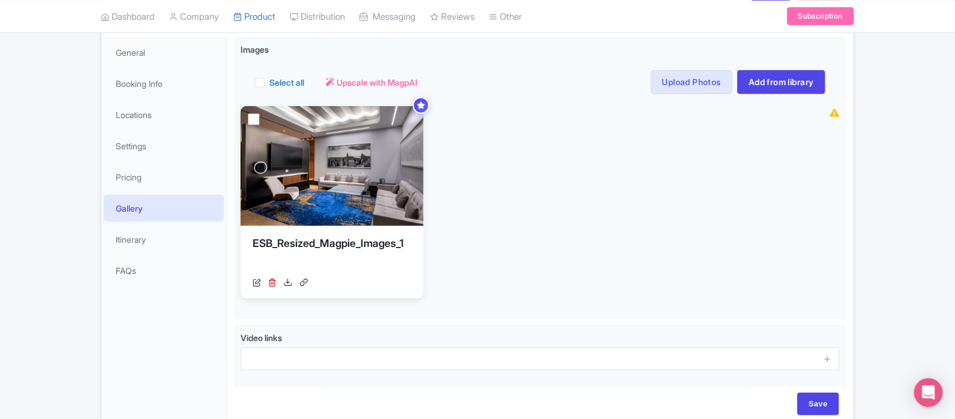
scroll to position [232, 0]
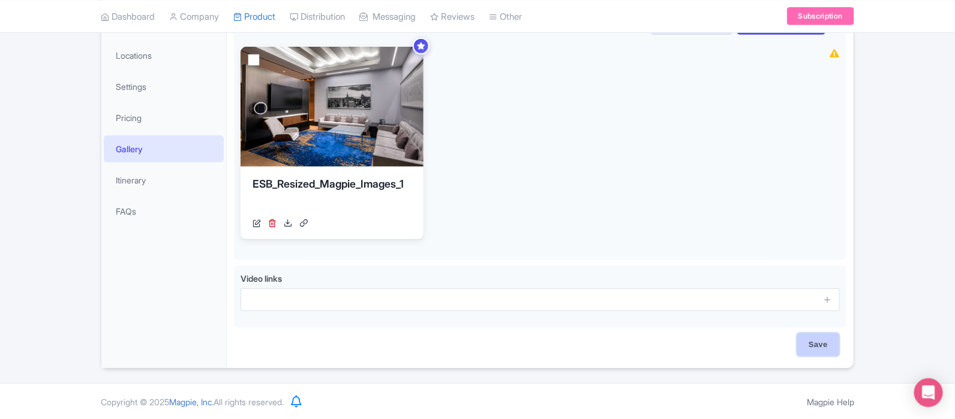
click at [820, 348] on input "Save" at bounding box center [819, 345] width 42 height 23
type input "Saving..."
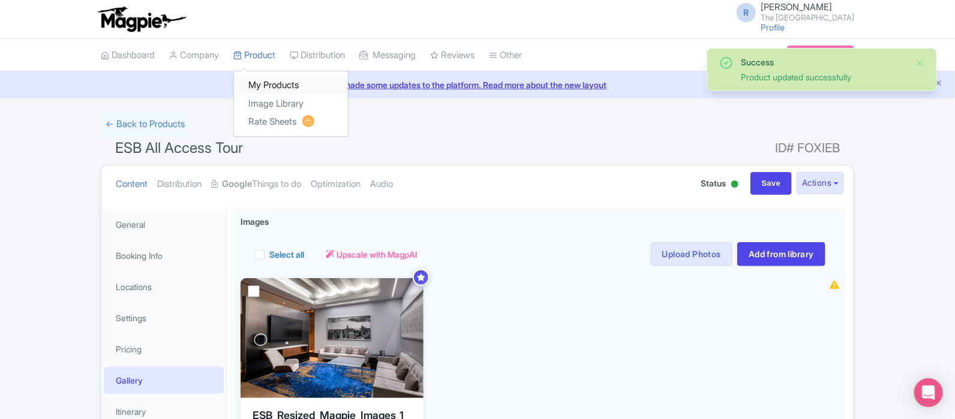
click at [262, 82] on link "My Products" at bounding box center [291, 85] width 114 height 19
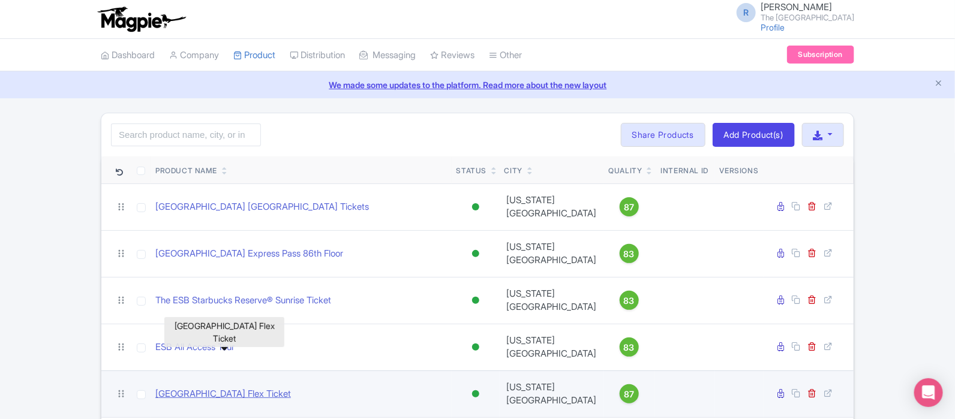
click at [241, 388] on link "[GEOGRAPHIC_DATA] Flex Ticket" at bounding box center [223, 395] width 136 height 14
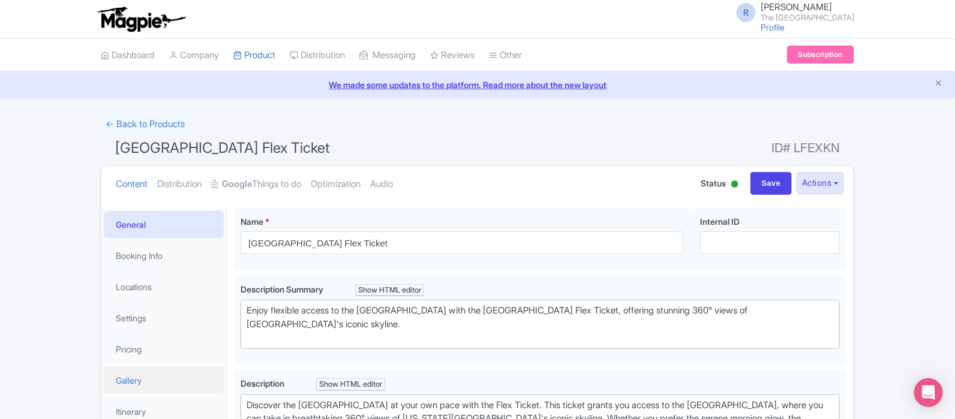
click at [159, 384] on link "Gallery" at bounding box center [164, 380] width 120 height 27
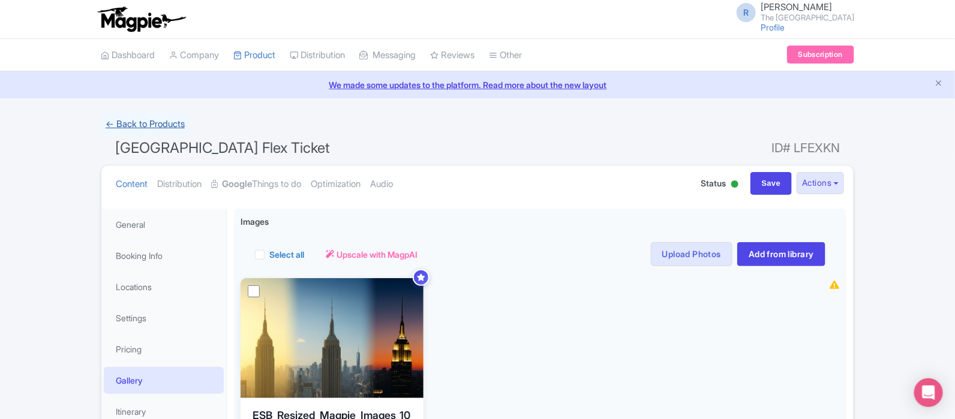
click at [172, 118] on link "← Back to Products" at bounding box center [145, 124] width 89 height 23
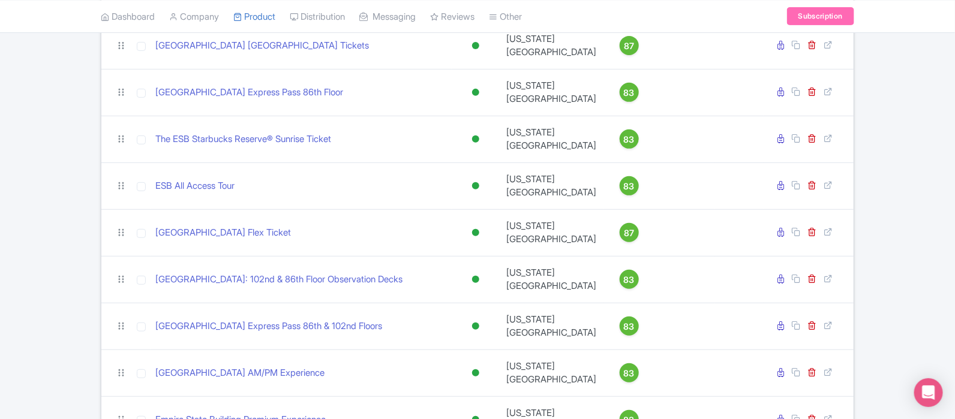
scroll to position [165, 0]
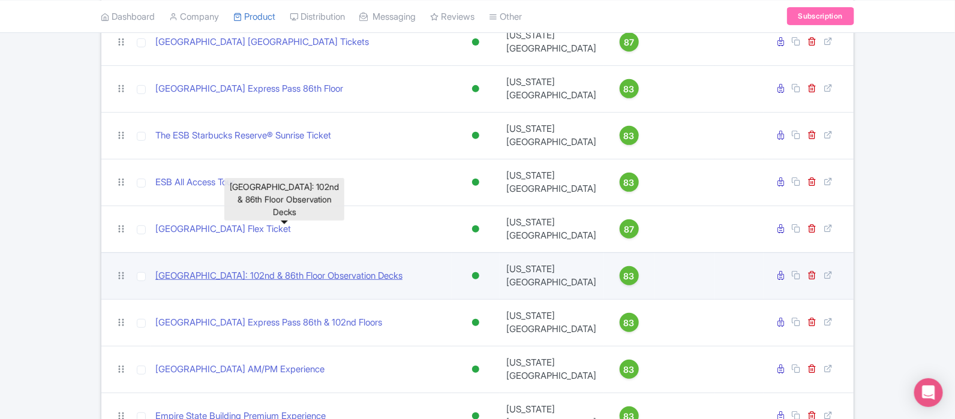
click at [322, 269] on link "[GEOGRAPHIC_DATA]: 102nd & 86th Floor Observation Decks" at bounding box center [278, 276] width 247 height 14
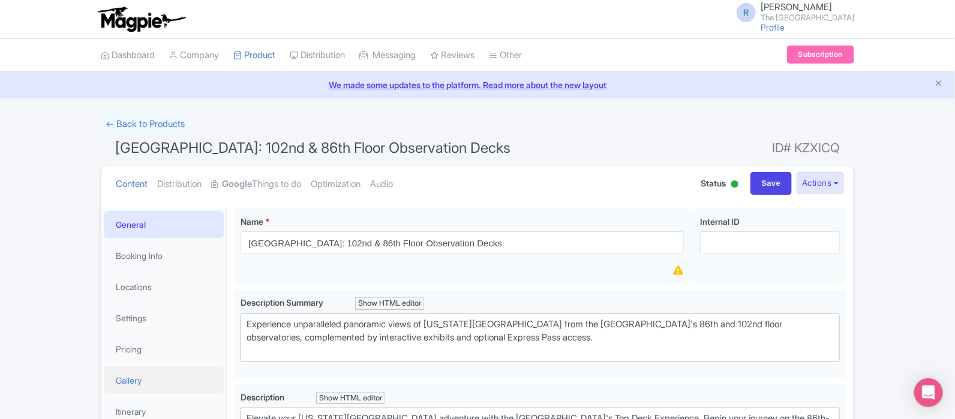
click at [128, 379] on link "Gallery" at bounding box center [164, 380] width 120 height 27
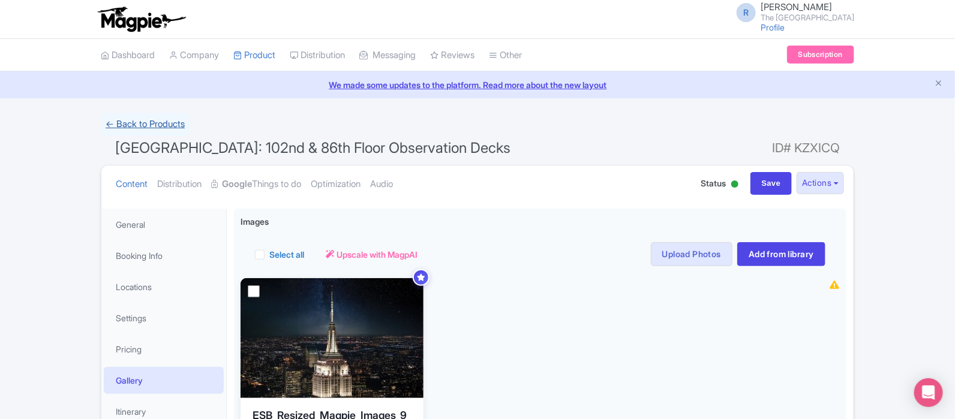
click at [145, 121] on link "← Back to Products" at bounding box center [145, 124] width 89 height 23
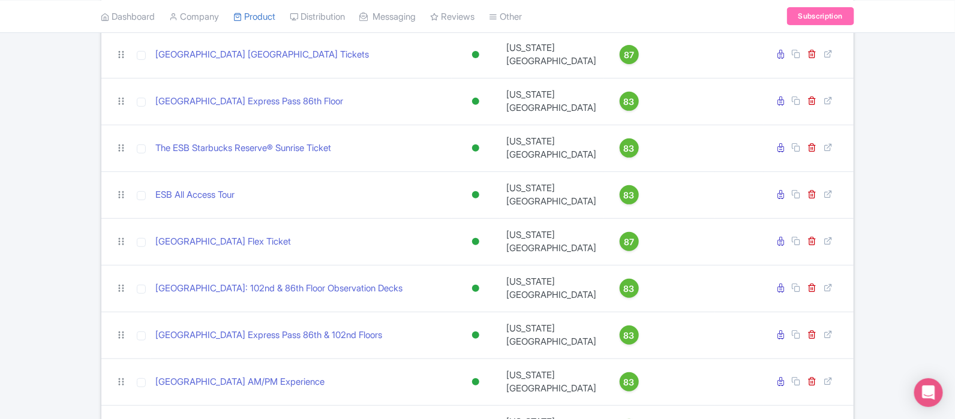
scroll to position [165, 0]
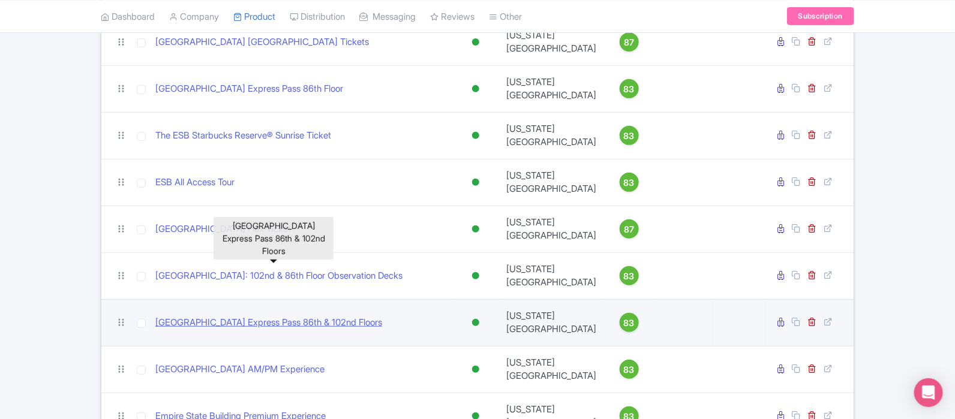
click at [375, 316] on link "Empire State Building Express Pass 86th & 102nd Floors" at bounding box center [268, 323] width 227 height 14
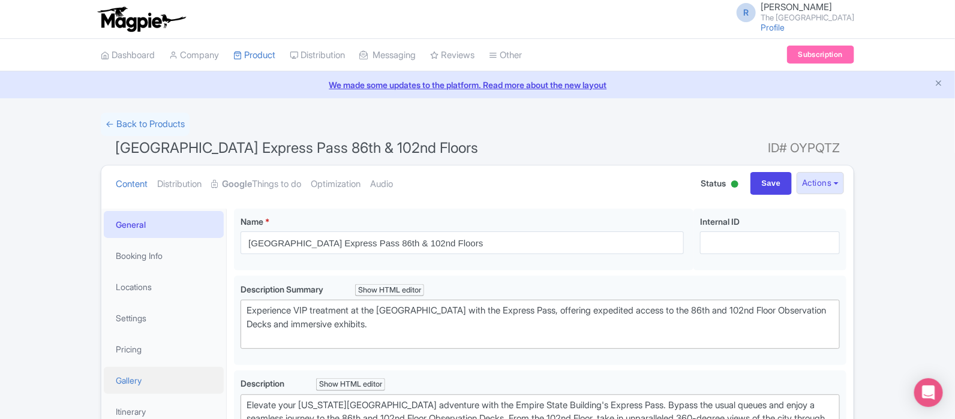
click at [120, 383] on link "Gallery" at bounding box center [164, 380] width 120 height 27
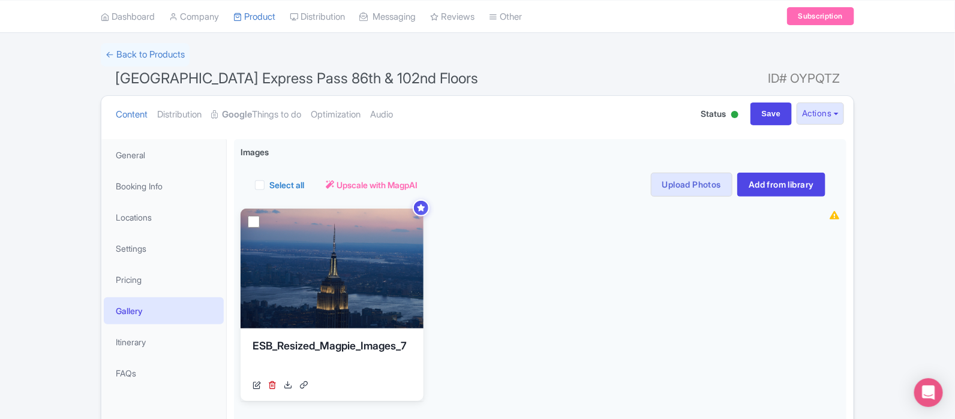
scroll to position [70, 0]
click at [174, 55] on link "← Back to Products" at bounding box center [145, 54] width 89 height 23
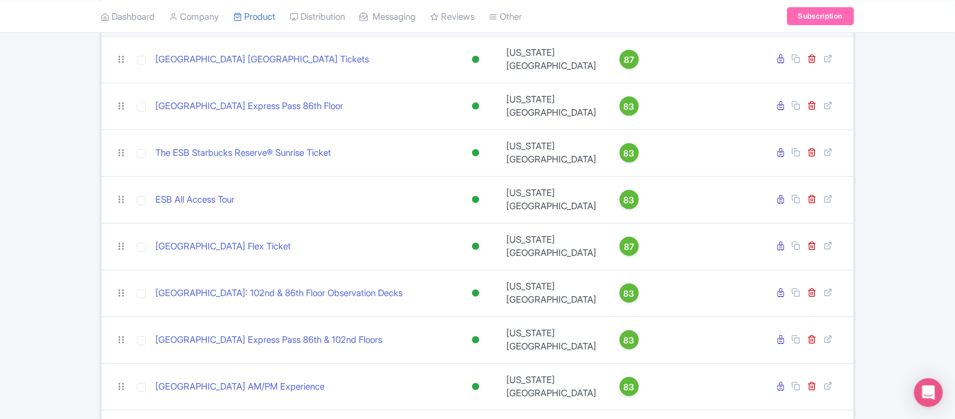
scroll to position [165, 0]
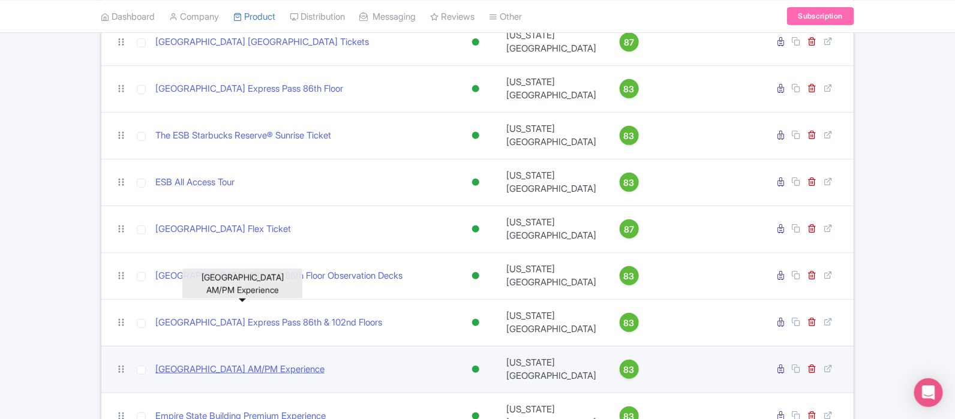
click at [294, 363] on link "[GEOGRAPHIC_DATA] AM/PM Experience" at bounding box center [239, 370] width 169 height 14
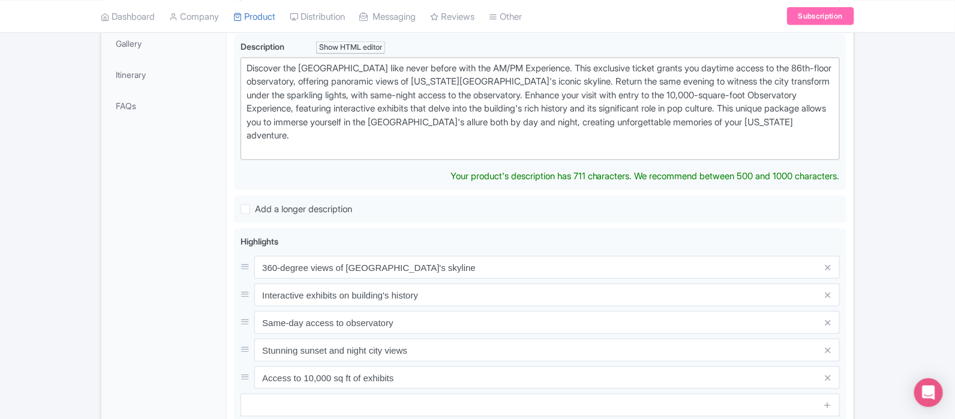
scroll to position [202, 0]
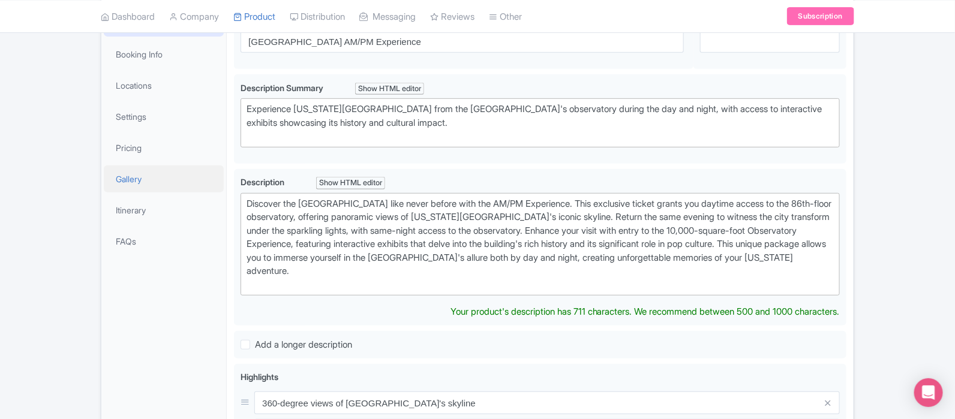
click at [168, 188] on link "Gallery" at bounding box center [164, 179] width 120 height 27
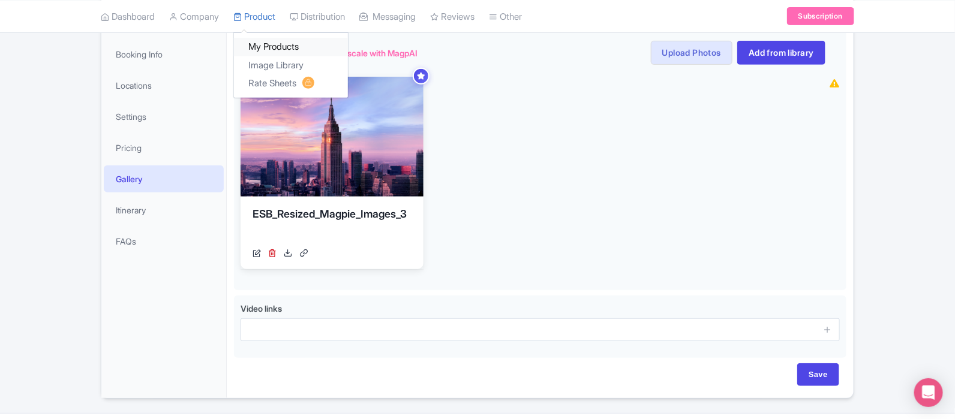
click at [268, 50] on link "My Products" at bounding box center [291, 47] width 114 height 19
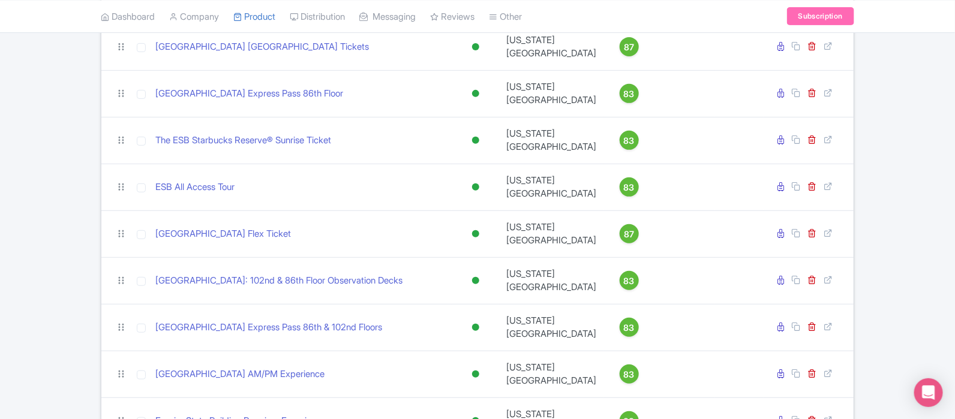
scroll to position [165, 0]
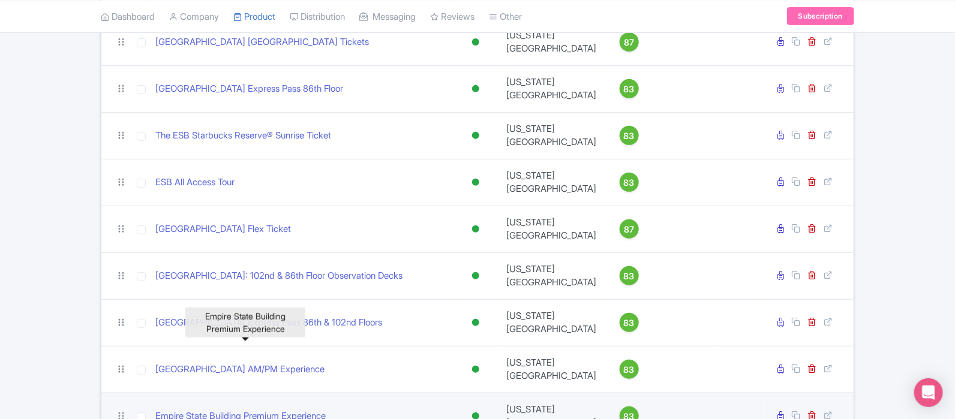
click at [313, 410] on link "Empire State Building Premium Experience" at bounding box center [240, 417] width 170 height 14
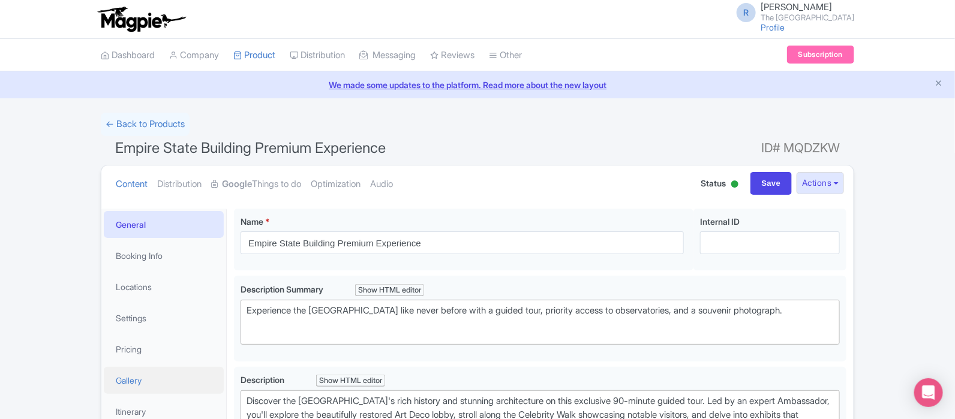
click at [146, 386] on link "Gallery" at bounding box center [164, 380] width 120 height 27
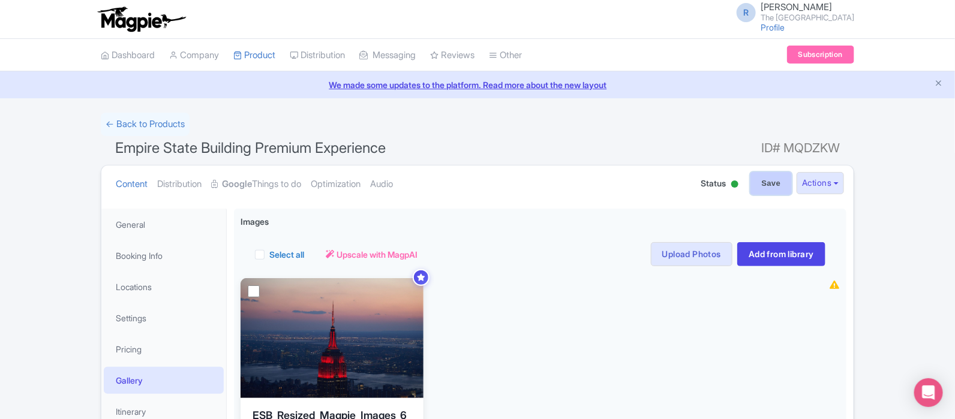
click at [769, 183] on input "Save" at bounding box center [772, 183] width 42 height 23
type input "Saving..."
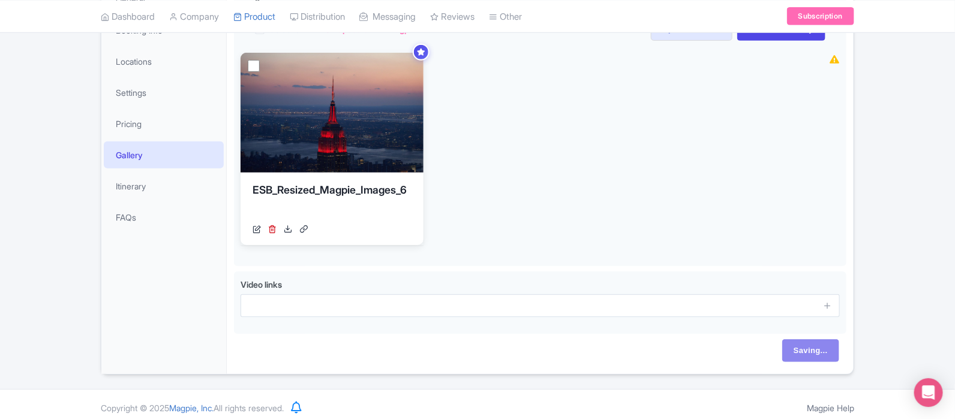
scroll to position [232, 0]
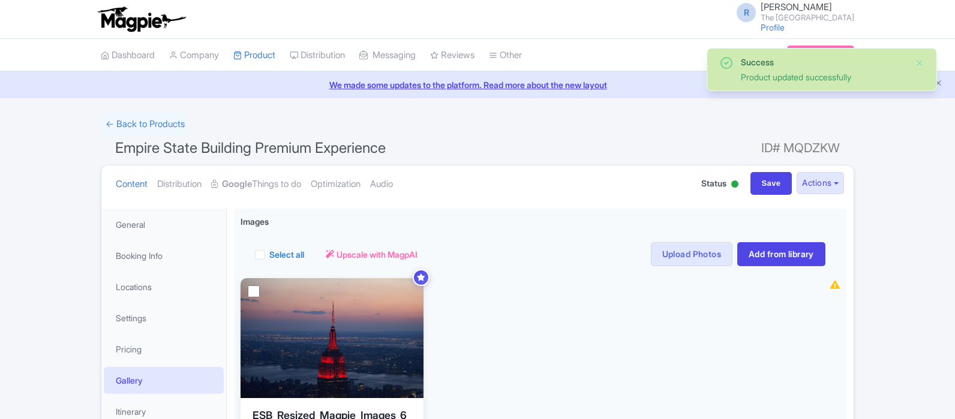
scroll to position [106, 0]
